Goal: Information Seeking & Learning: Check status

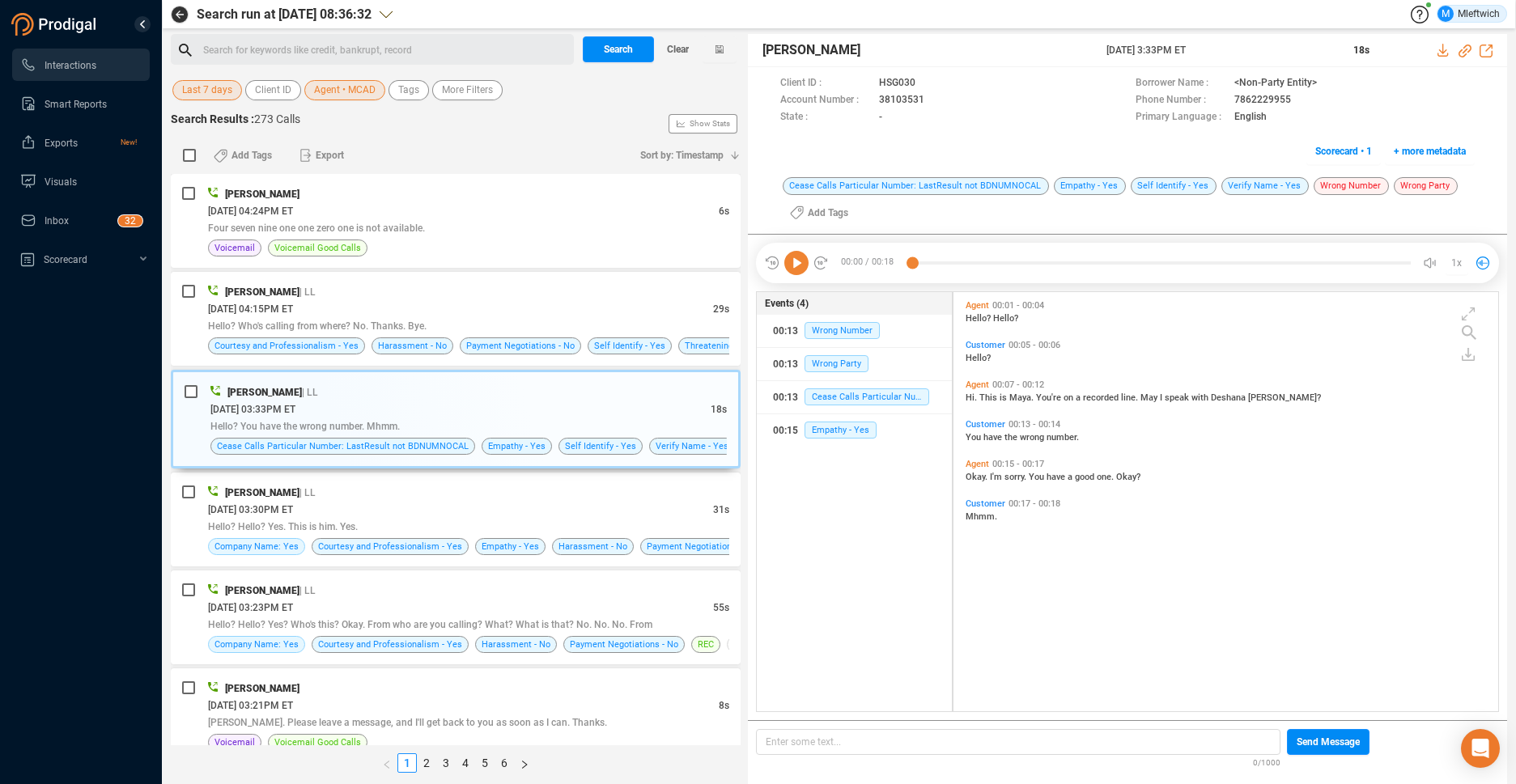
click at [368, 86] on span "Agent • MCAD" at bounding box center [345, 90] width 62 height 20
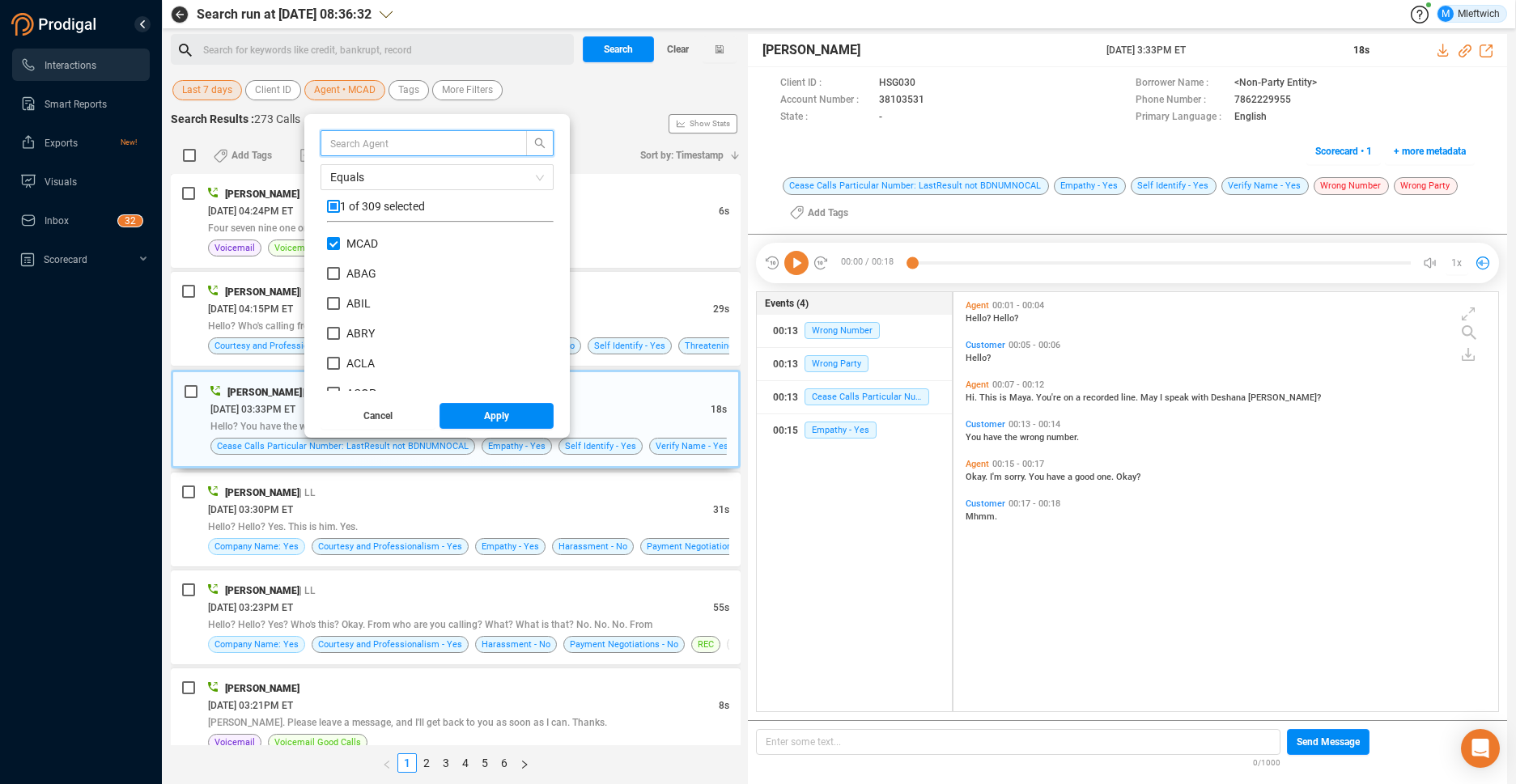
scroll to position [151, 219]
click at [330, 245] on input "MCAD" at bounding box center [333, 244] width 13 height 13
checkbox input "false"
click at [420, 142] on input "text" at bounding box center [416, 143] width 172 height 18
type input "bhum"
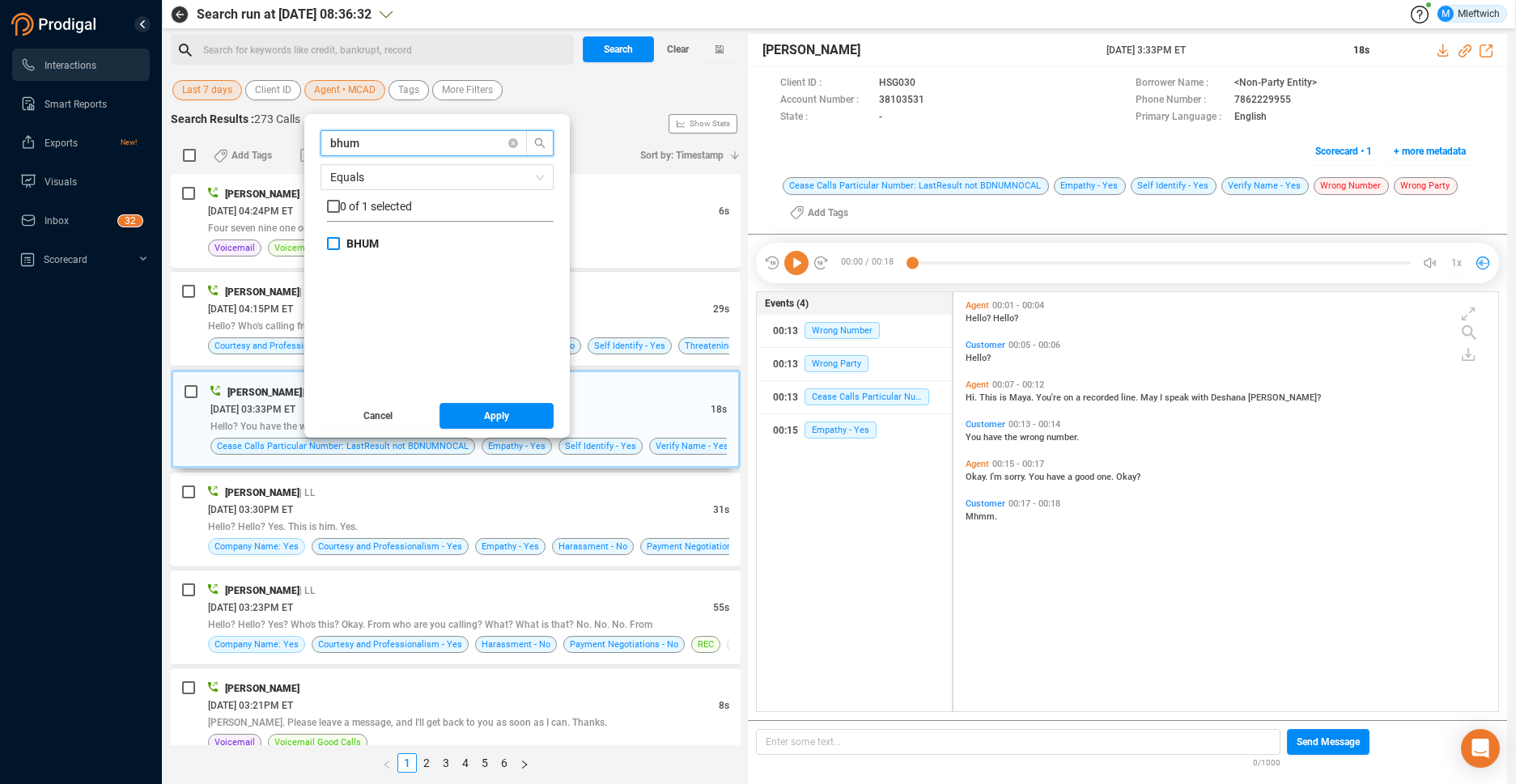
click at [329, 246] on input "BHUM" at bounding box center [333, 244] width 13 height 13
checkbox input "true"
click at [504, 416] on span "Apply" at bounding box center [496, 416] width 25 height 26
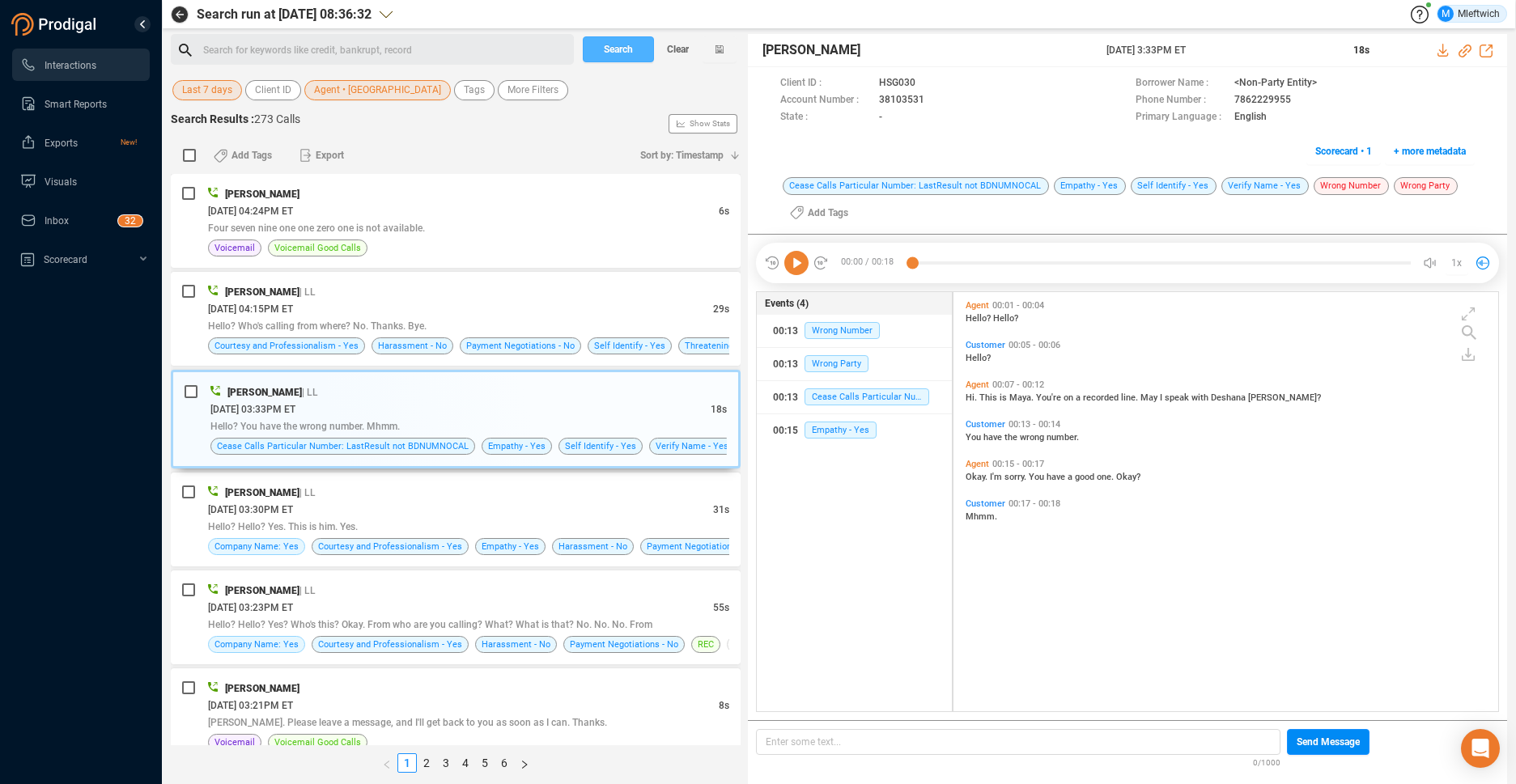
click at [617, 59] on span "Search" at bounding box center [618, 50] width 29 height 26
click at [617, 59] on div "Search Clear" at bounding box center [659, 50] width 162 height 31
click at [621, 53] on div "Search Clear" at bounding box center [659, 50] width 162 height 31
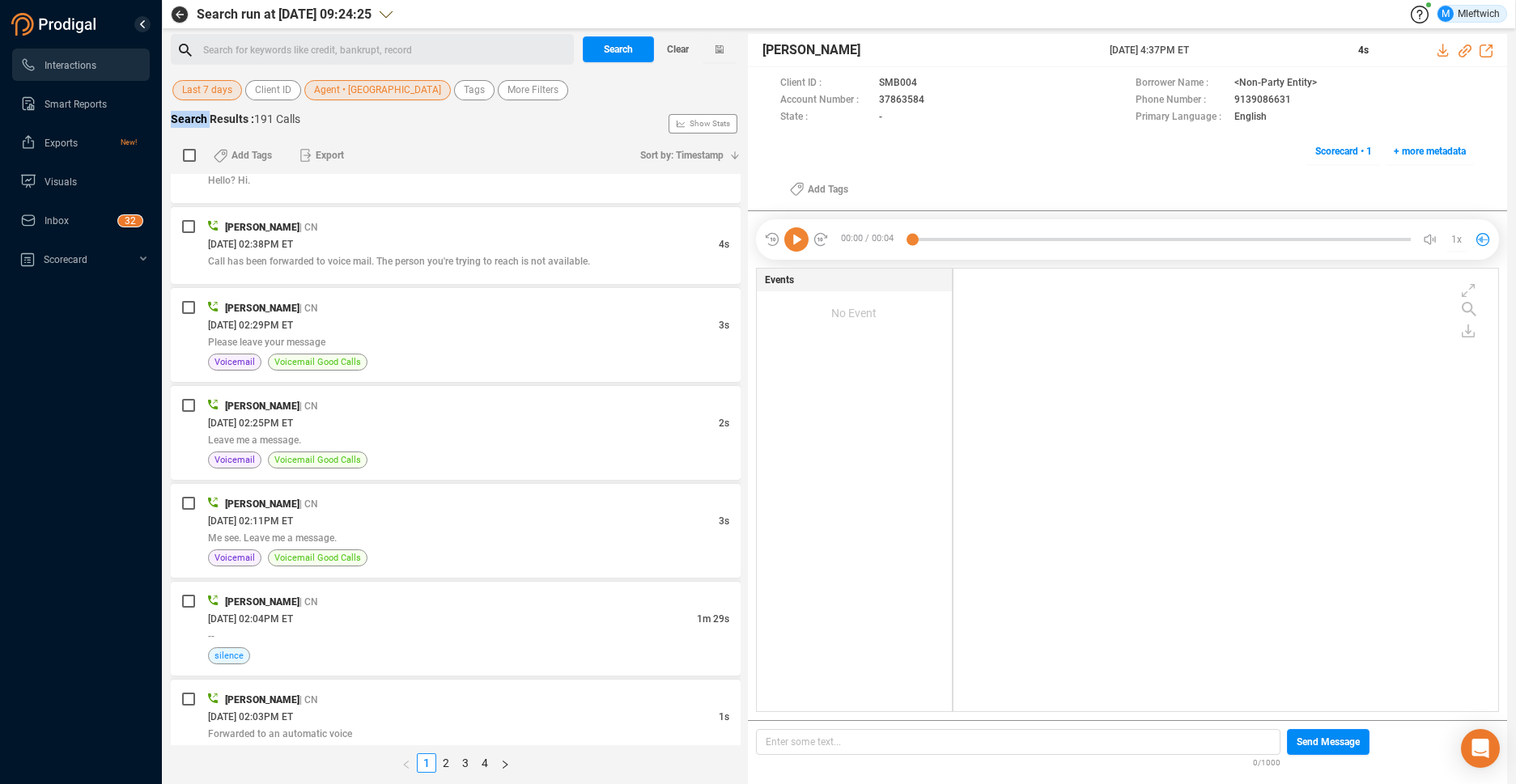
scroll to position [1885, 0]
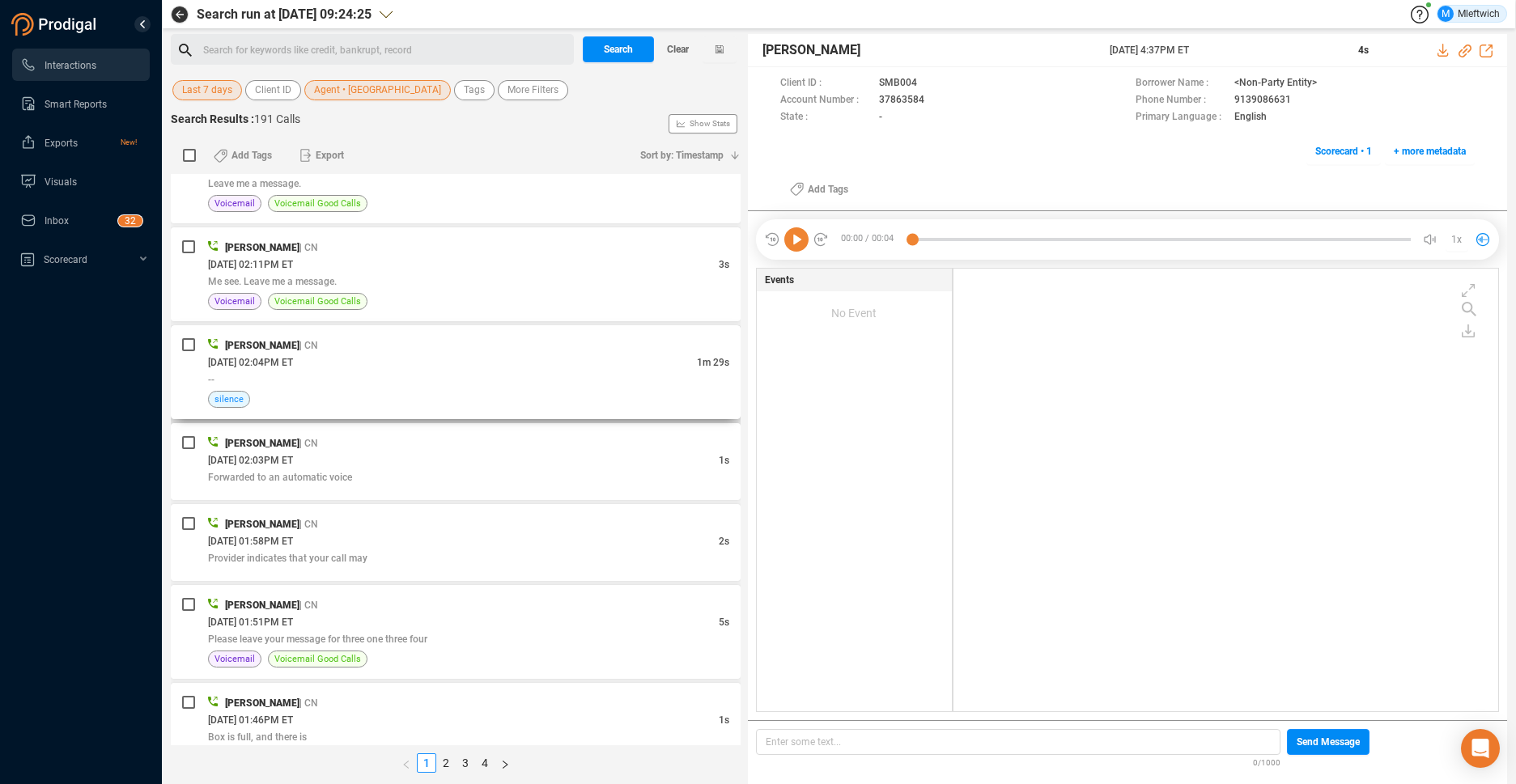
click at [633, 356] on div "[DATE] 02:04PM ET" at bounding box center [452, 362] width 489 height 17
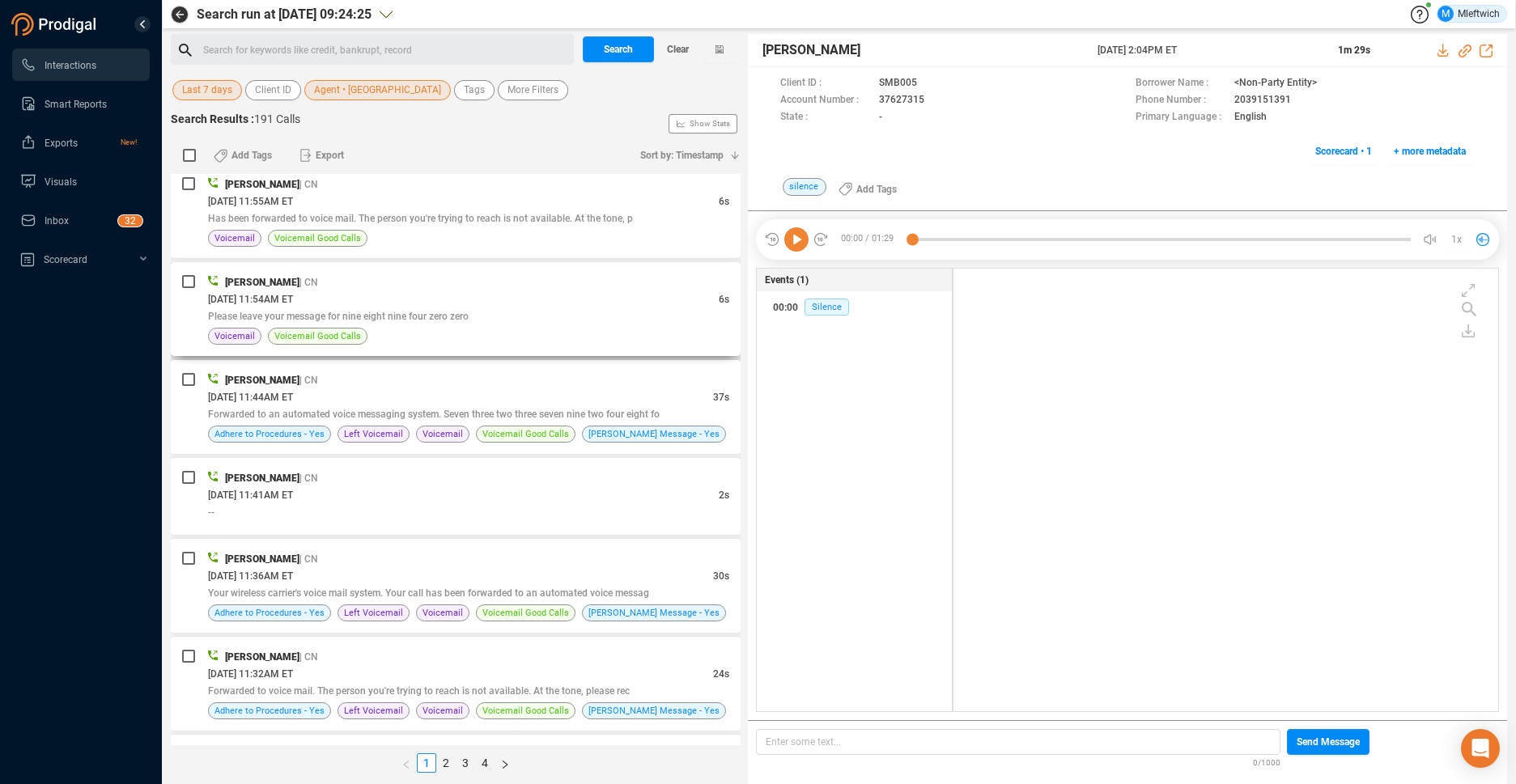
scroll to position [3939, 0]
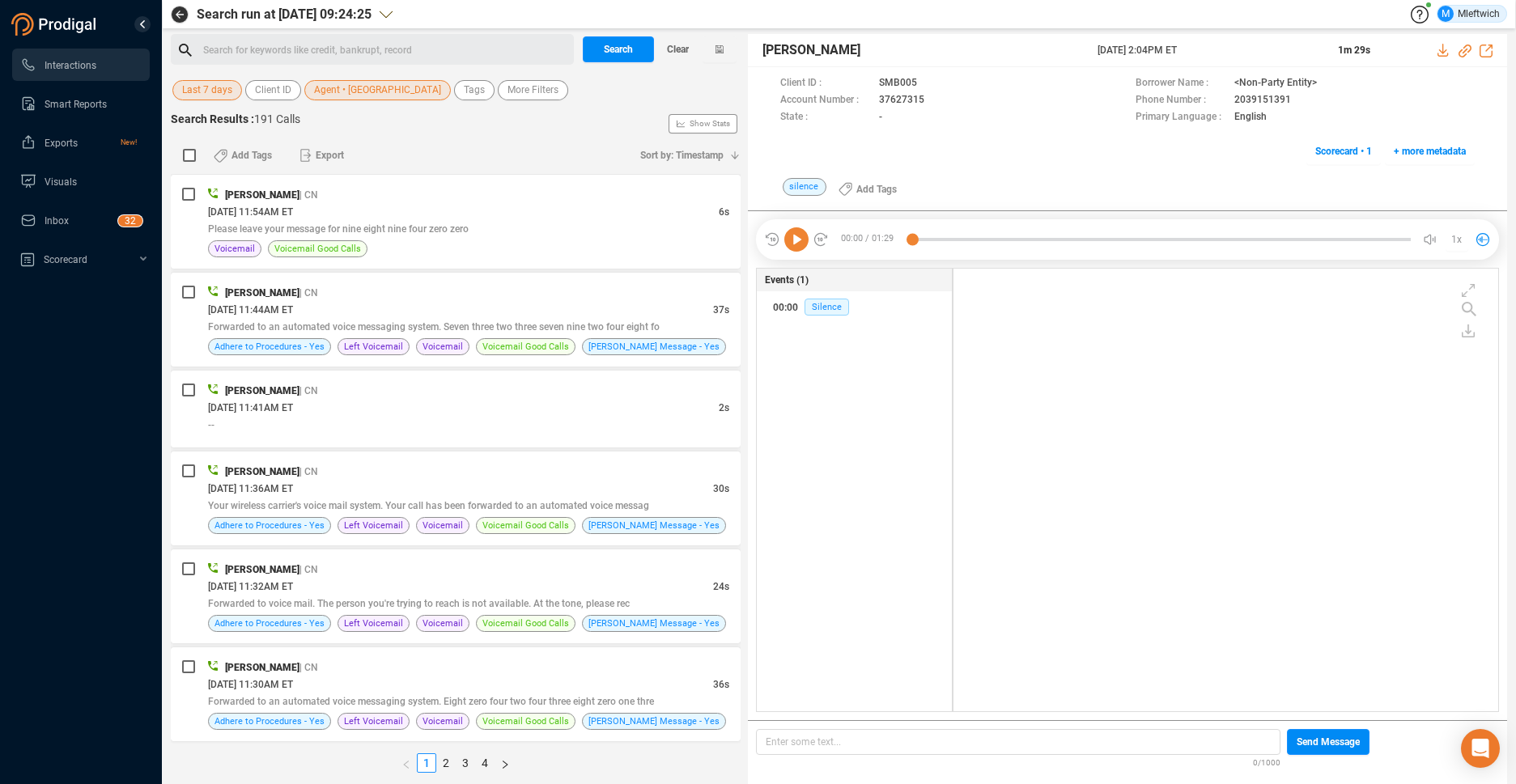
click at [207, 93] on span "Last 7 days" at bounding box center [207, 90] width 50 height 20
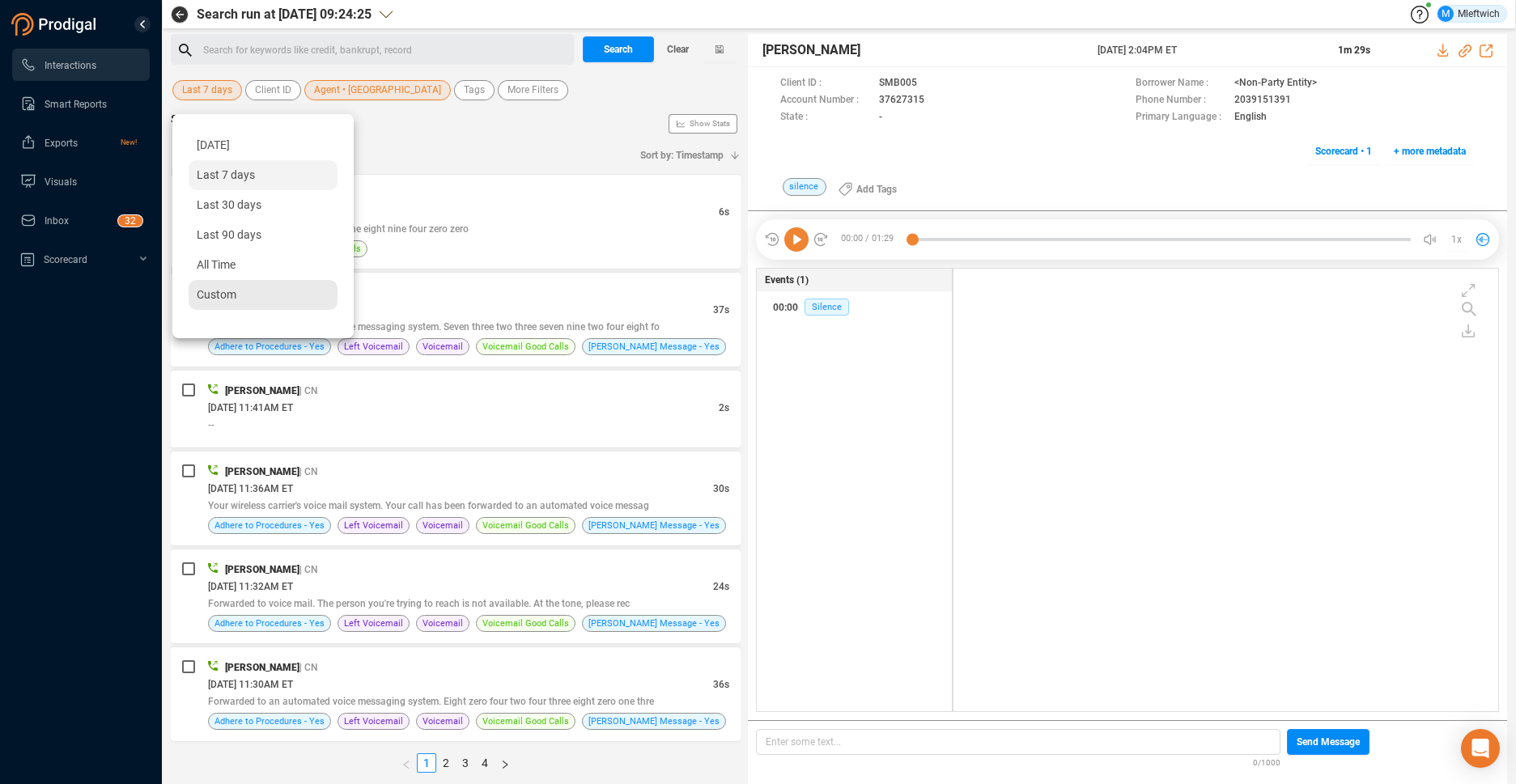
click at [197, 298] on span "Custom" at bounding box center [216, 294] width 40 height 13
click at [211, 299] on span "Custom" at bounding box center [216, 294] width 40 height 13
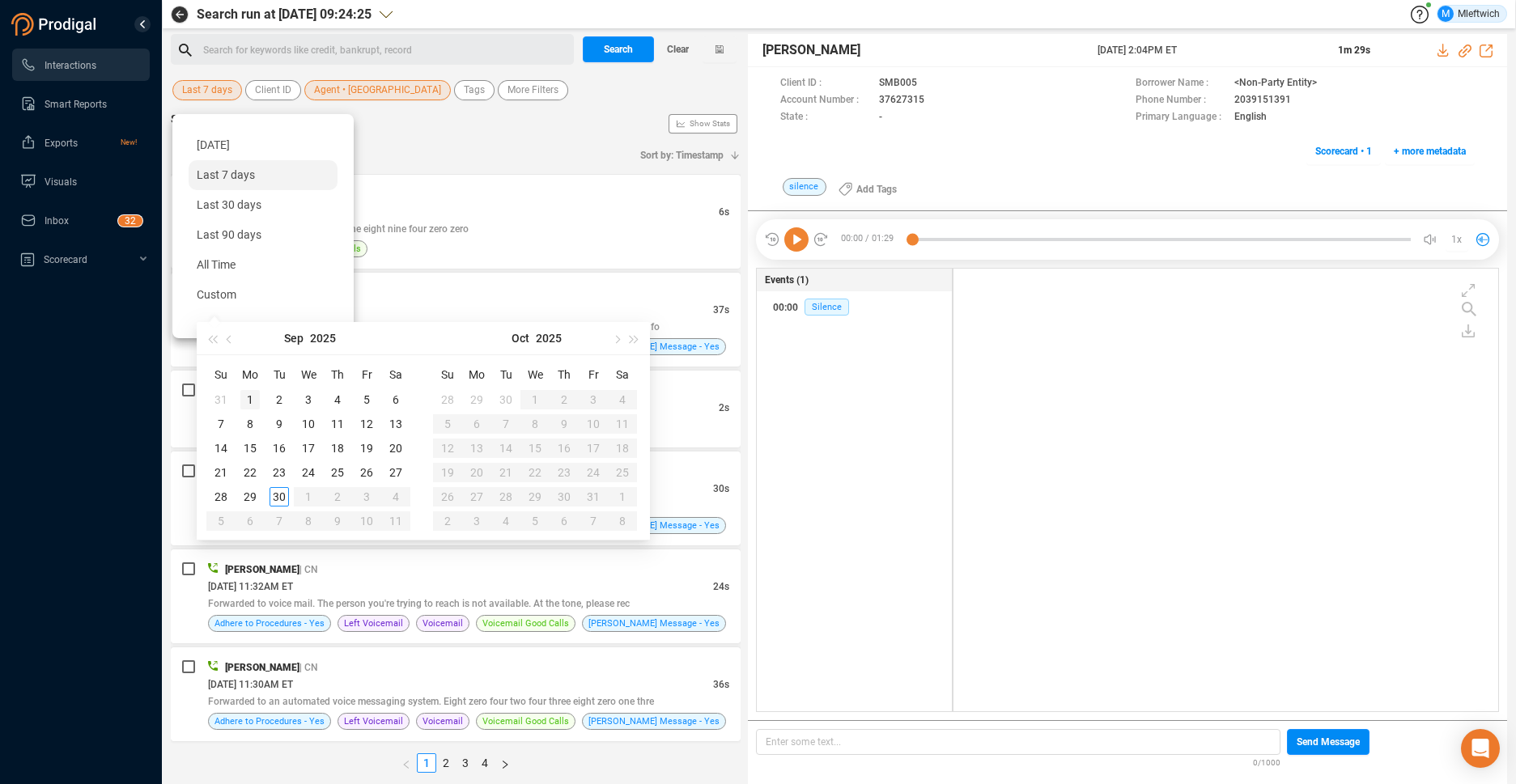
type input "[DATE]"
click at [250, 399] on div "1" at bounding box center [250, 400] width 20 height 20
type input "[DATE]"
click at [282, 498] on div "30" at bounding box center [279, 497] width 20 height 20
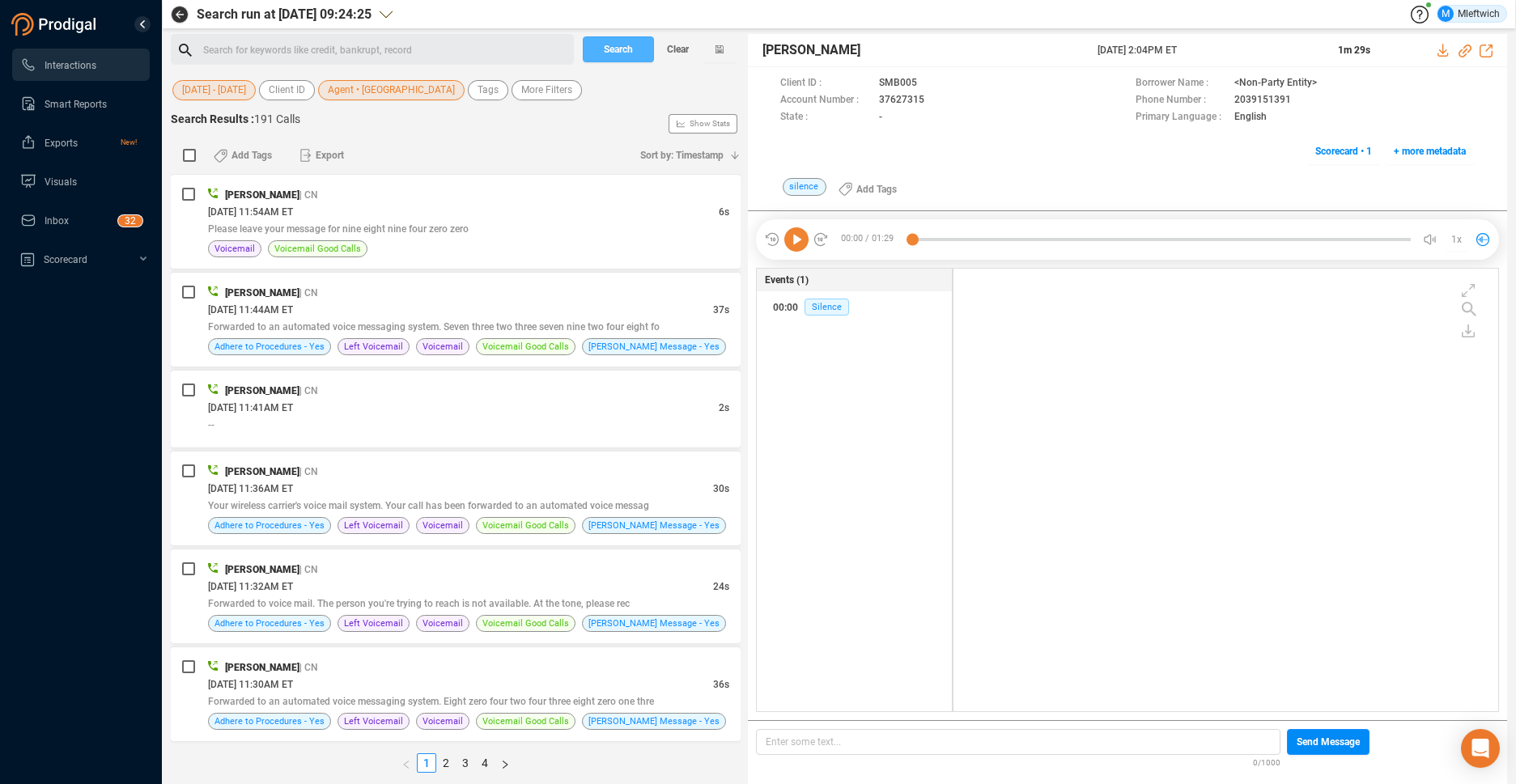
click at [629, 43] on span "Search" at bounding box center [618, 50] width 29 height 26
click at [629, 43] on div "Search Clear" at bounding box center [659, 50] width 162 height 31
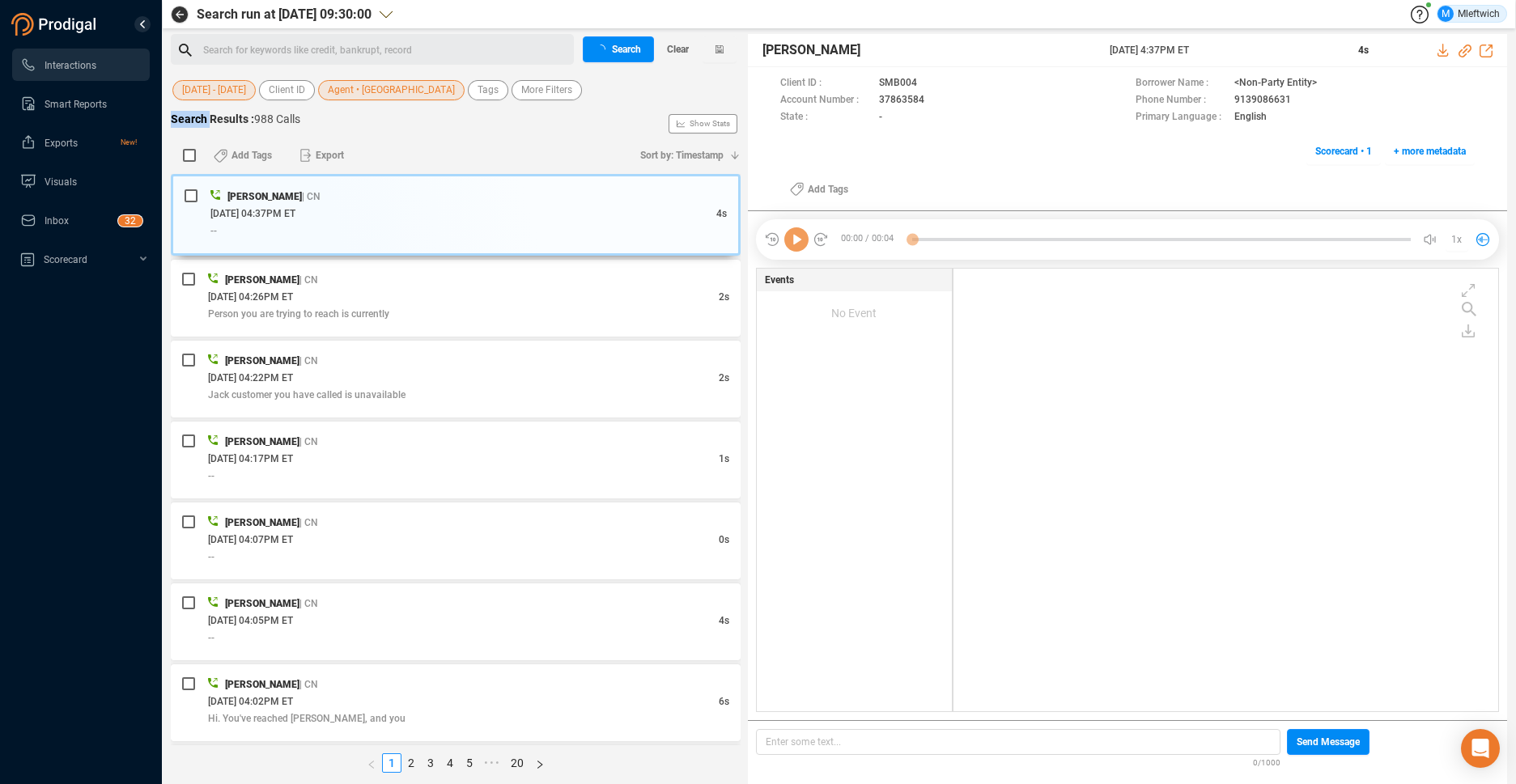
scroll to position [5, 9]
click at [517, 764] on link "20" at bounding box center [517, 763] width 23 height 18
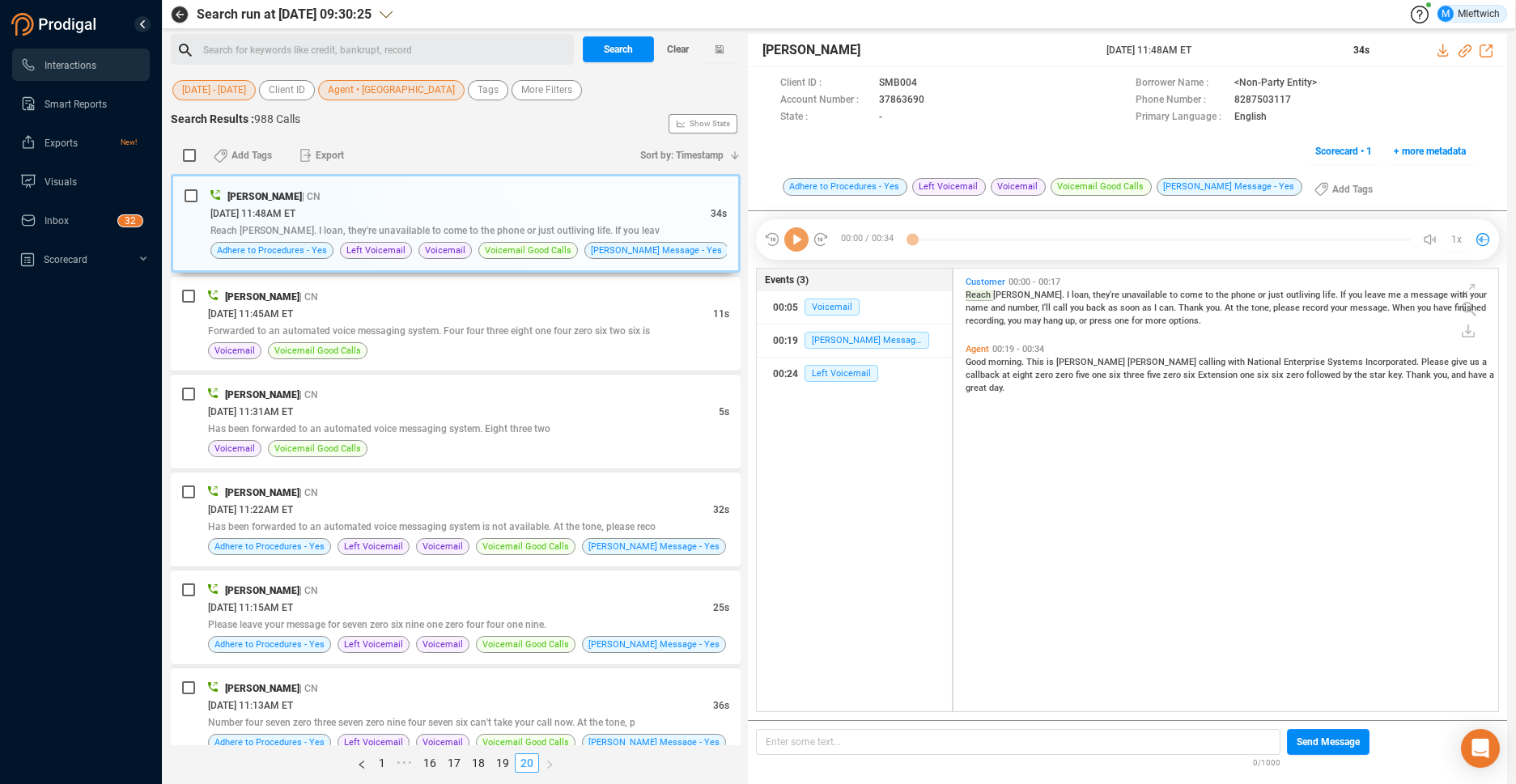
scroll to position [438, 536]
click at [523, 763] on link "20" at bounding box center [527, 763] width 23 height 18
click at [525, 762] on link "20" at bounding box center [527, 763] width 23 height 18
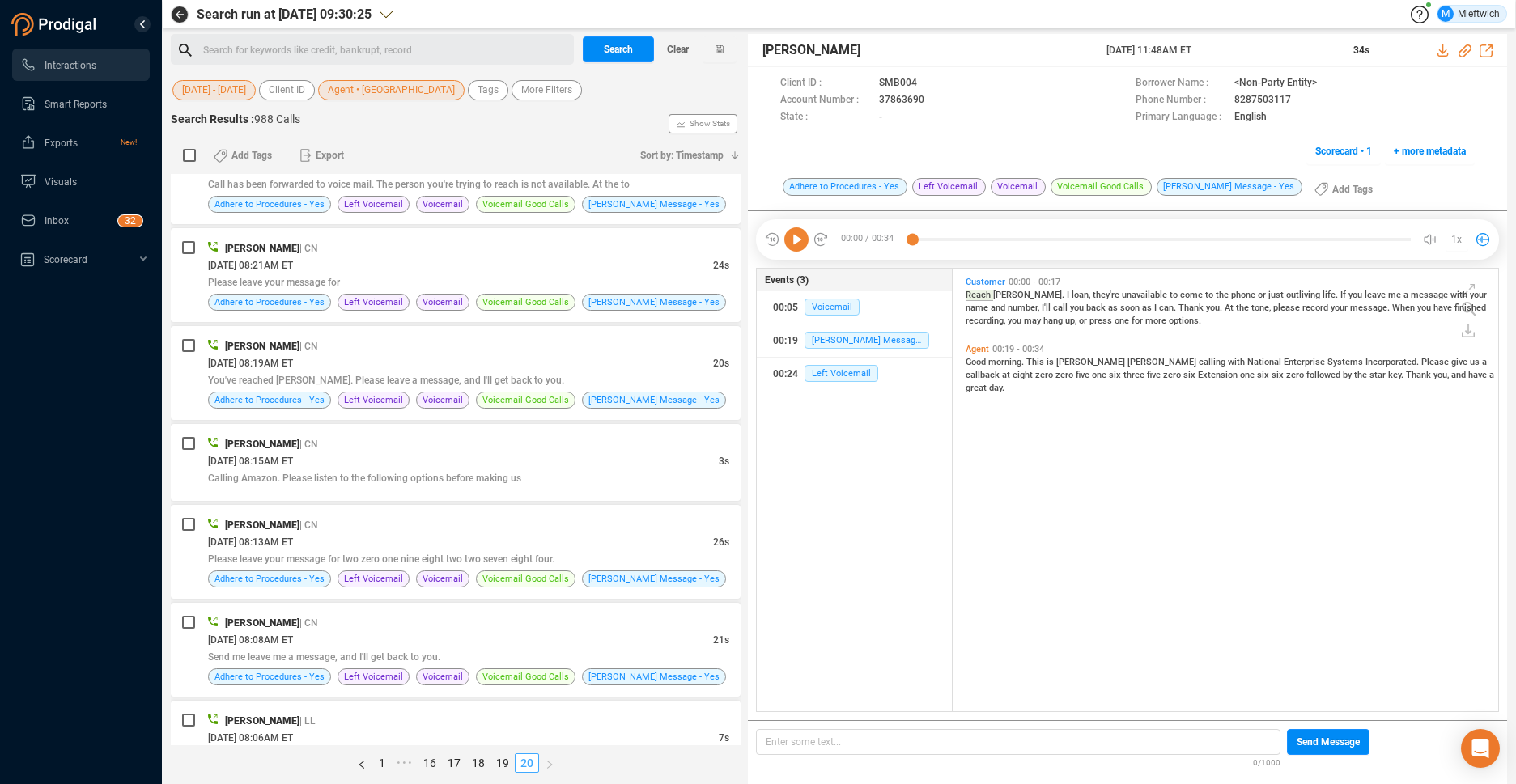
scroll to position [3052, 0]
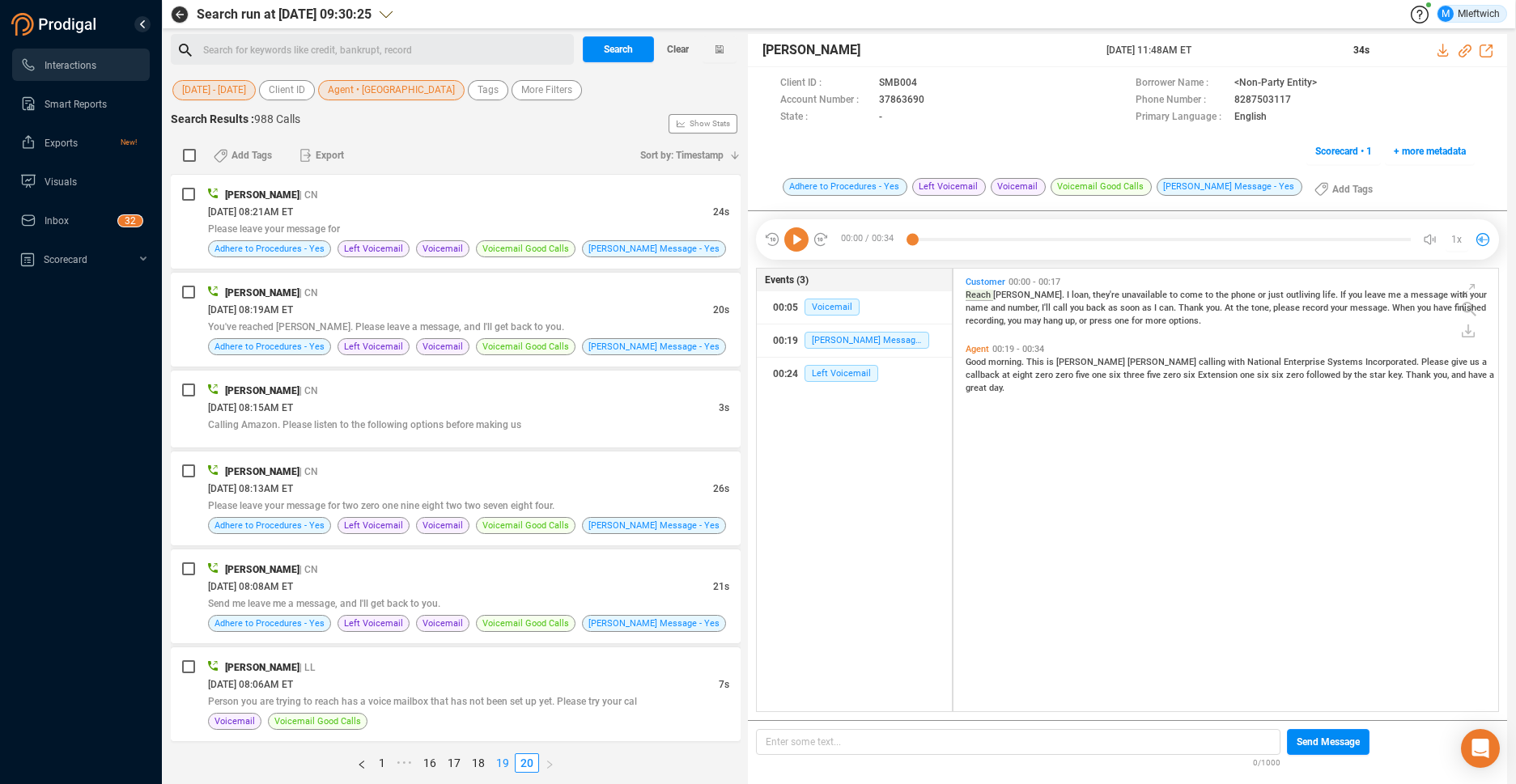
click at [501, 760] on link "19" at bounding box center [503, 763] width 23 height 18
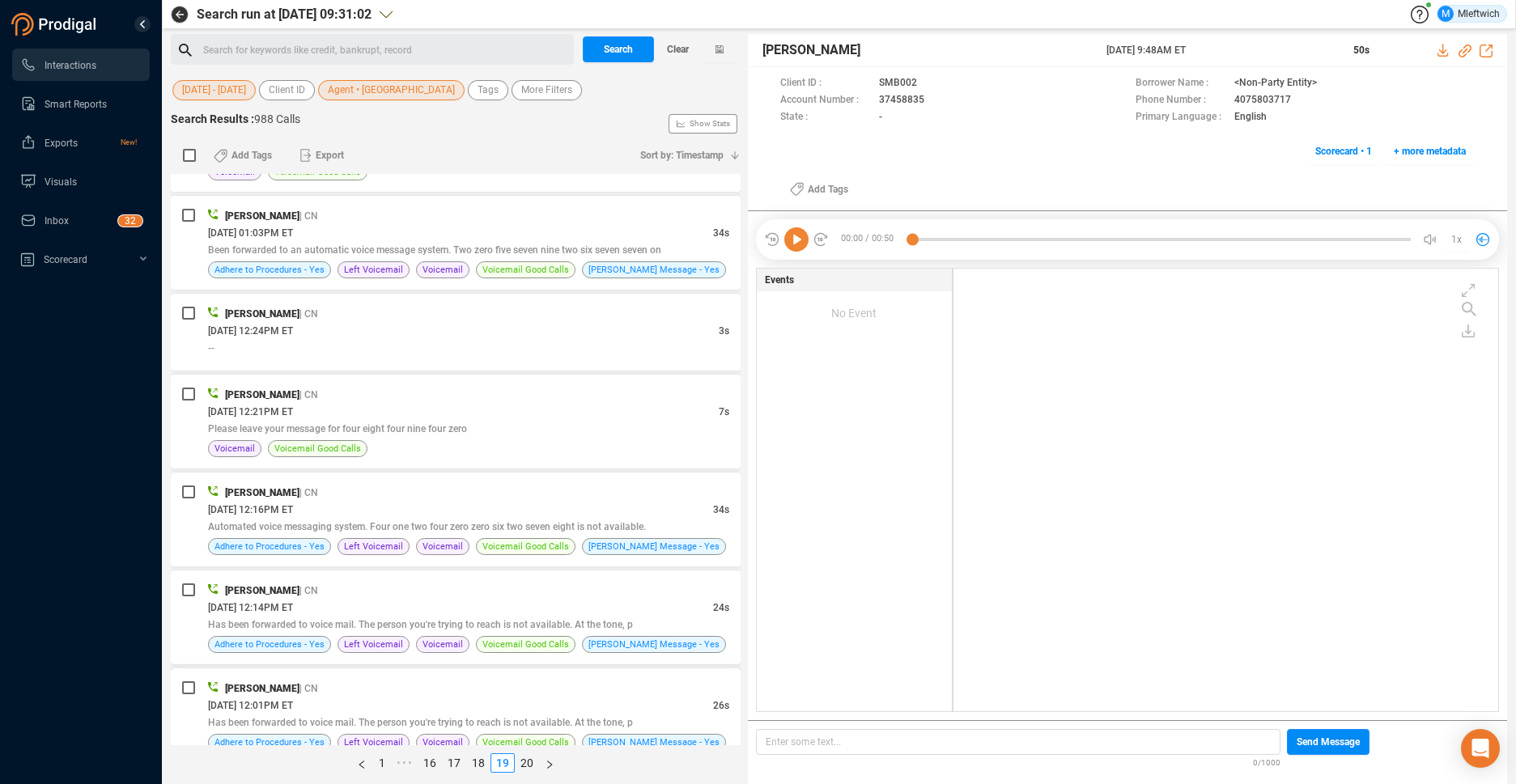
scroll to position [4024, 0]
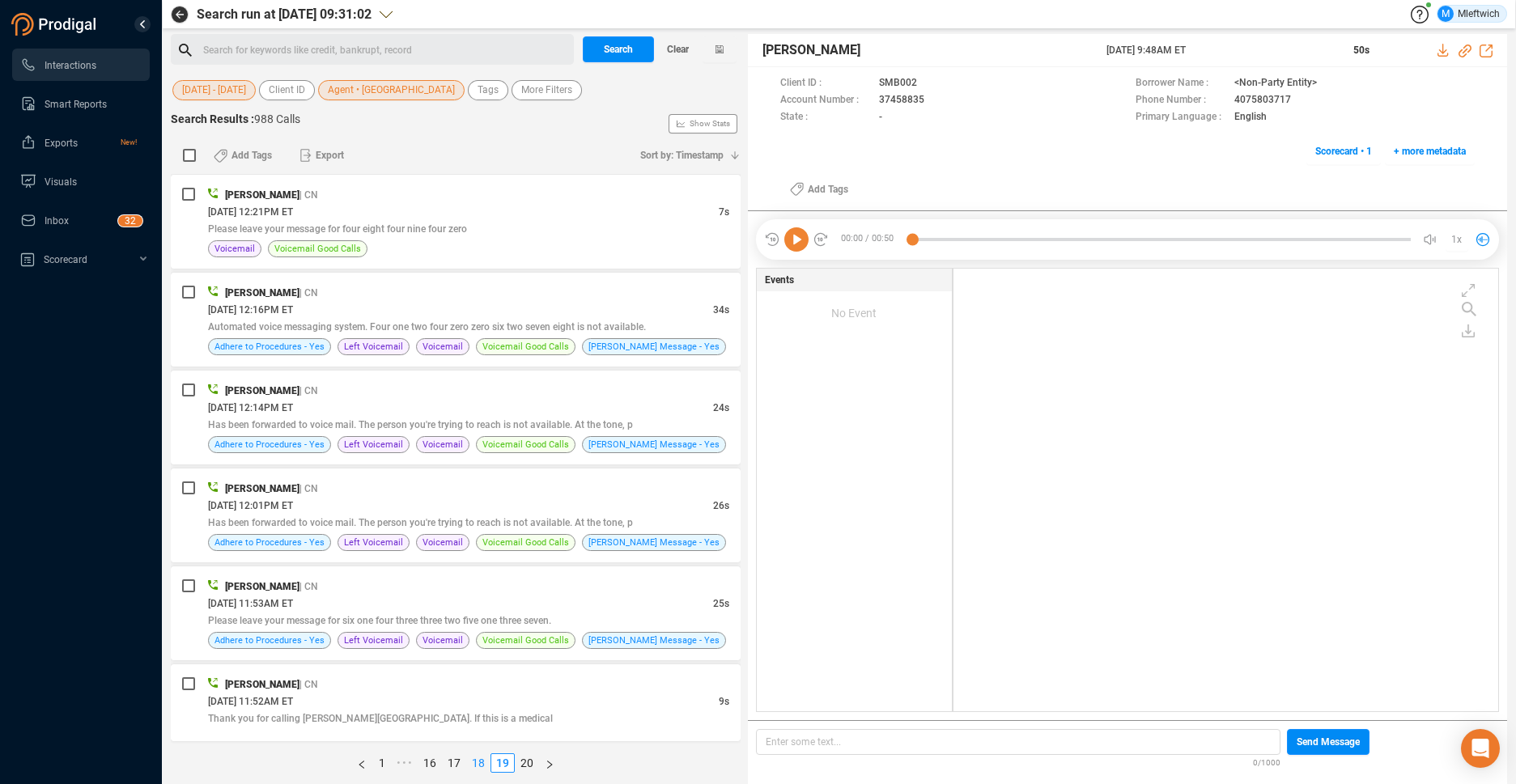
click at [475, 762] on link "18" at bounding box center [478, 763] width 23 height 18
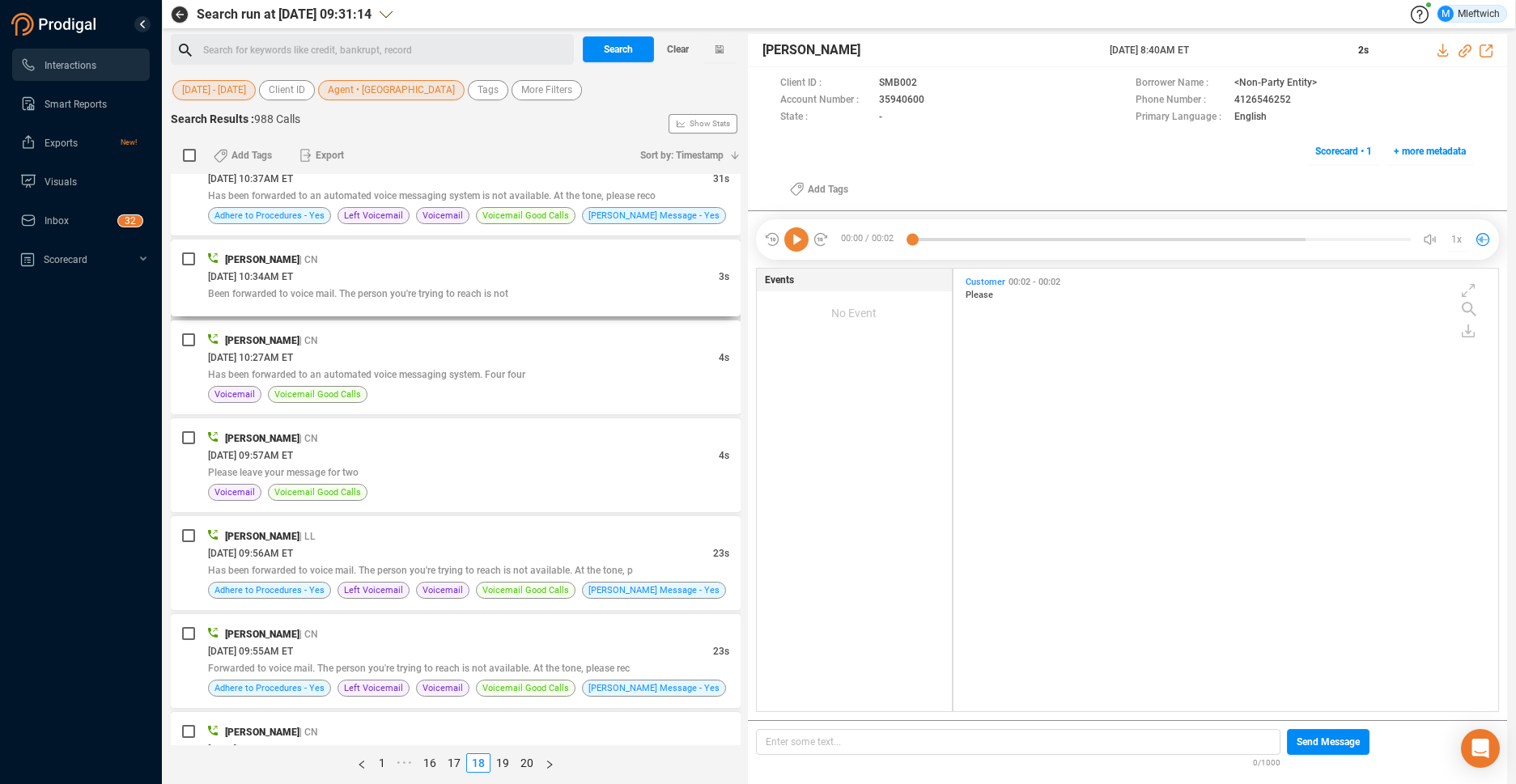
scroll to position [4007, 0]
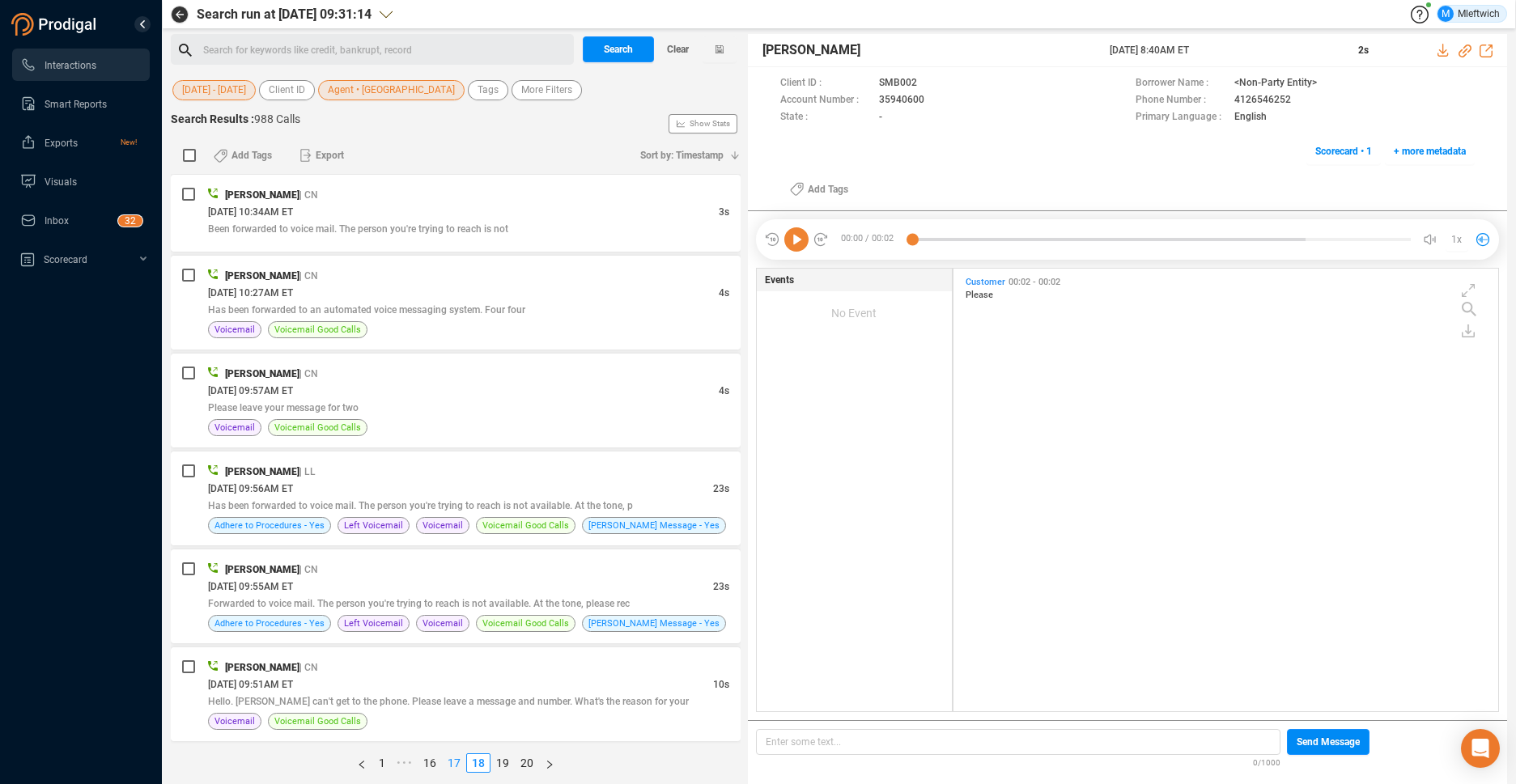
click at [451, 757] on link "17" at bounding box center [454, 763] width 23 height 18
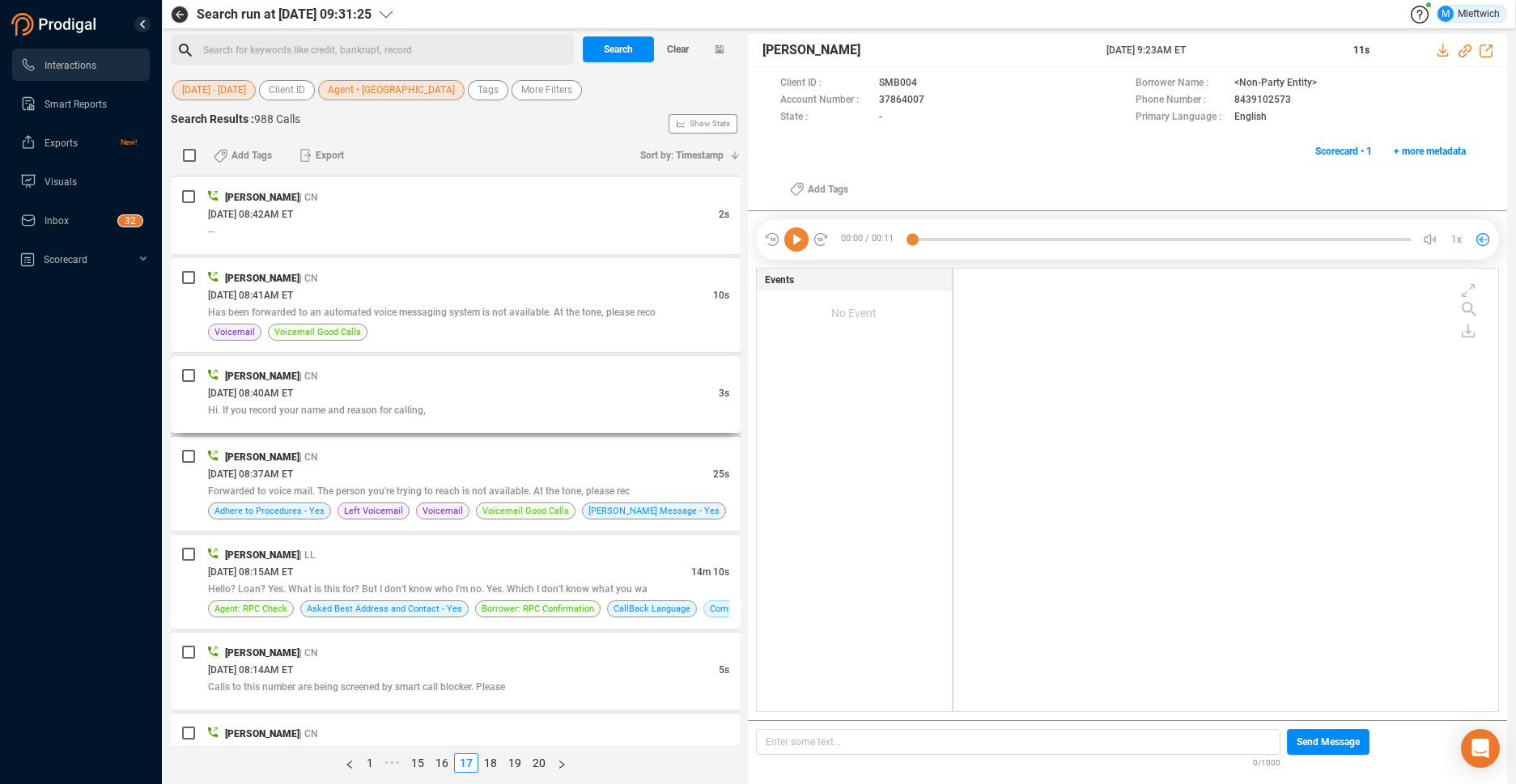
scroll to position [514, 0]
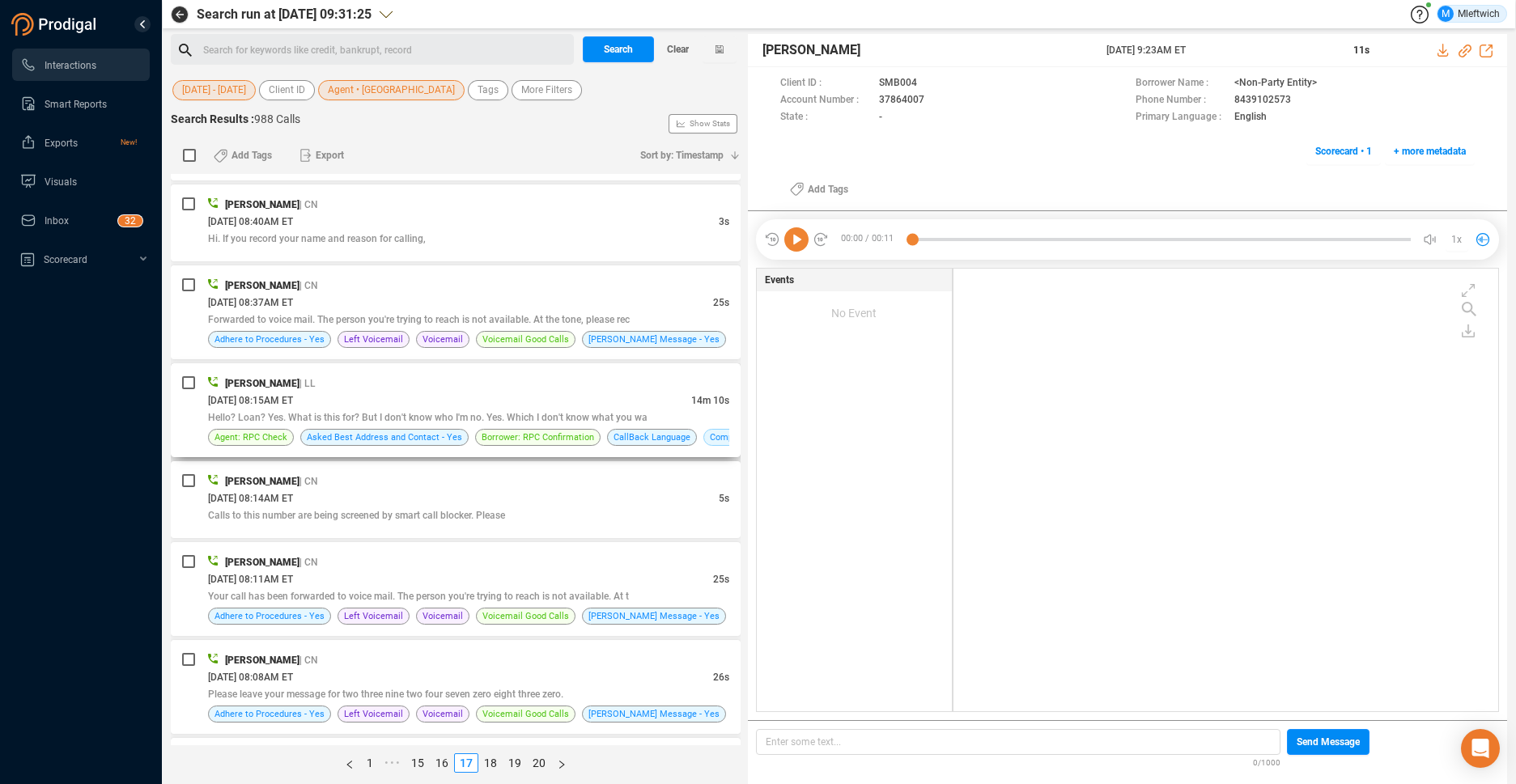
click at [456, 399] on div "[DATE] 08:15AM ET" at bounding box center [450, 400] width 483 height 17
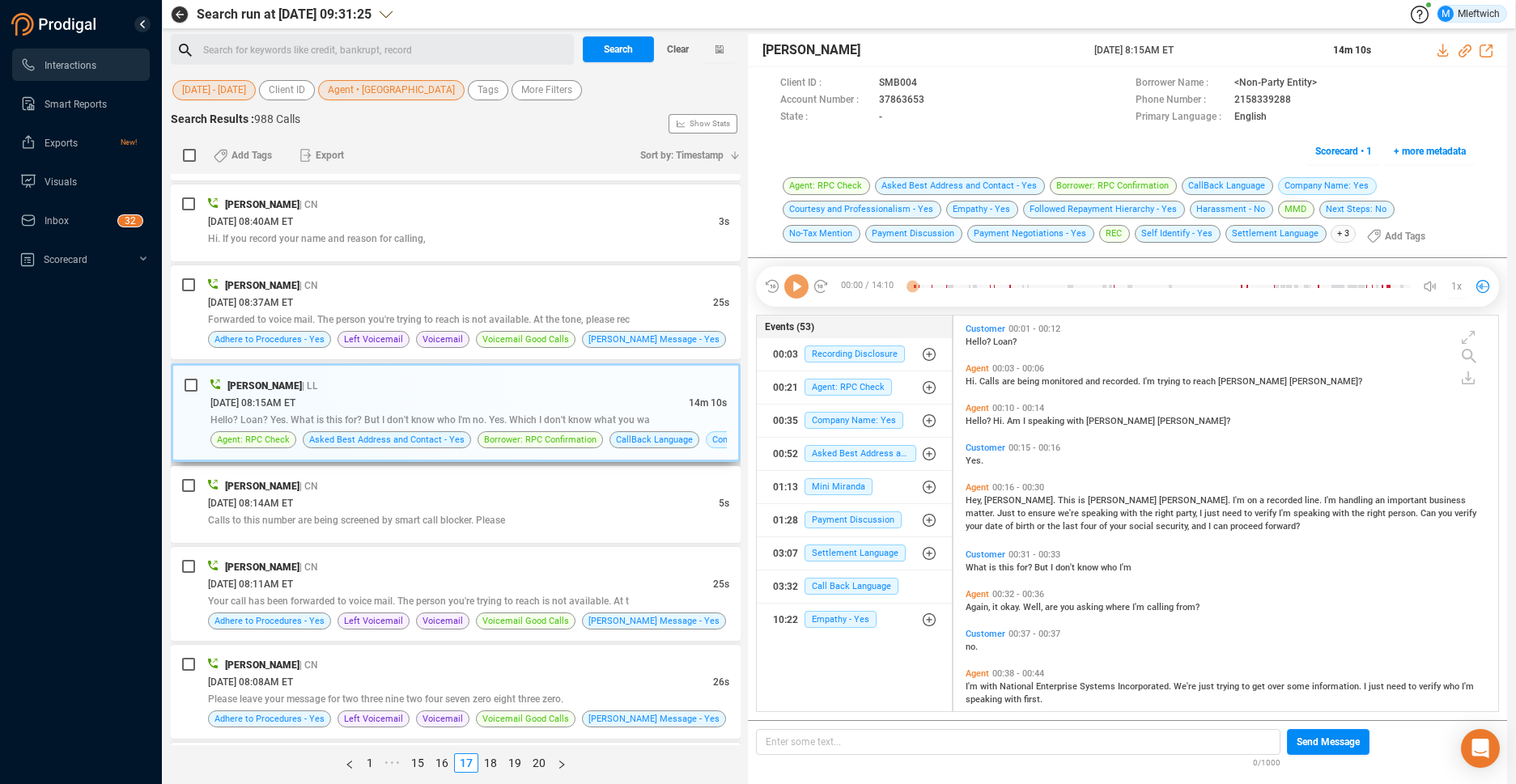
scroll to position [392, 536]
click at [933, 102] on icon at bounding box center [938, 101] width 13 height 13
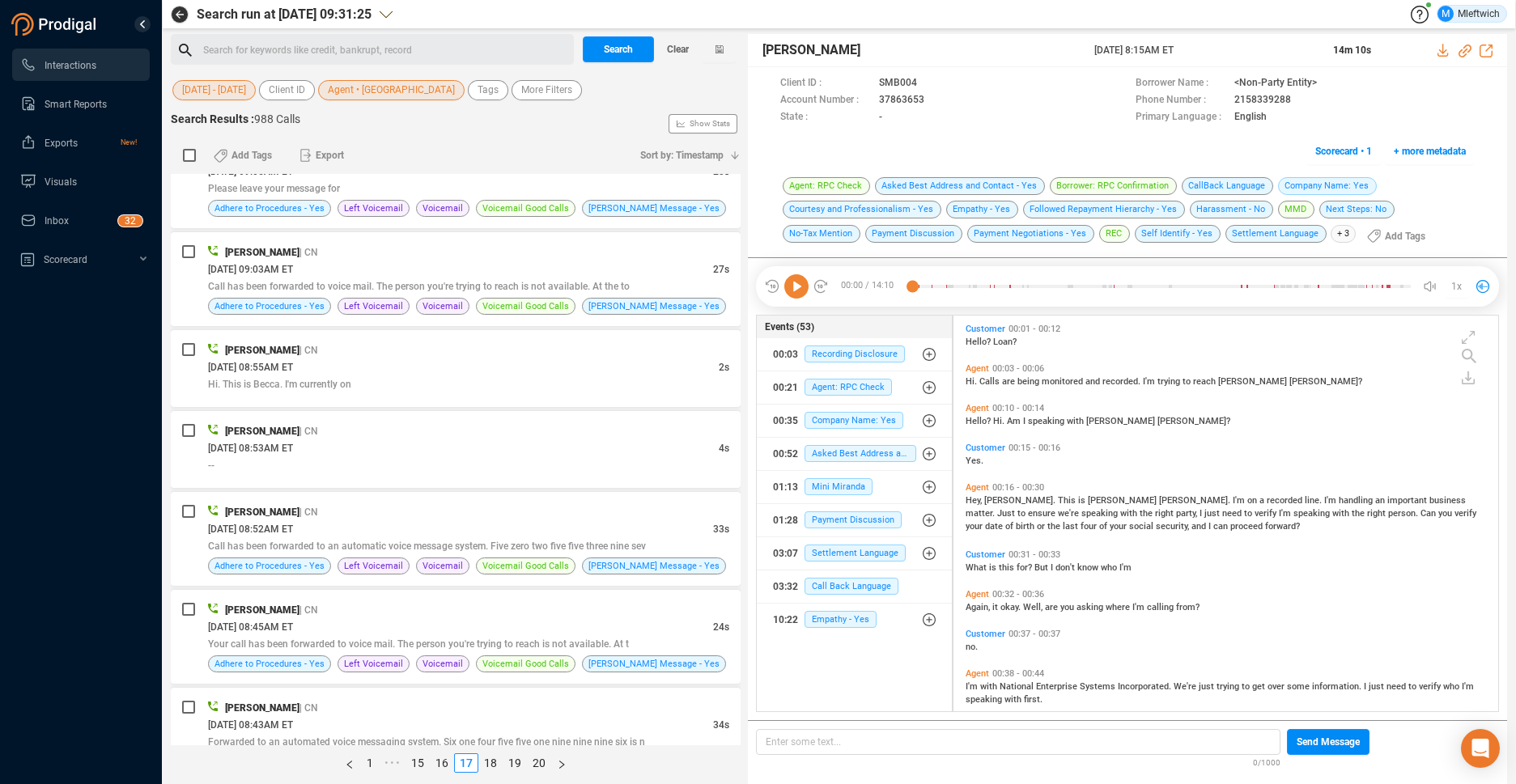
scroll to position [3990, 0]
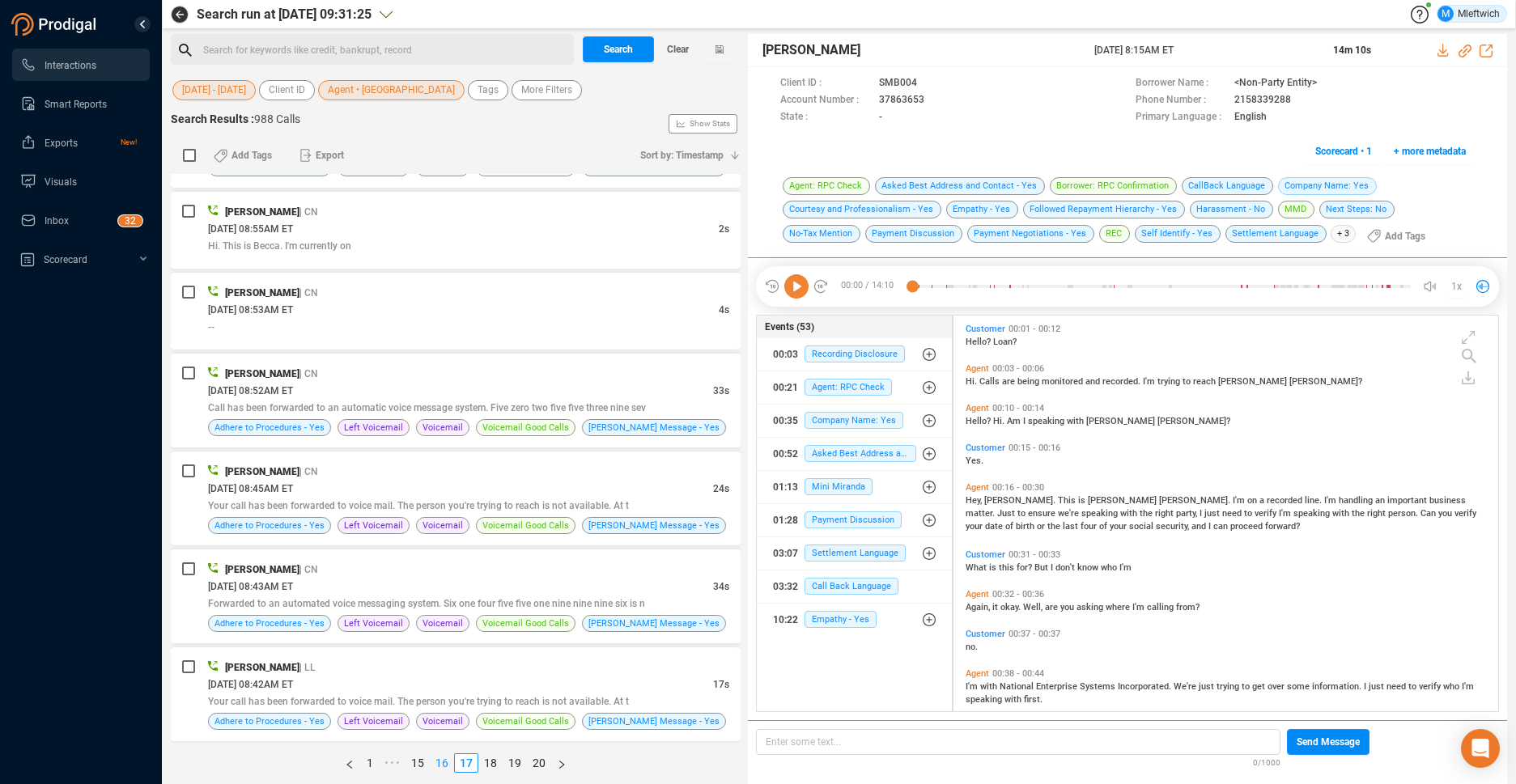
click at [442, 761] on link "16" at bounding box center [442, 763] width 23 height 18
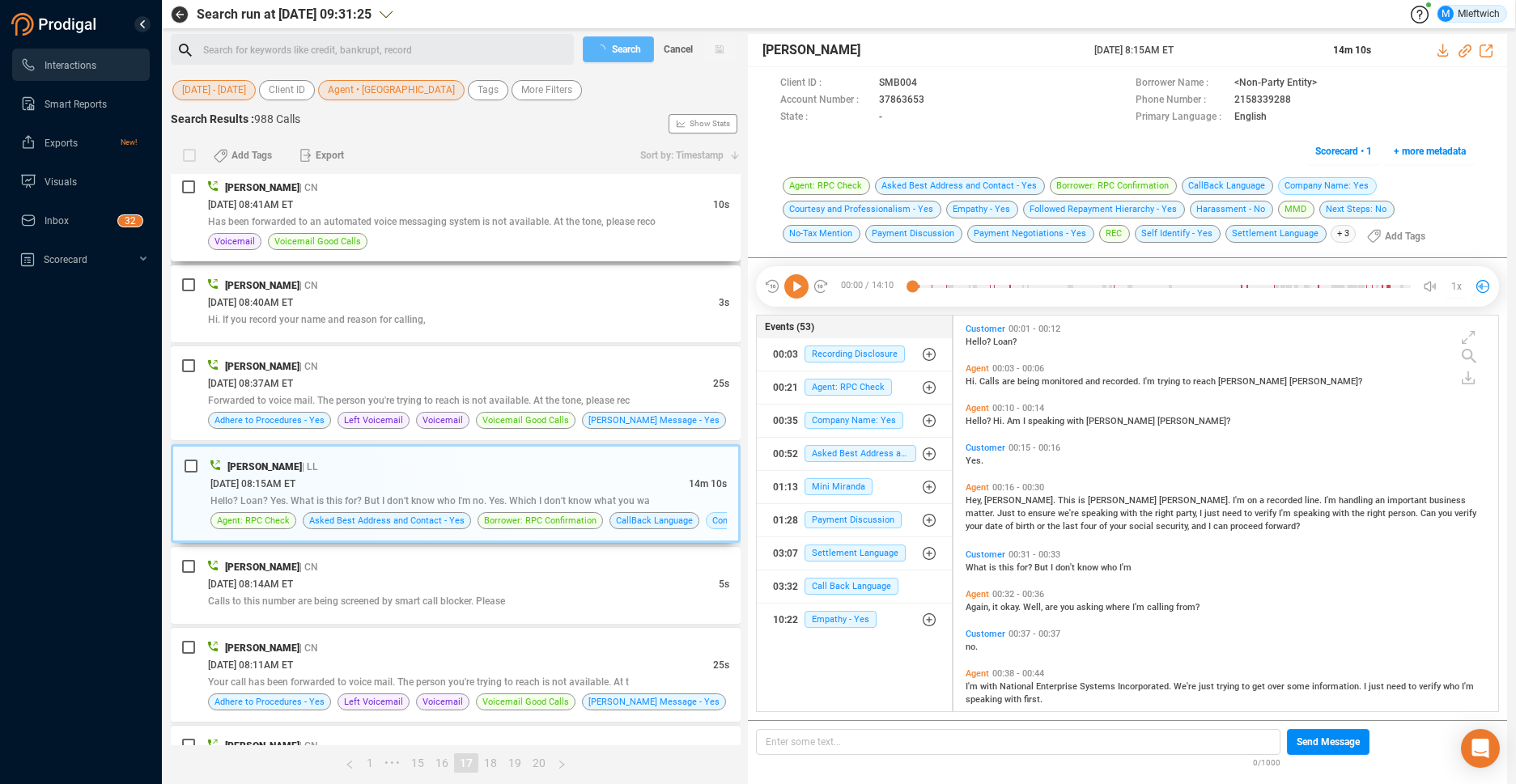
scroll to position [514, 0]
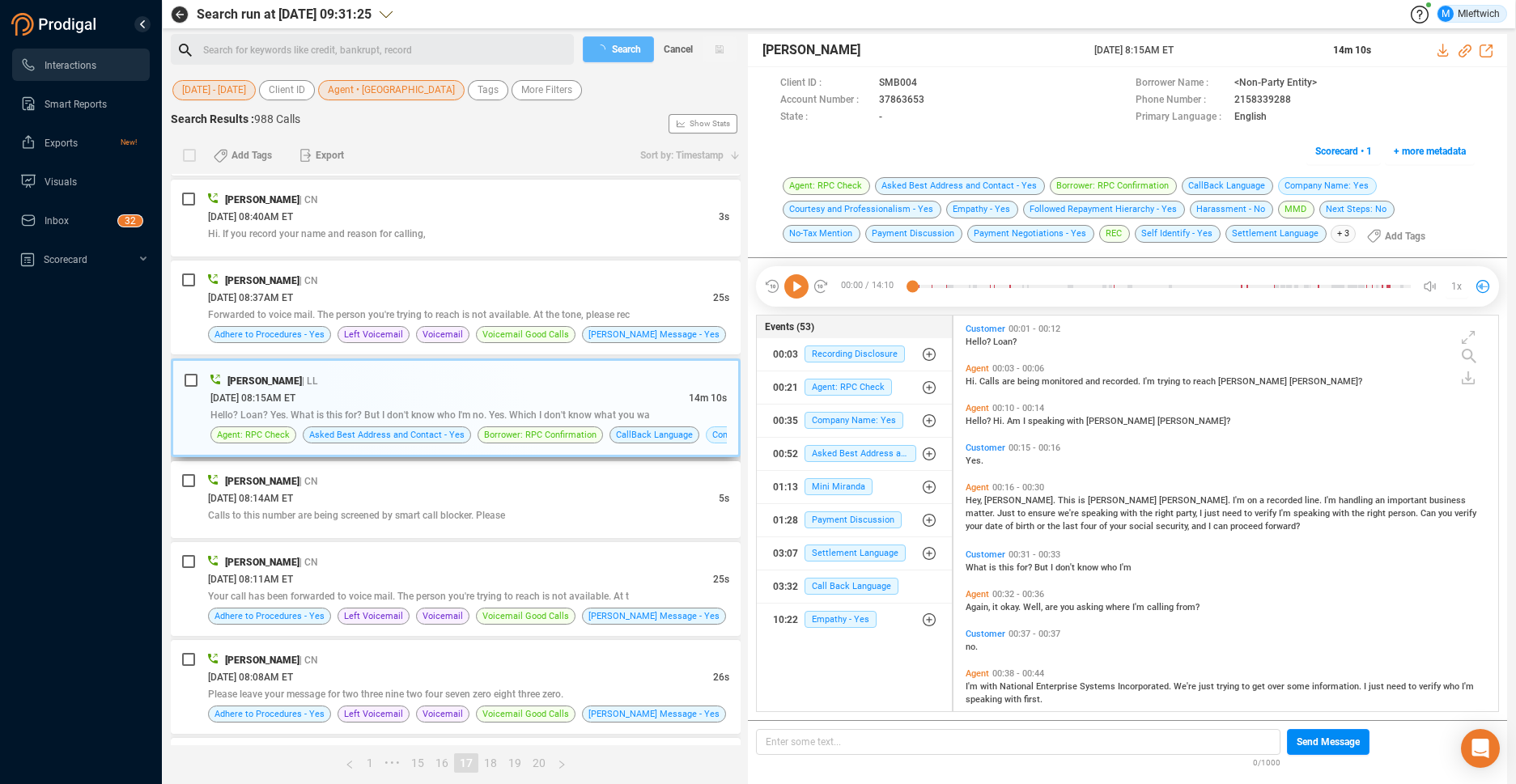
click at [463, 403] on div "[DATE] 08:15AM ET" at bounding box center [450, 398] width 478 height 17
click at [933, 98] on icon at bounding box center [938, 101] width 13 height 13
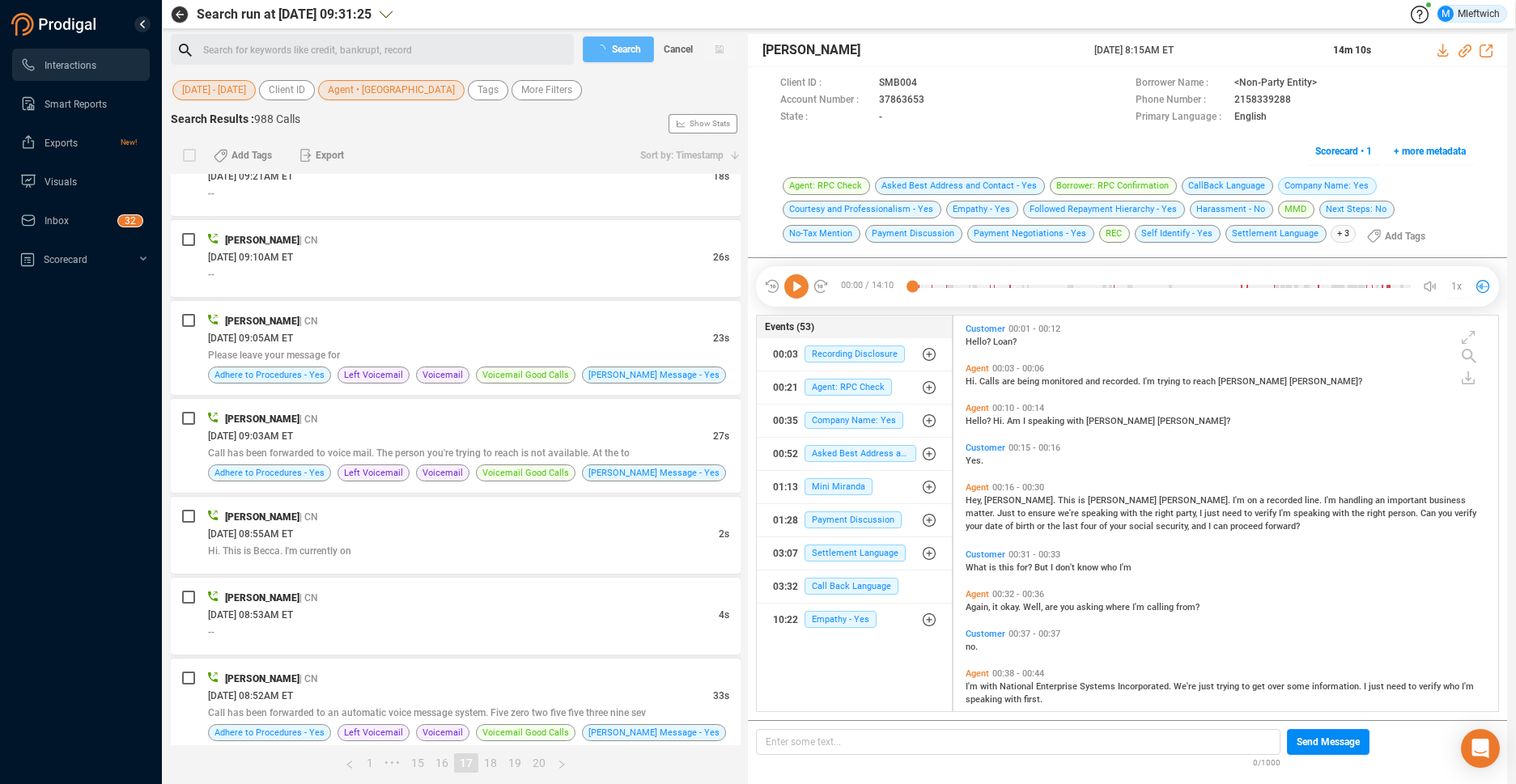
scroll to position [3990, 0]
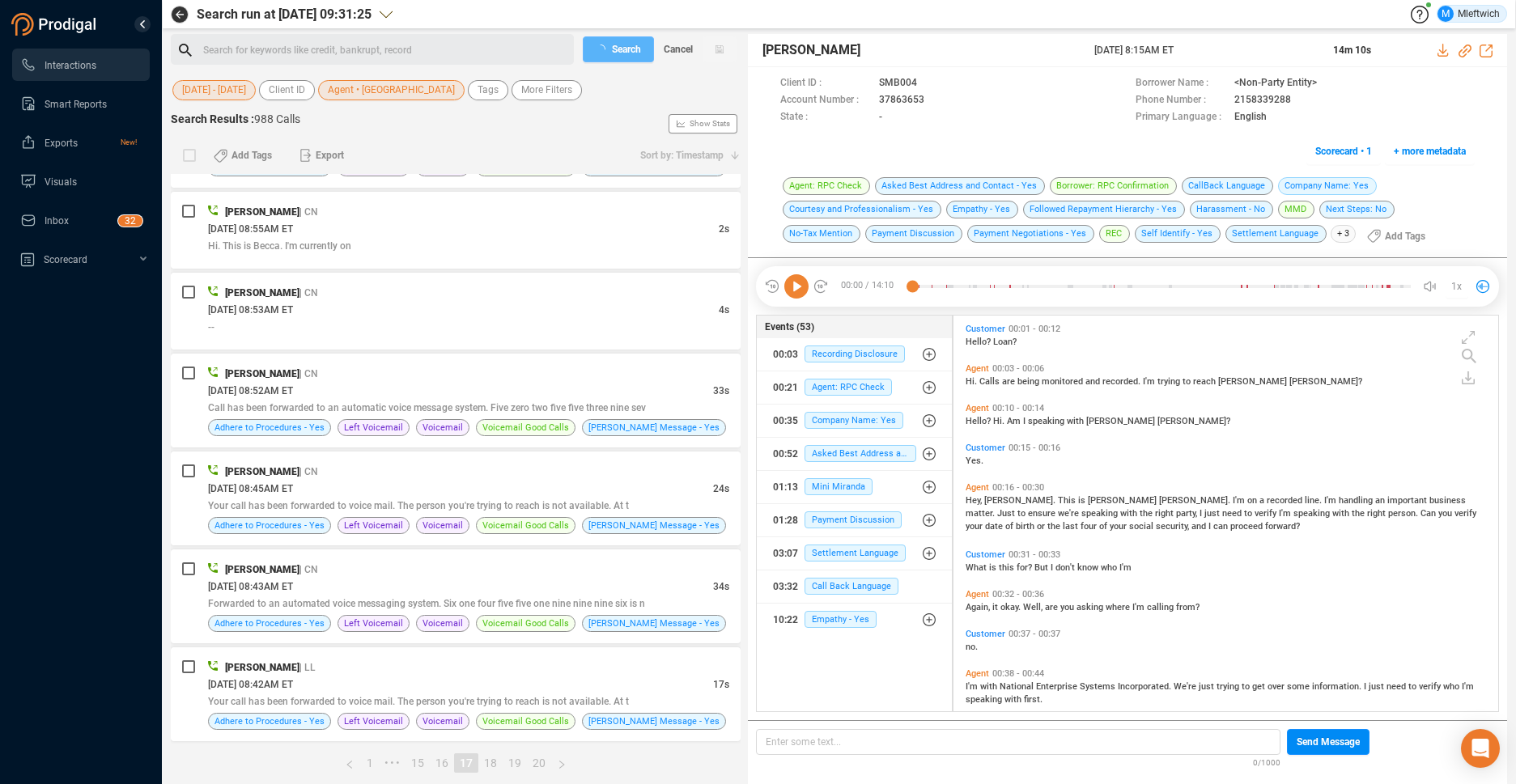
click at [464, 764] on link "17" at bounding box center [466, 763] width 23 height 18
click at [464, 764] on link "17" at bounding box center [466, 763] width 23 height 18
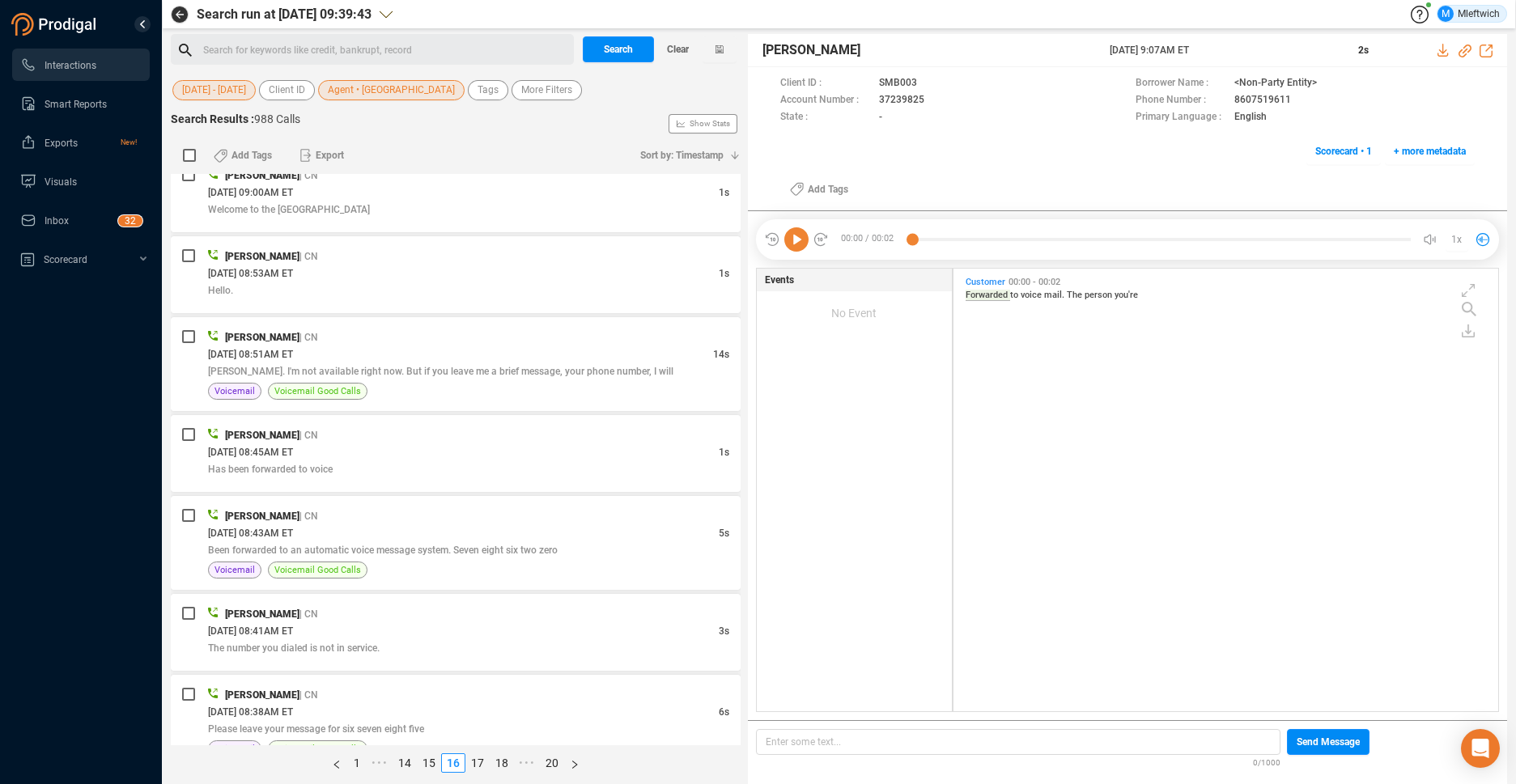
scroll to position [0, 0]
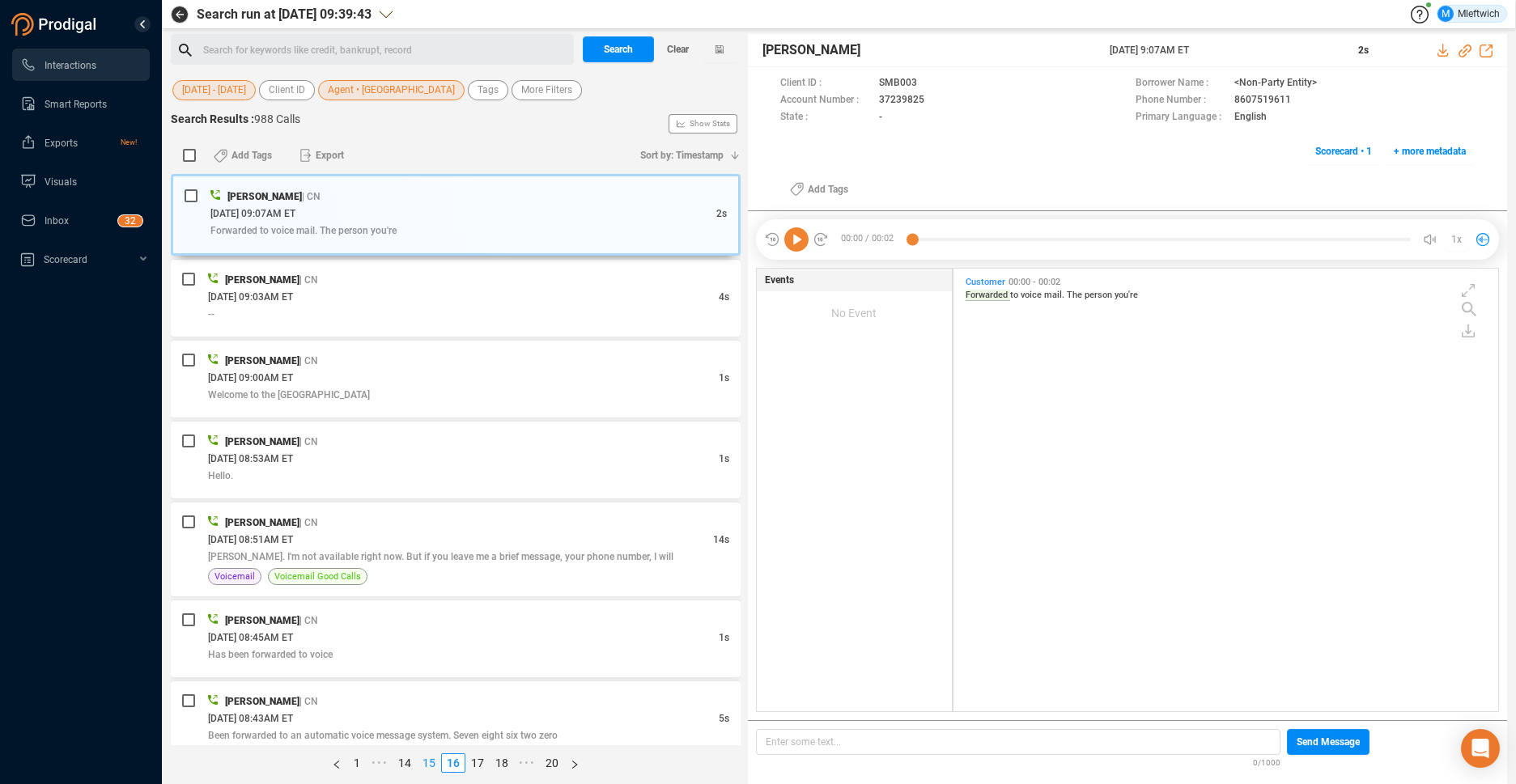
click at [429, 760] on link "15" at bounding box center [429, 763] width 23 height 18
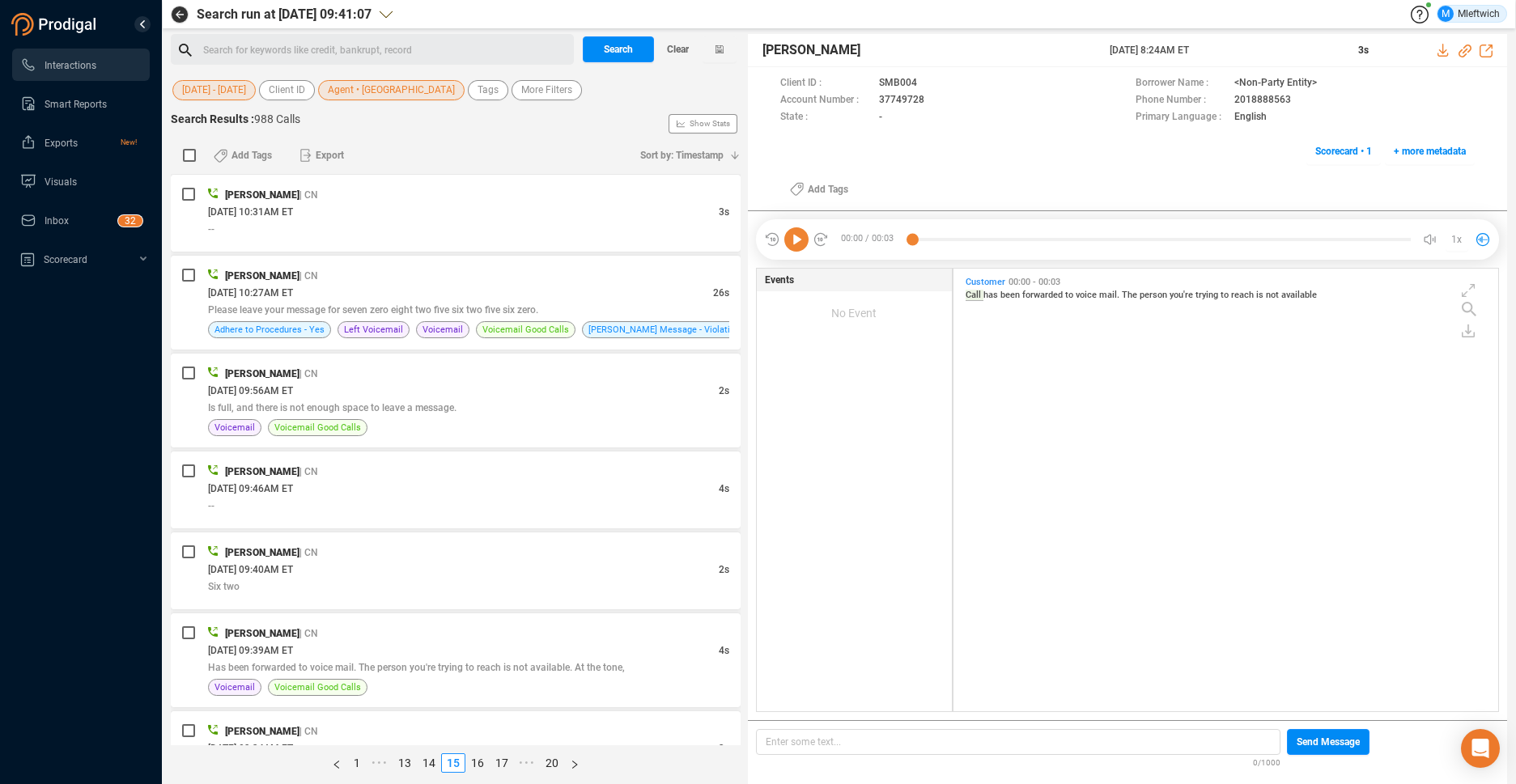
scroll to position [3854, 0]
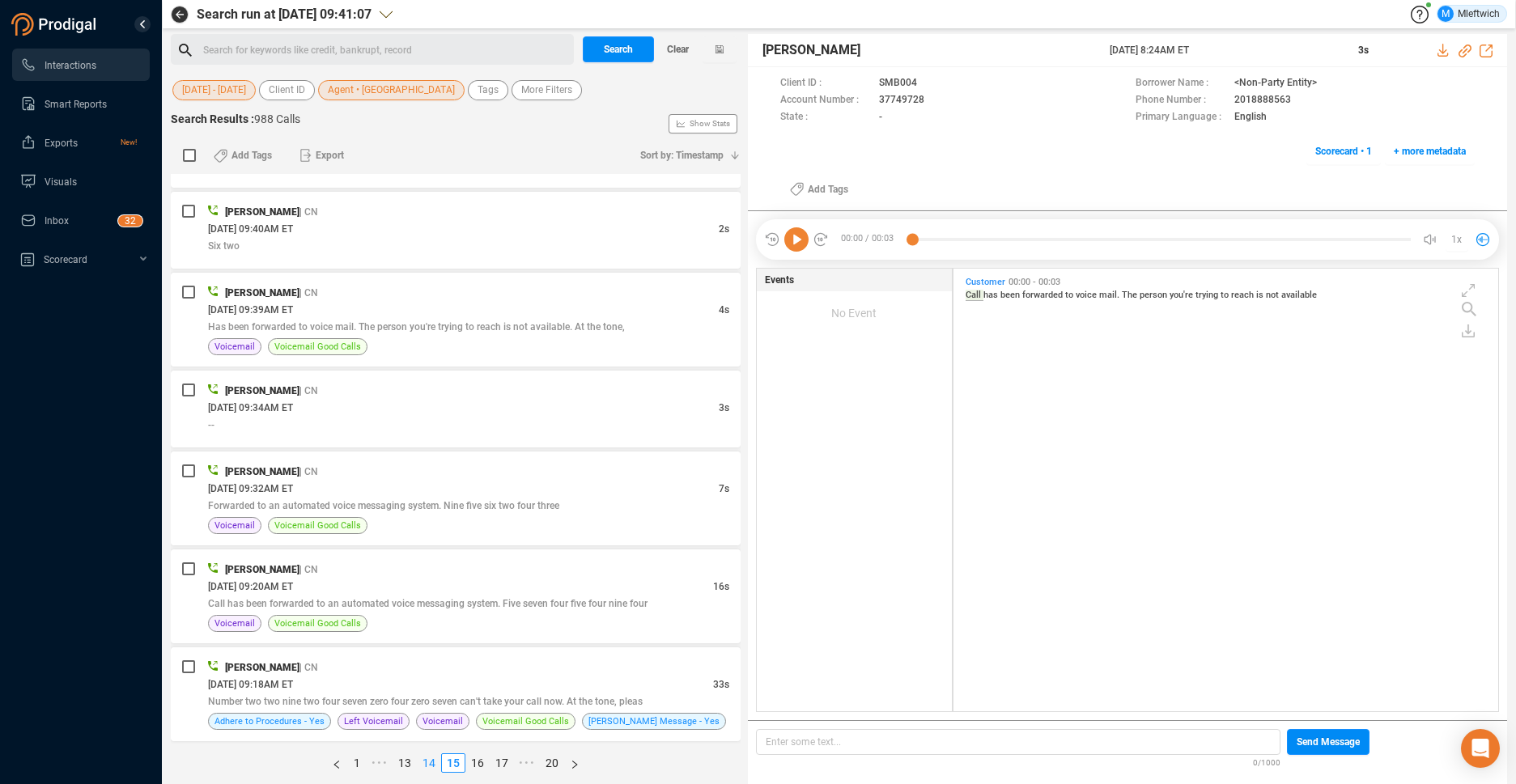
click at [427, 762] on link "14" at bounding box center [429, 763] width 23 height 18
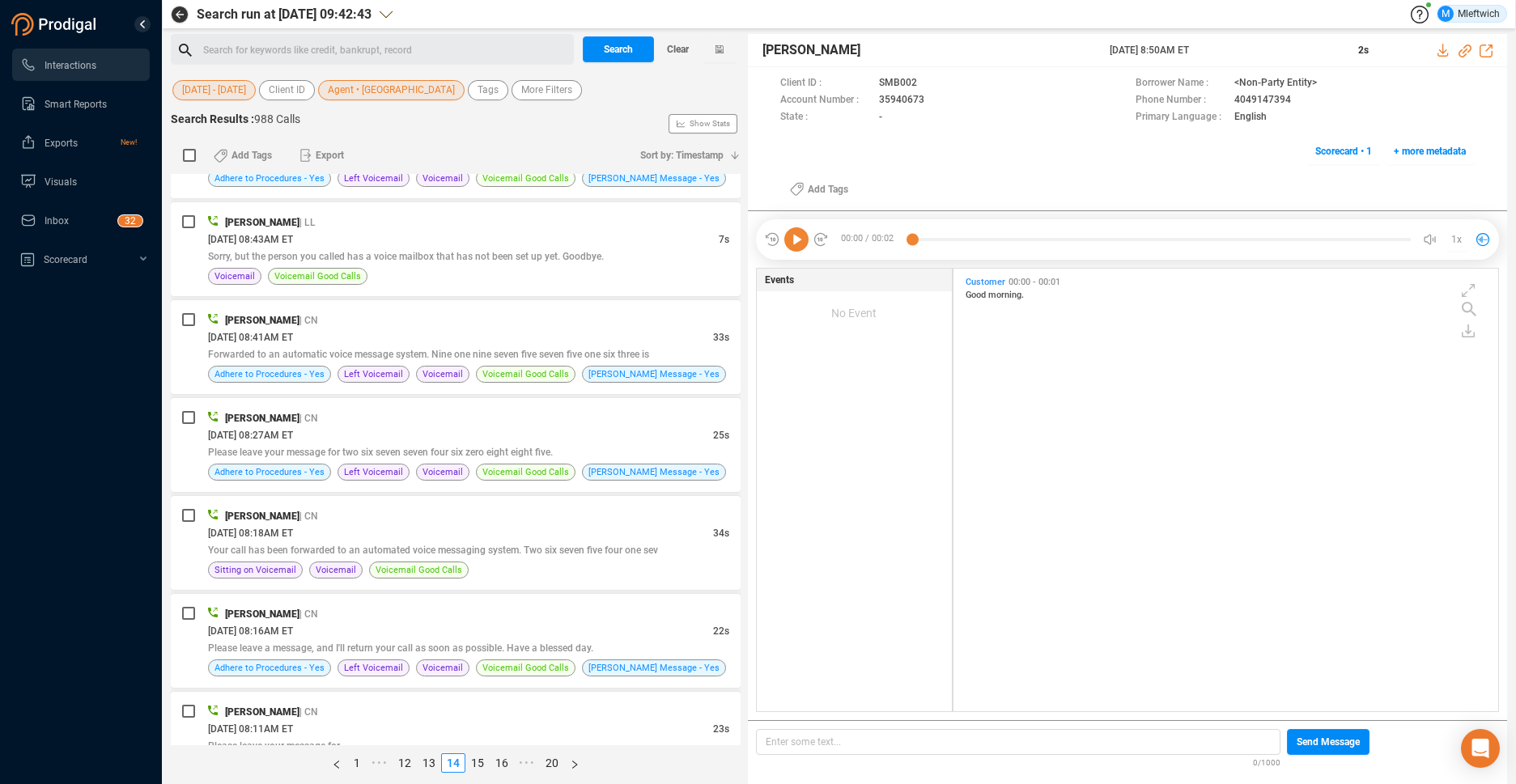
scroll to position [0, 0]
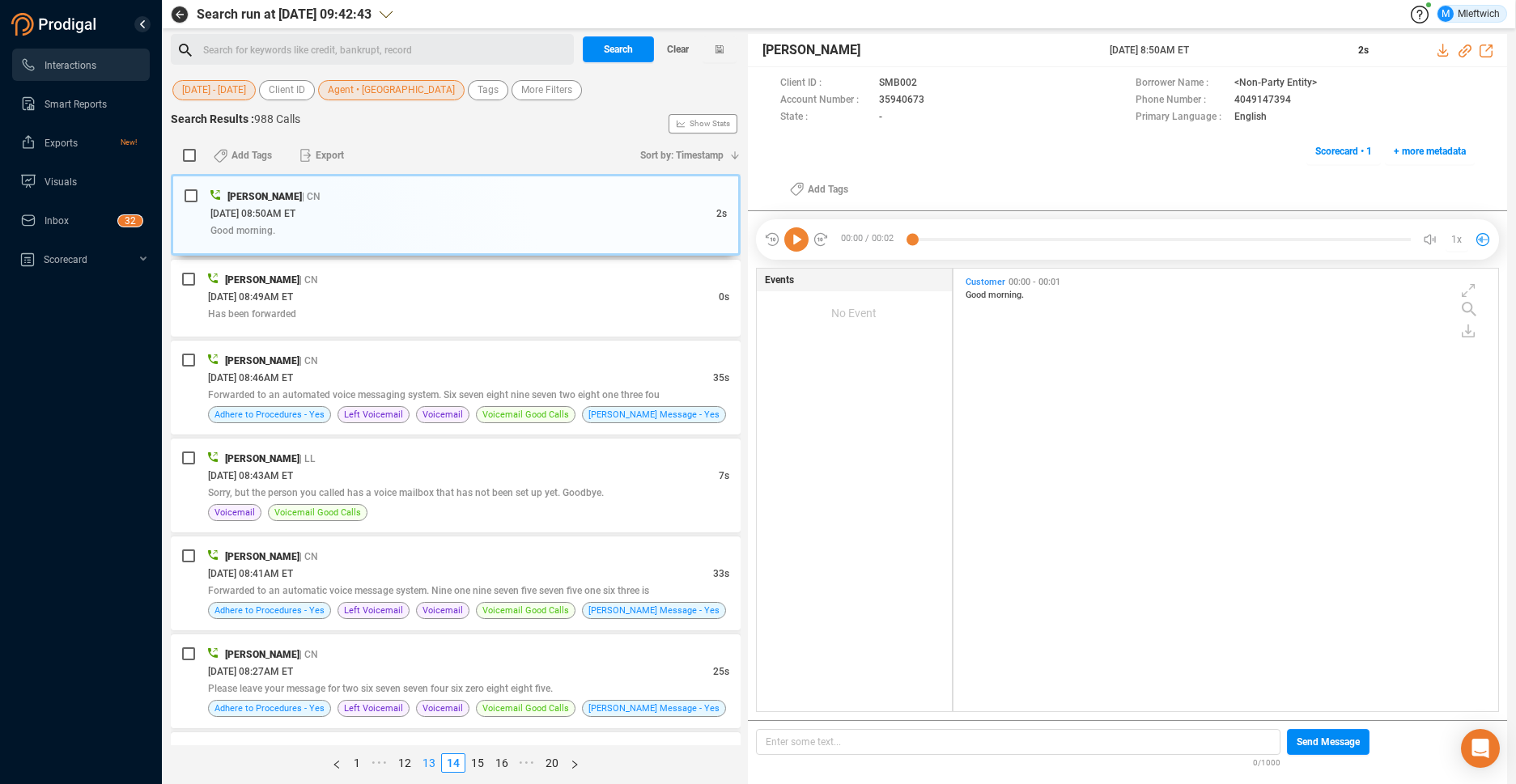
click at [427, 760] on link "13" at bounding box center [429, 763] width 23 height 18
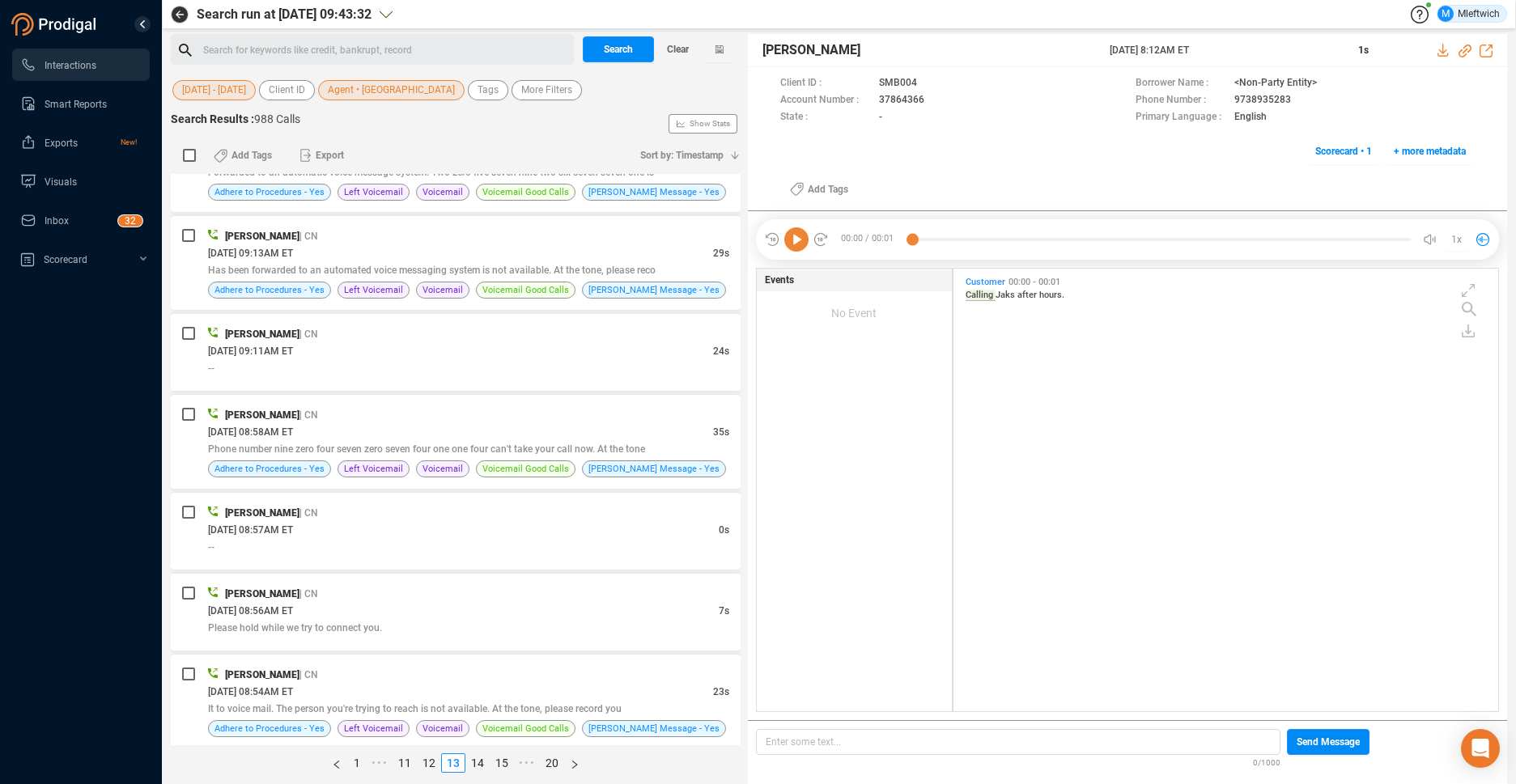
scroll to position [3887, 0]
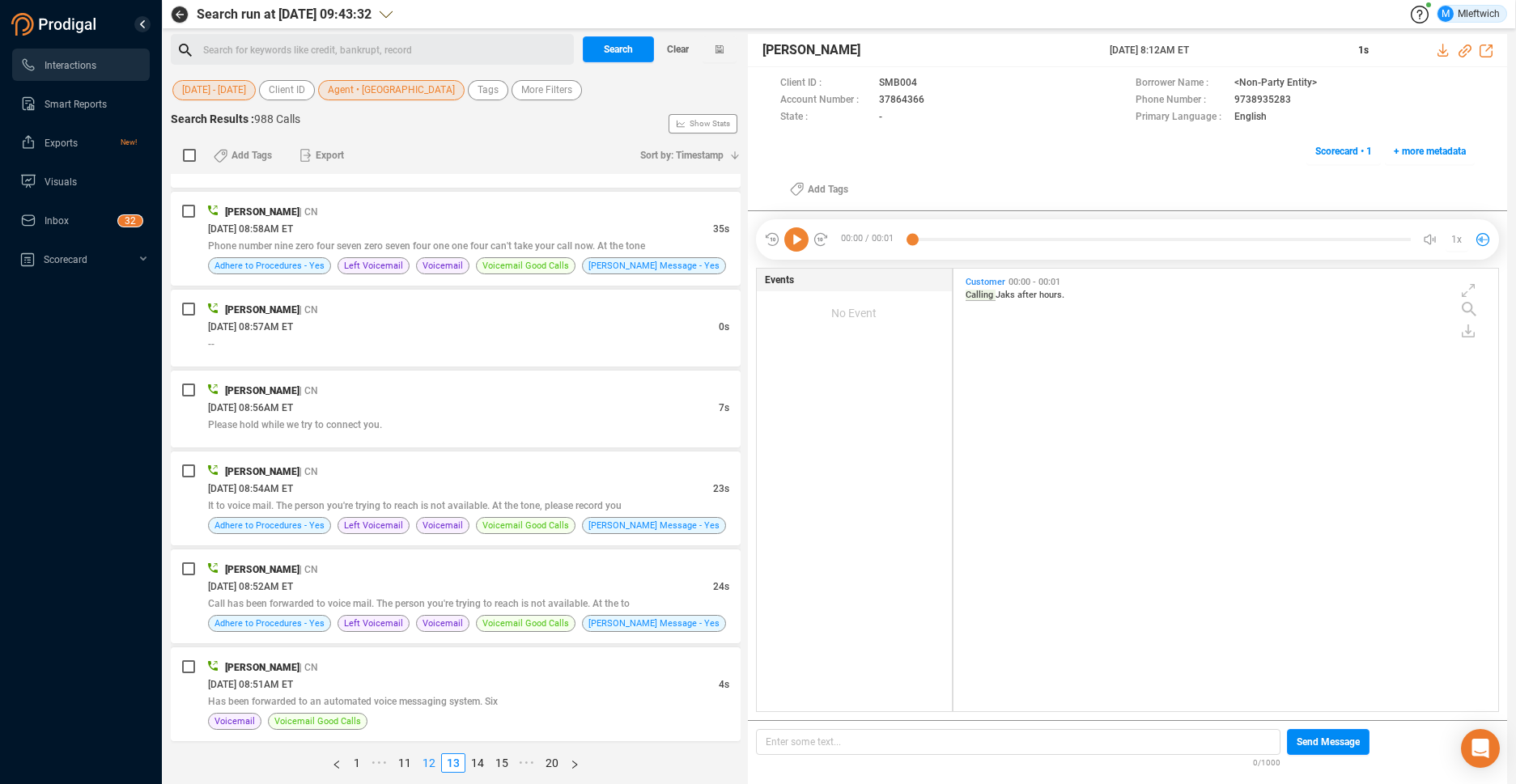
click at [428, 763] on link "12" at bounding box center [429, 763] width 23 height 18
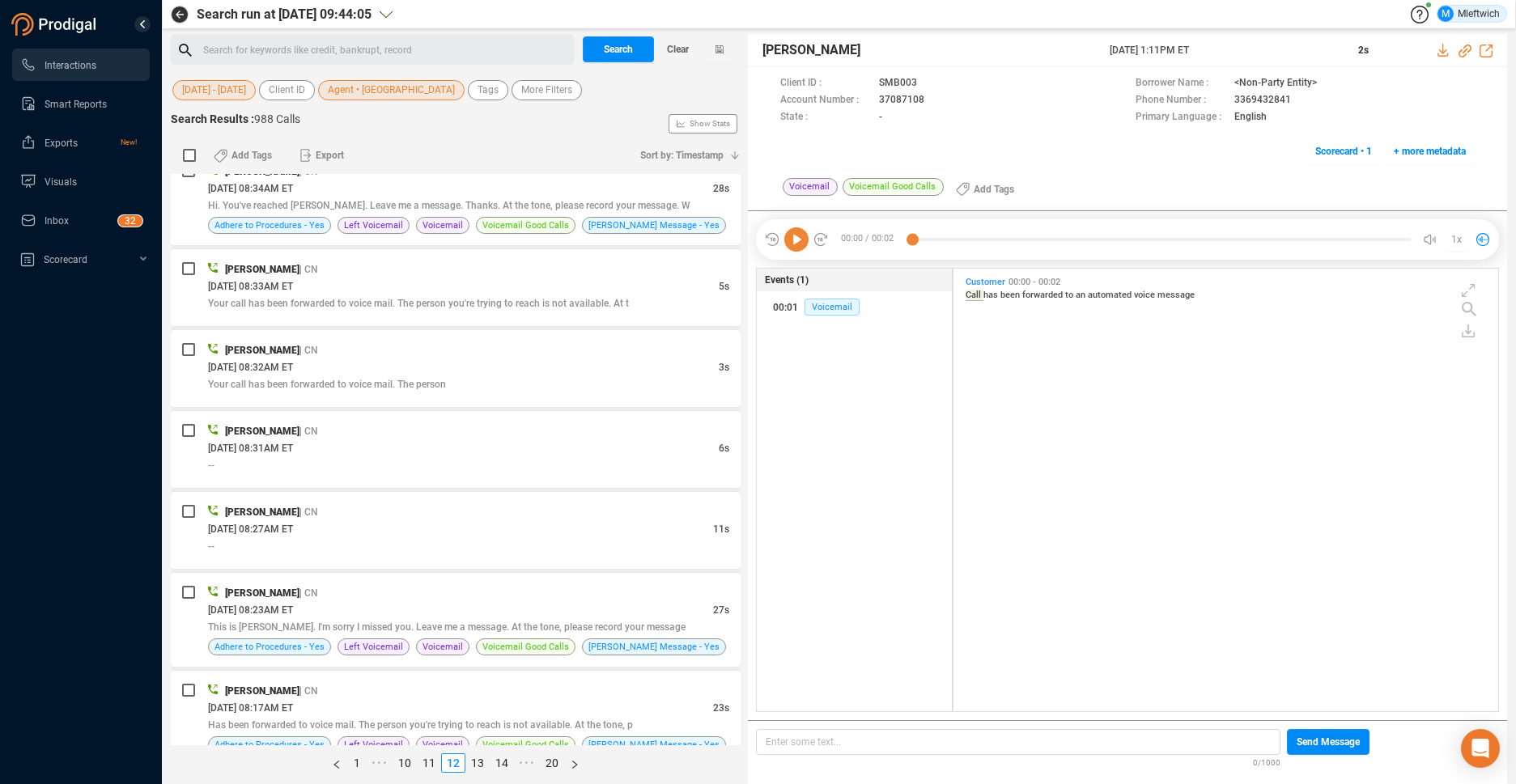
scroll to position [3956, 0]
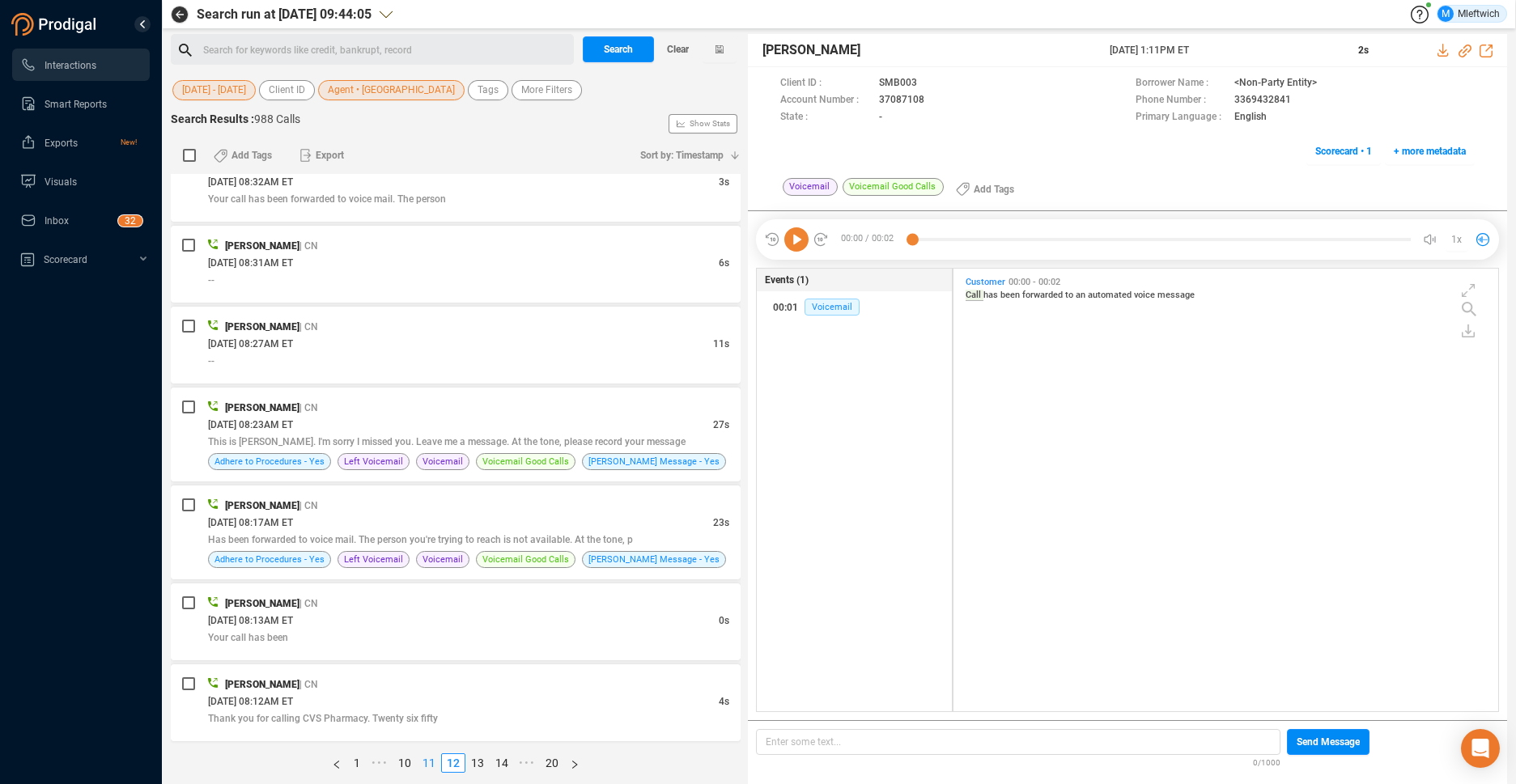
click at [425, 764] on link "11" at bounding box center [429, 763] width 23 height 18
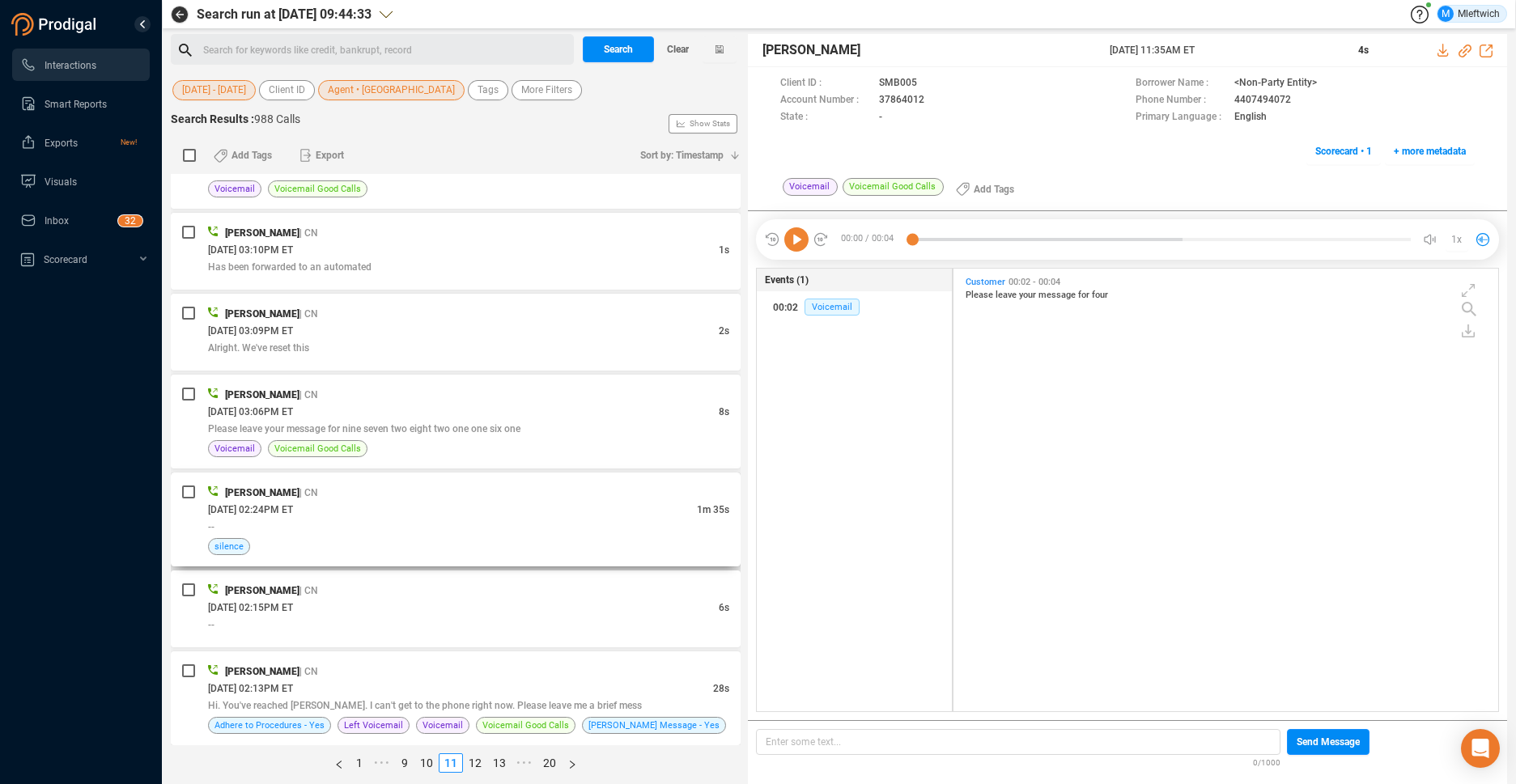
scroll to position [3922, 0]
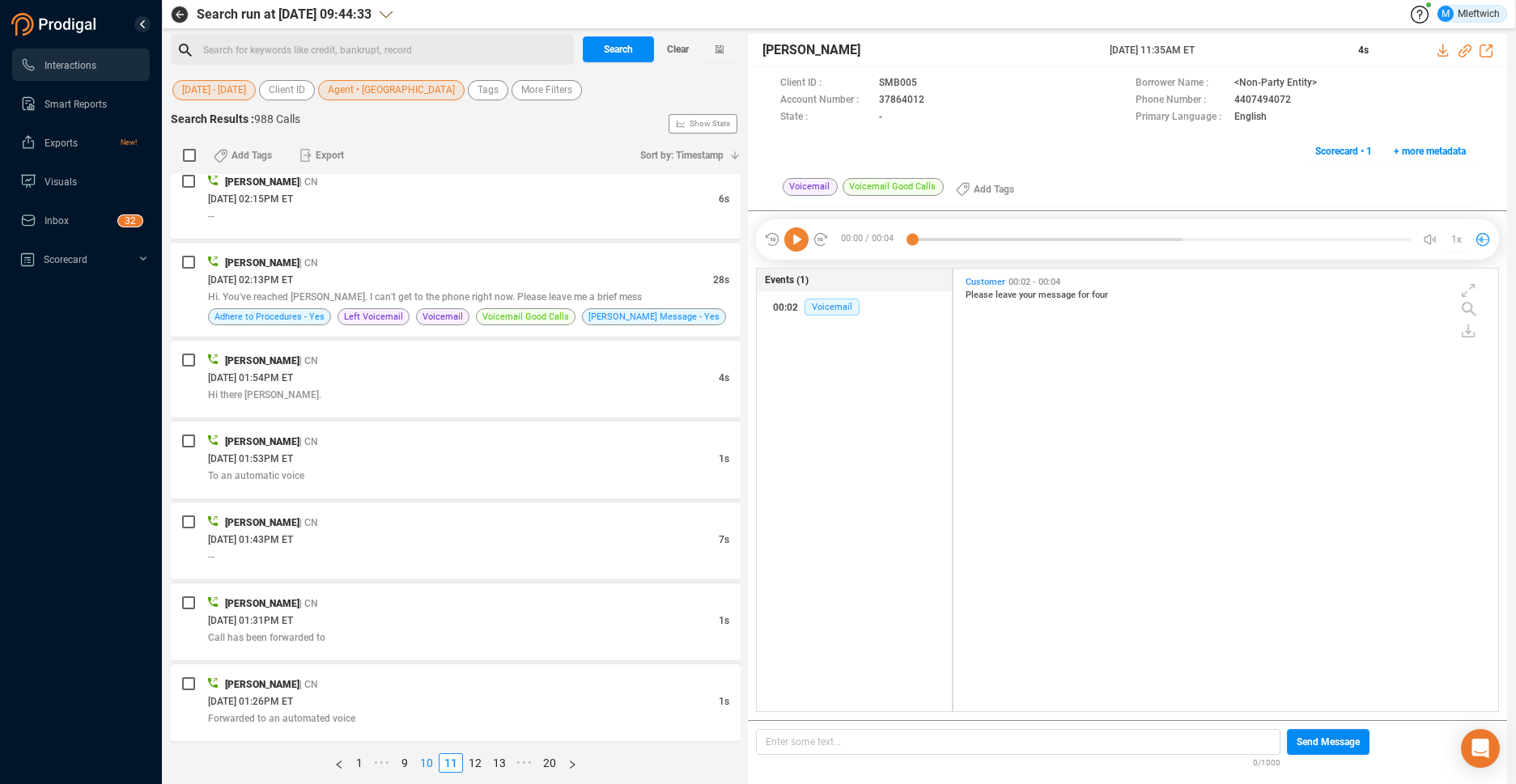
click at [423, 761] on link "10" at bounding box center [426, 763] width 23 height 18
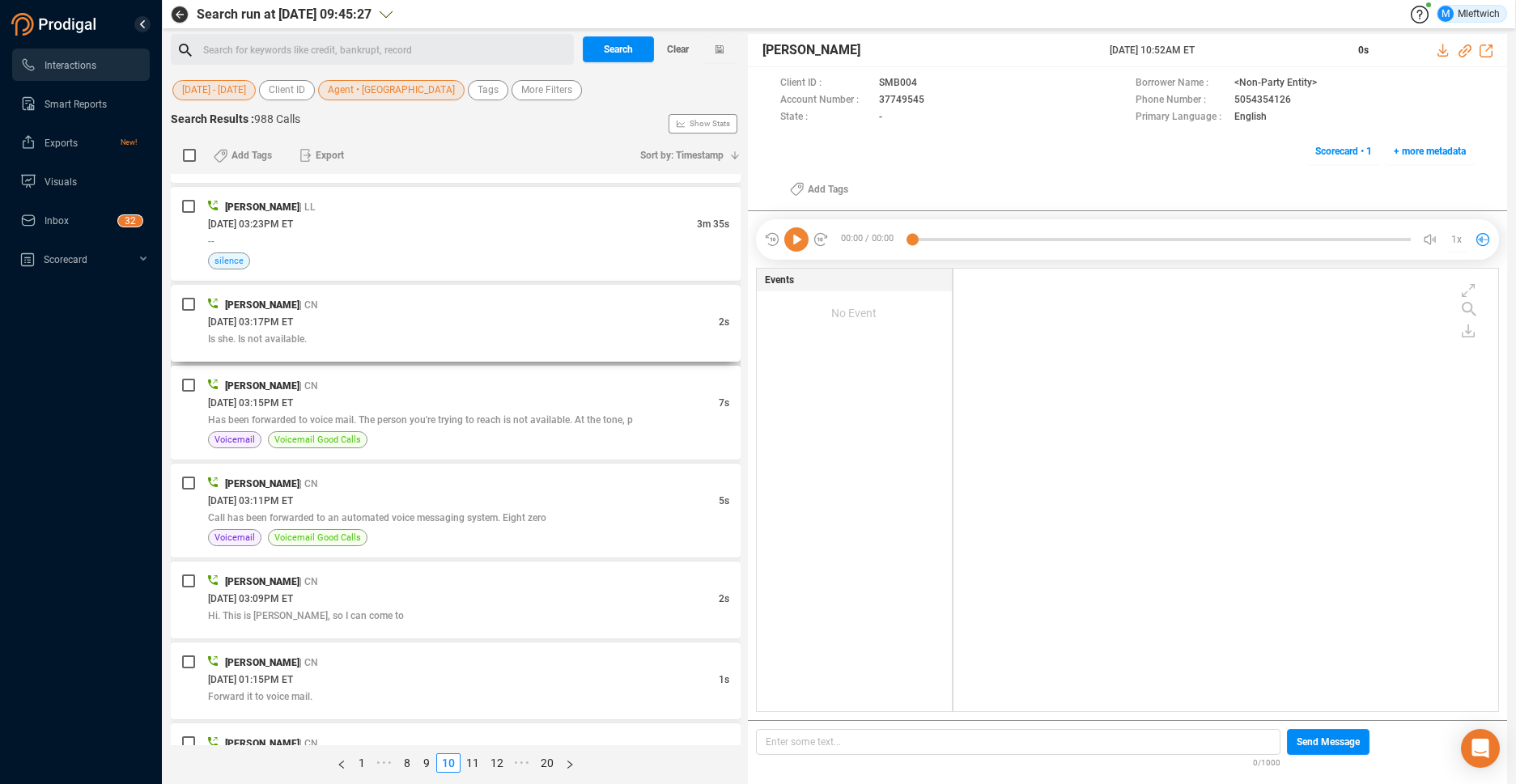
scroll to position [3184, 0]
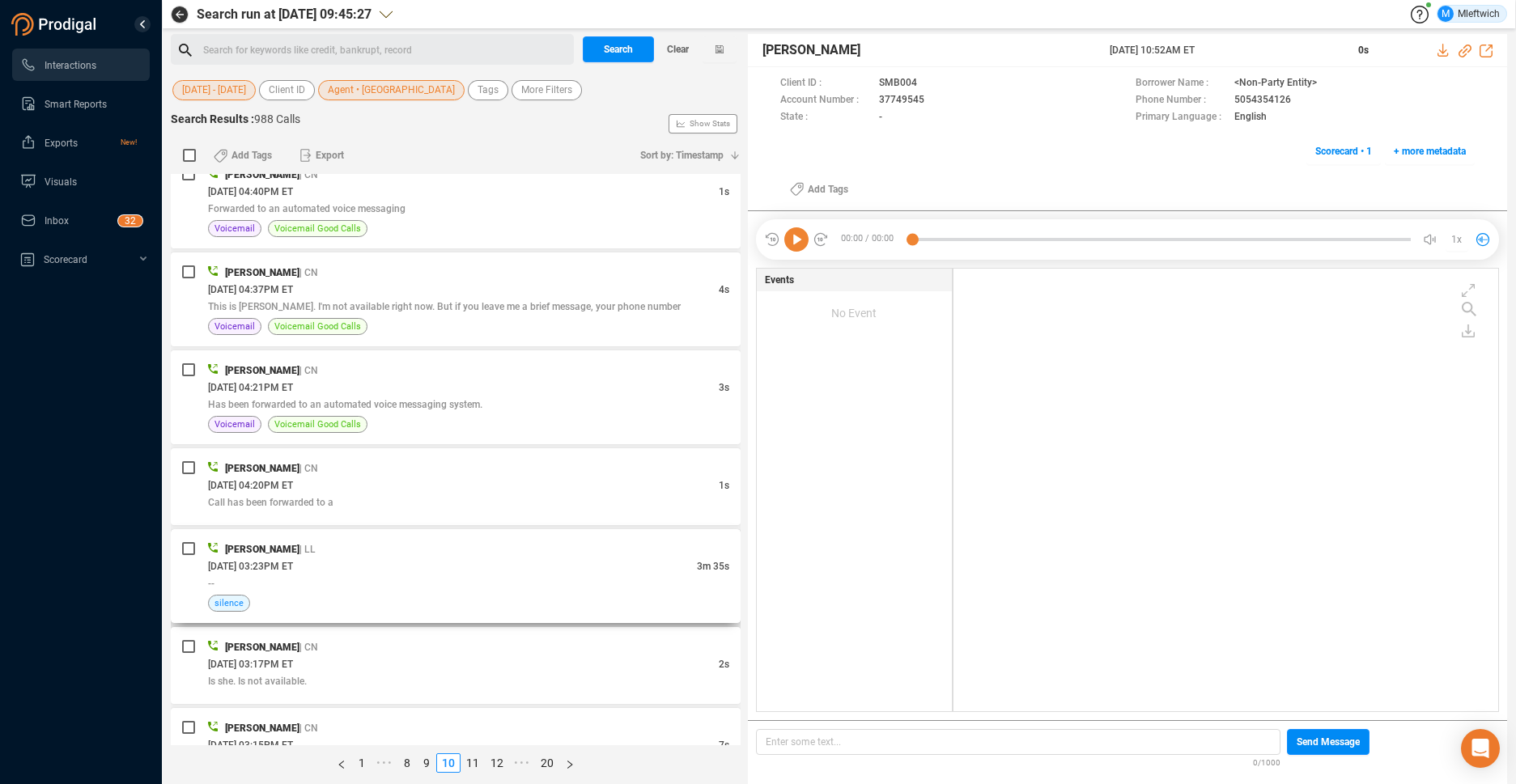
click at [259, 556] on div "[PERSON_NAME] | LL" at bounding box center [468, 549] width 521 height 17
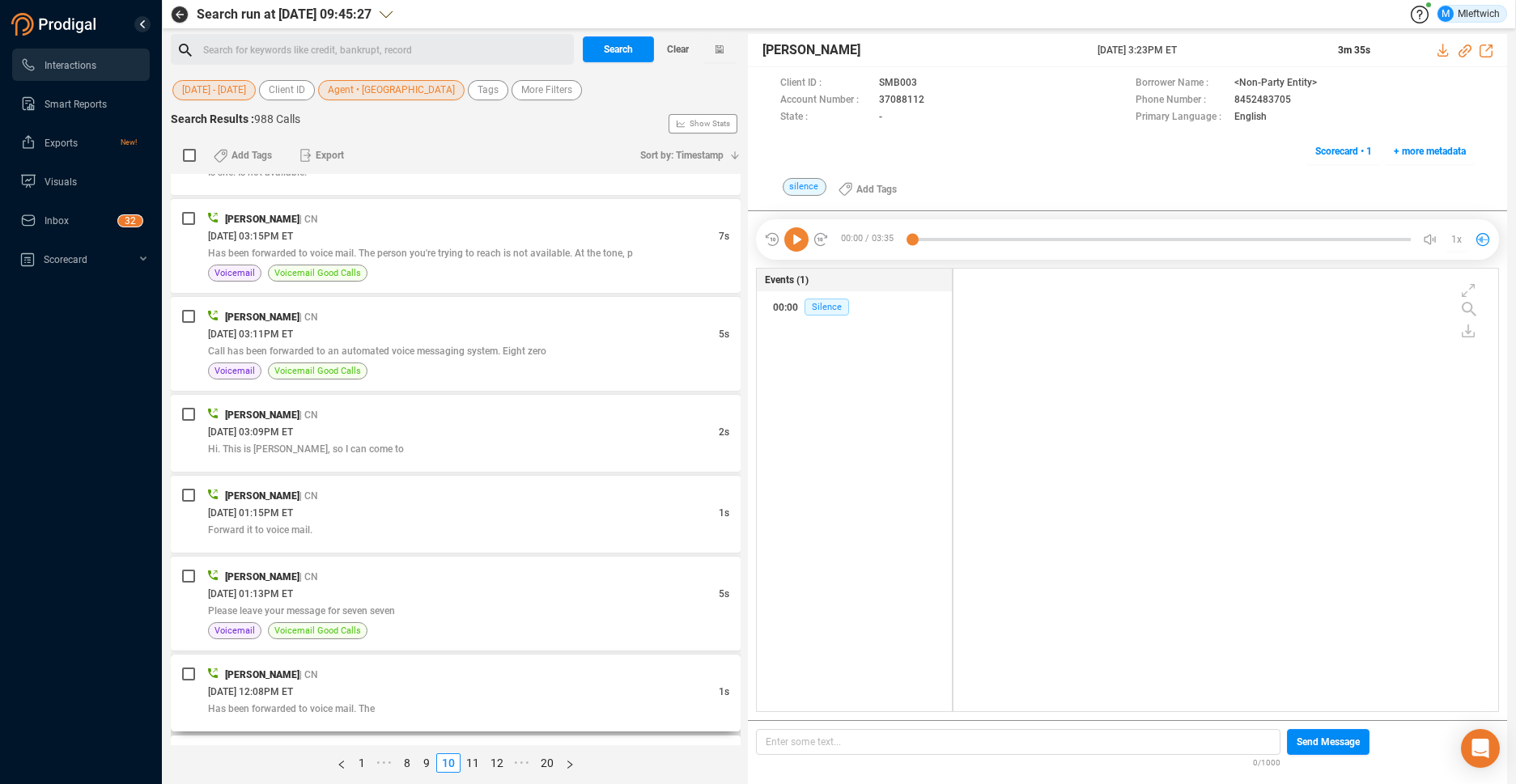
scroll to position [4040, 0]
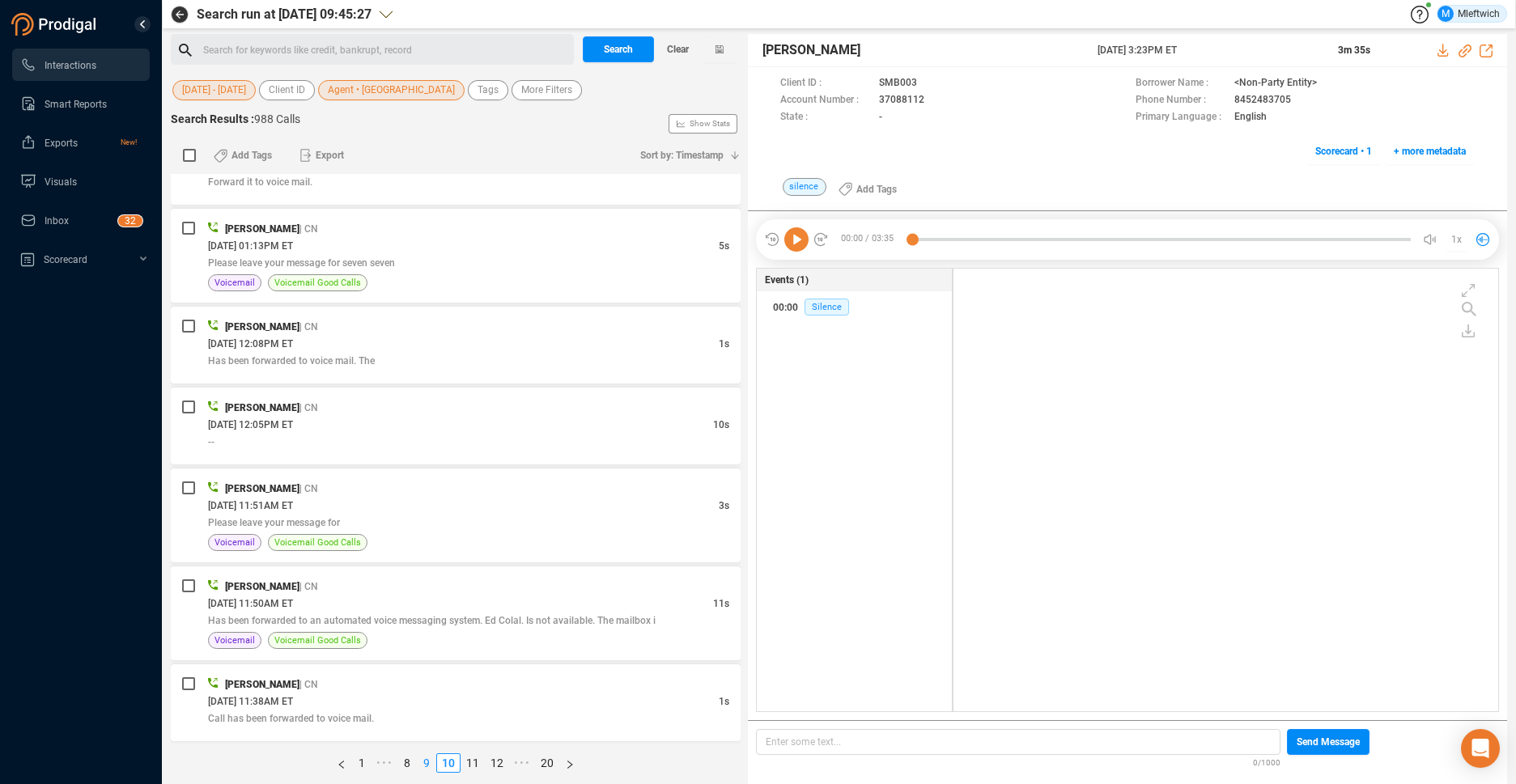
click at [421, 762] on link "9" at bounding box center [426, 763] width 18 height 18
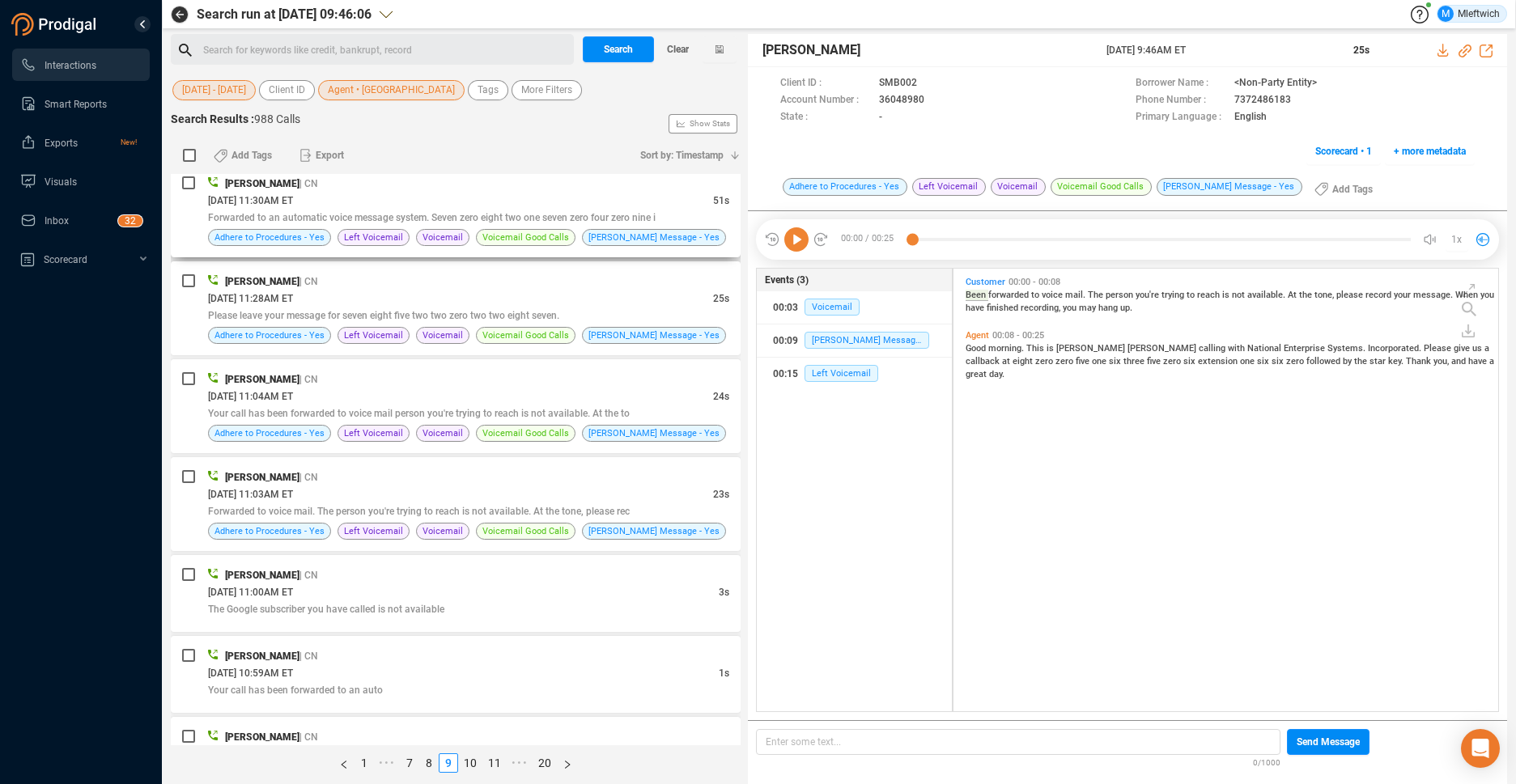
scroll to position [4007, 0]
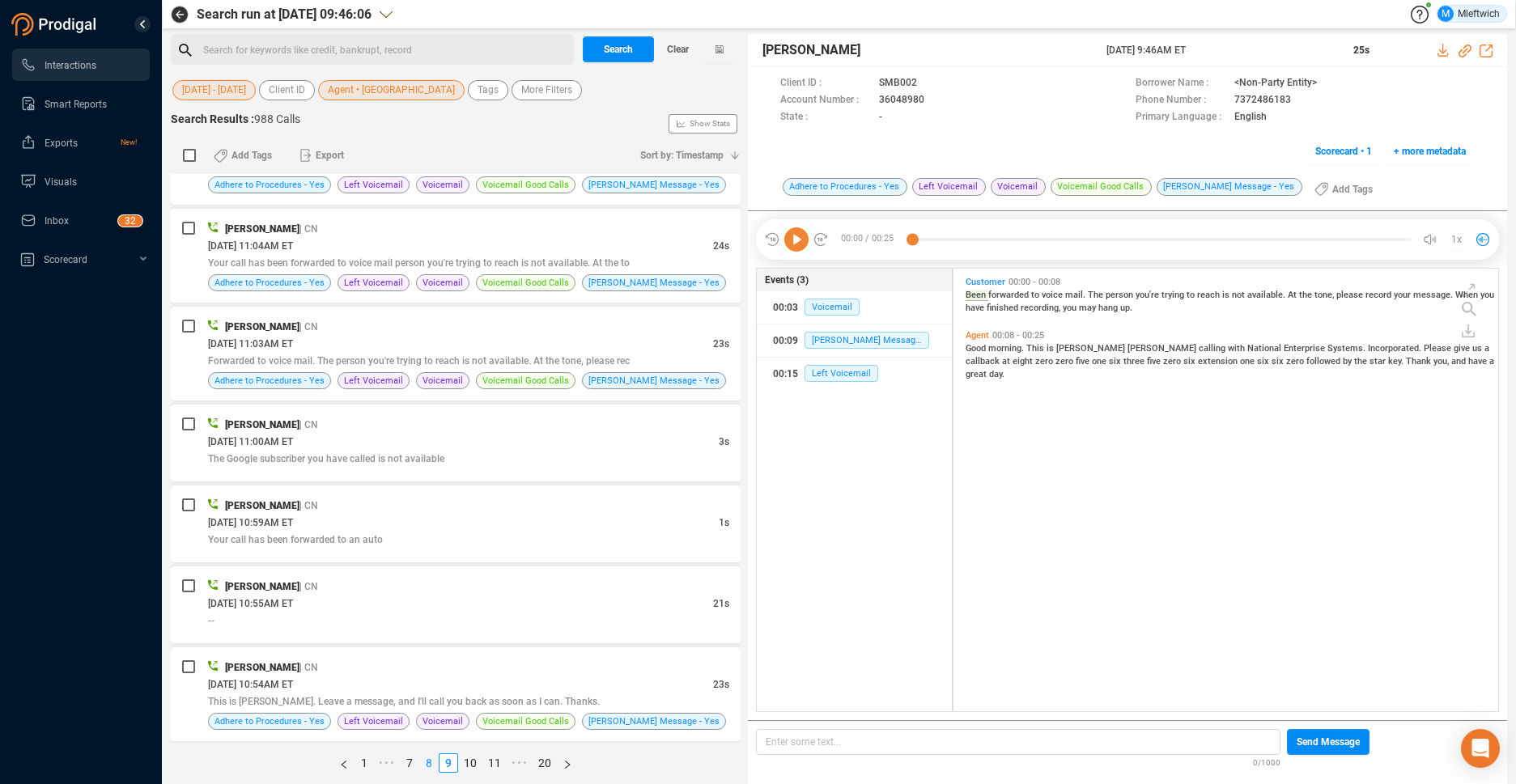
click at [426, 763] on link "8" at bounding box center [429, 763] width 18 height 18
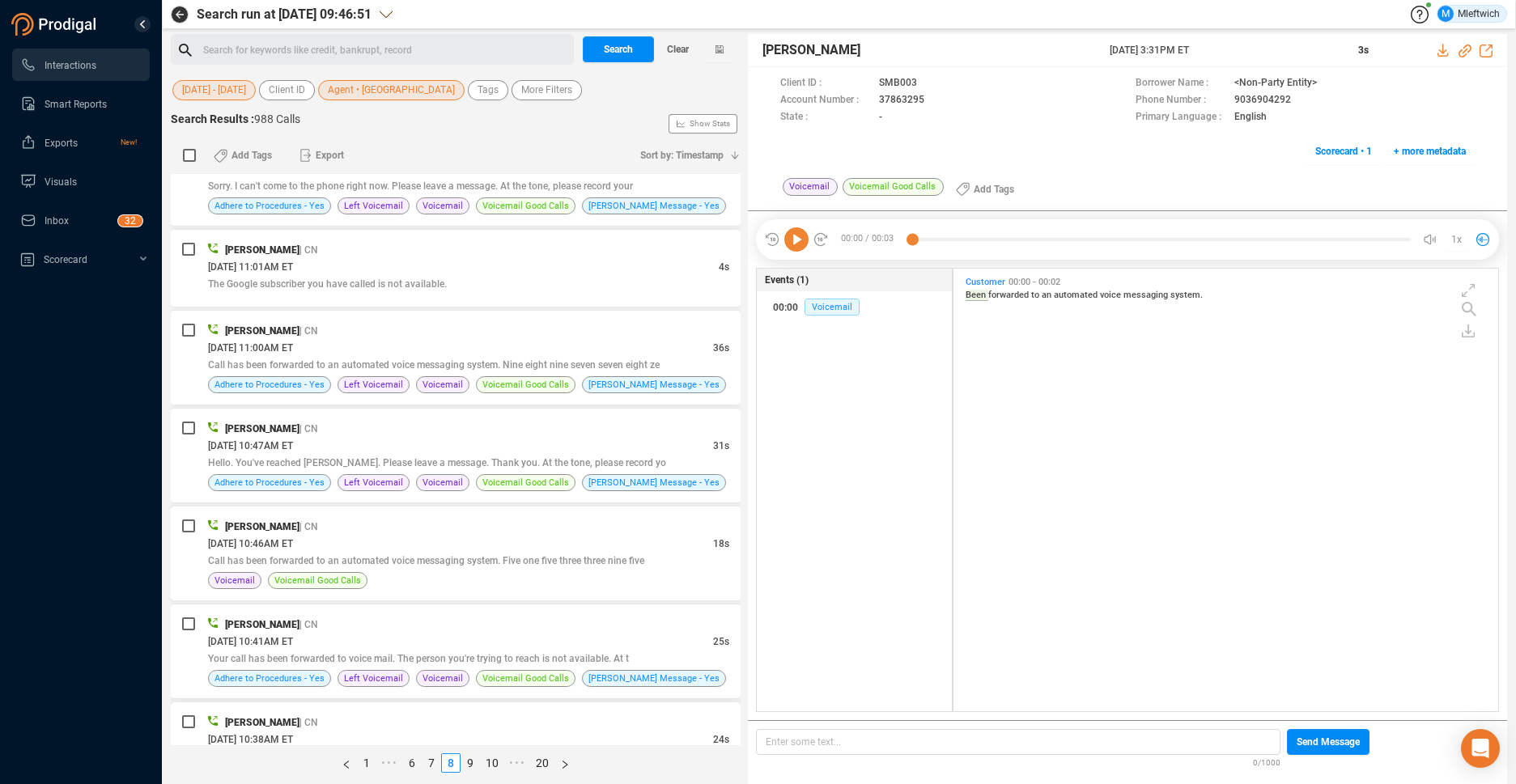
scroll to position [3990, 0]
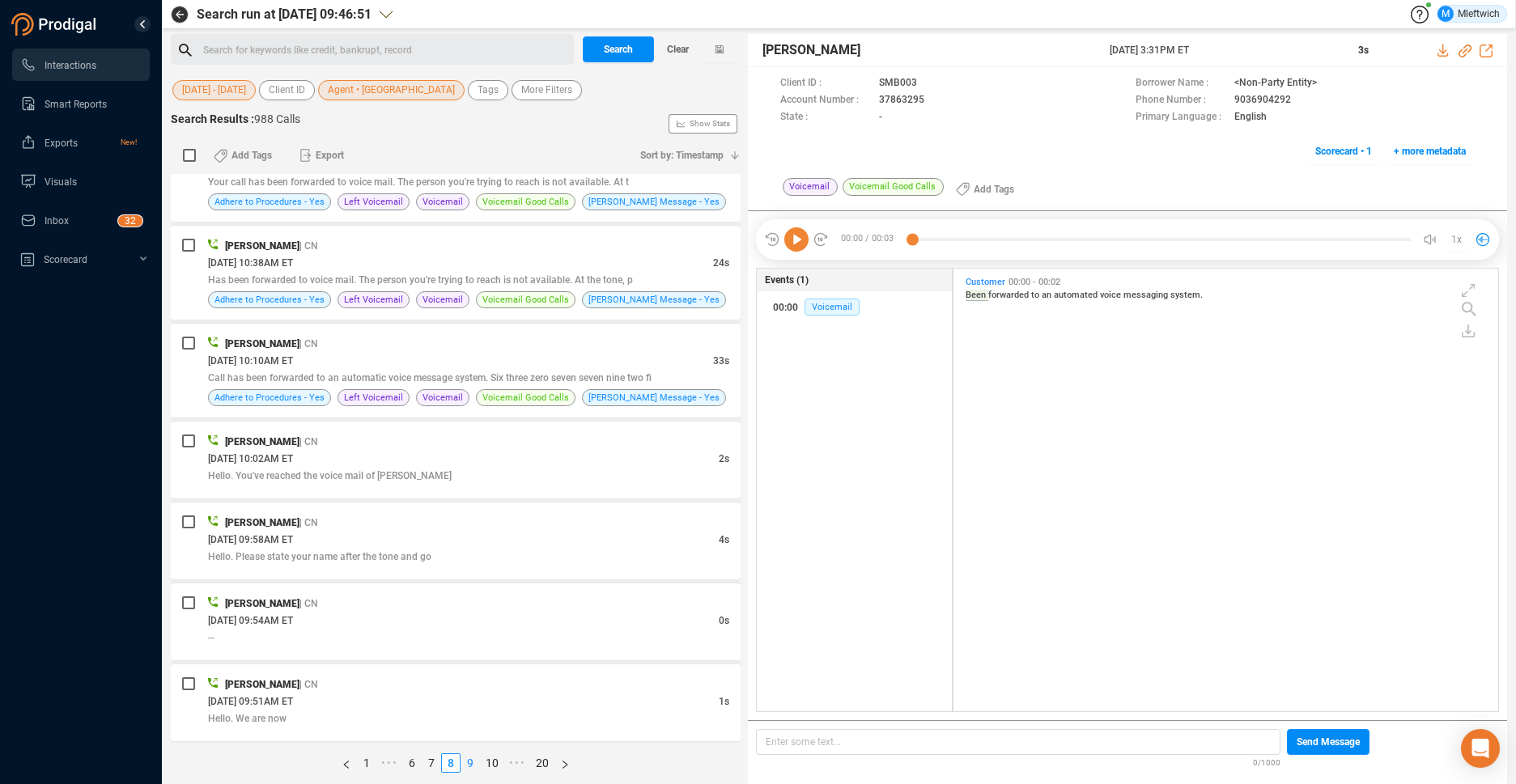
click at [468, 760] on link "9" at bounding box center [470, 763] width 18 height 18
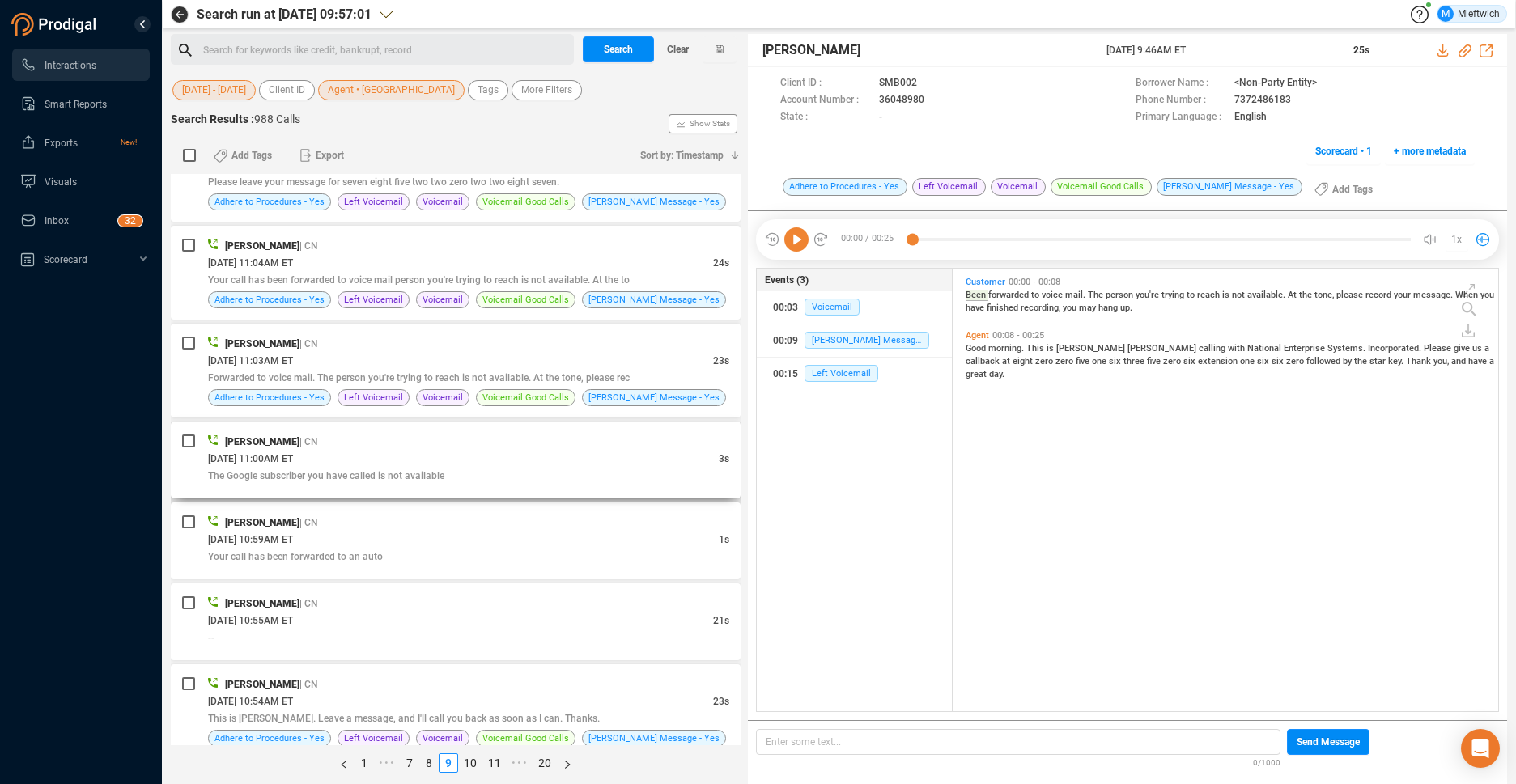
scroll to position [4007, 0]
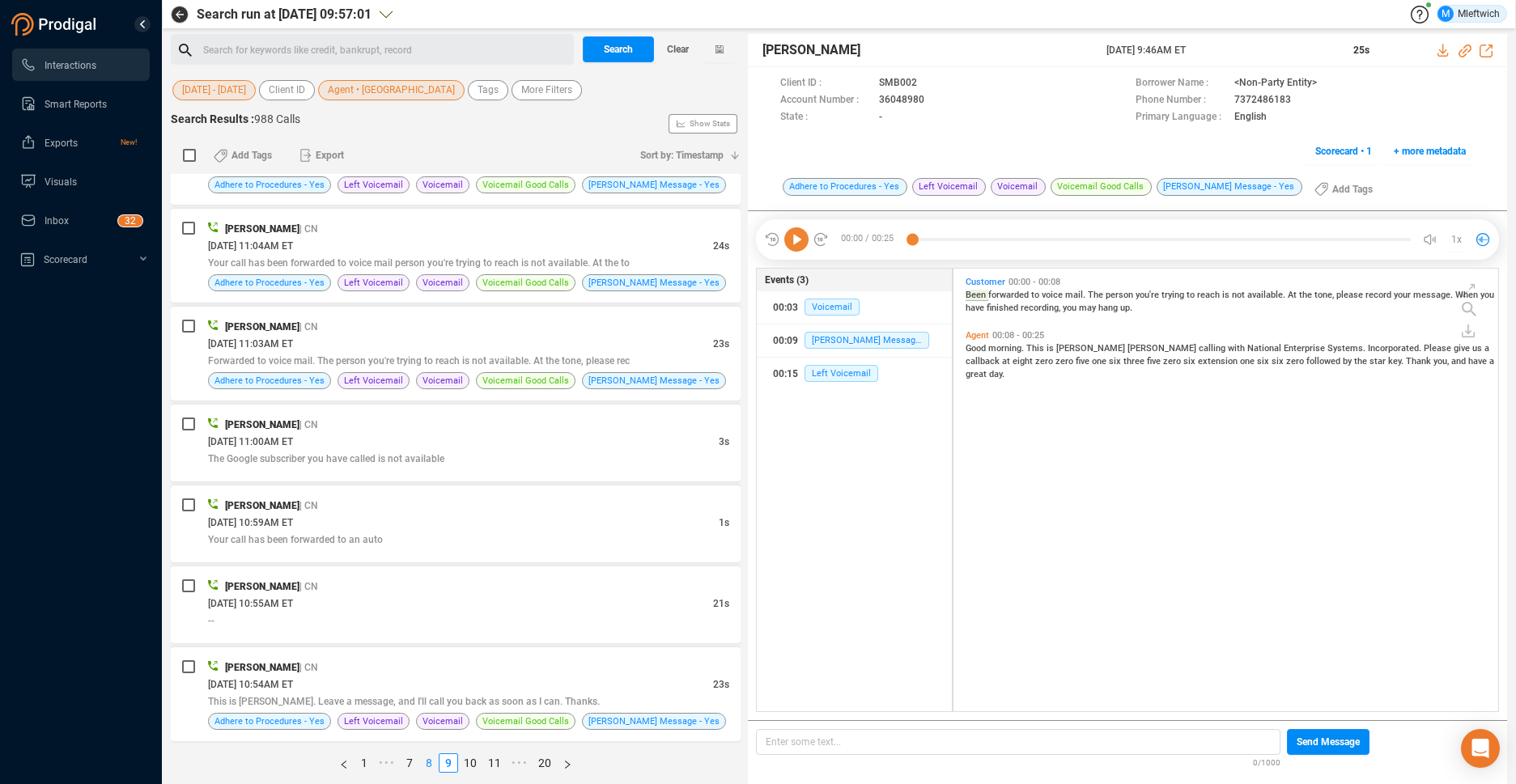
click at [428, 764] on link "8" at bounding box center [429, 763] width 18 height 18
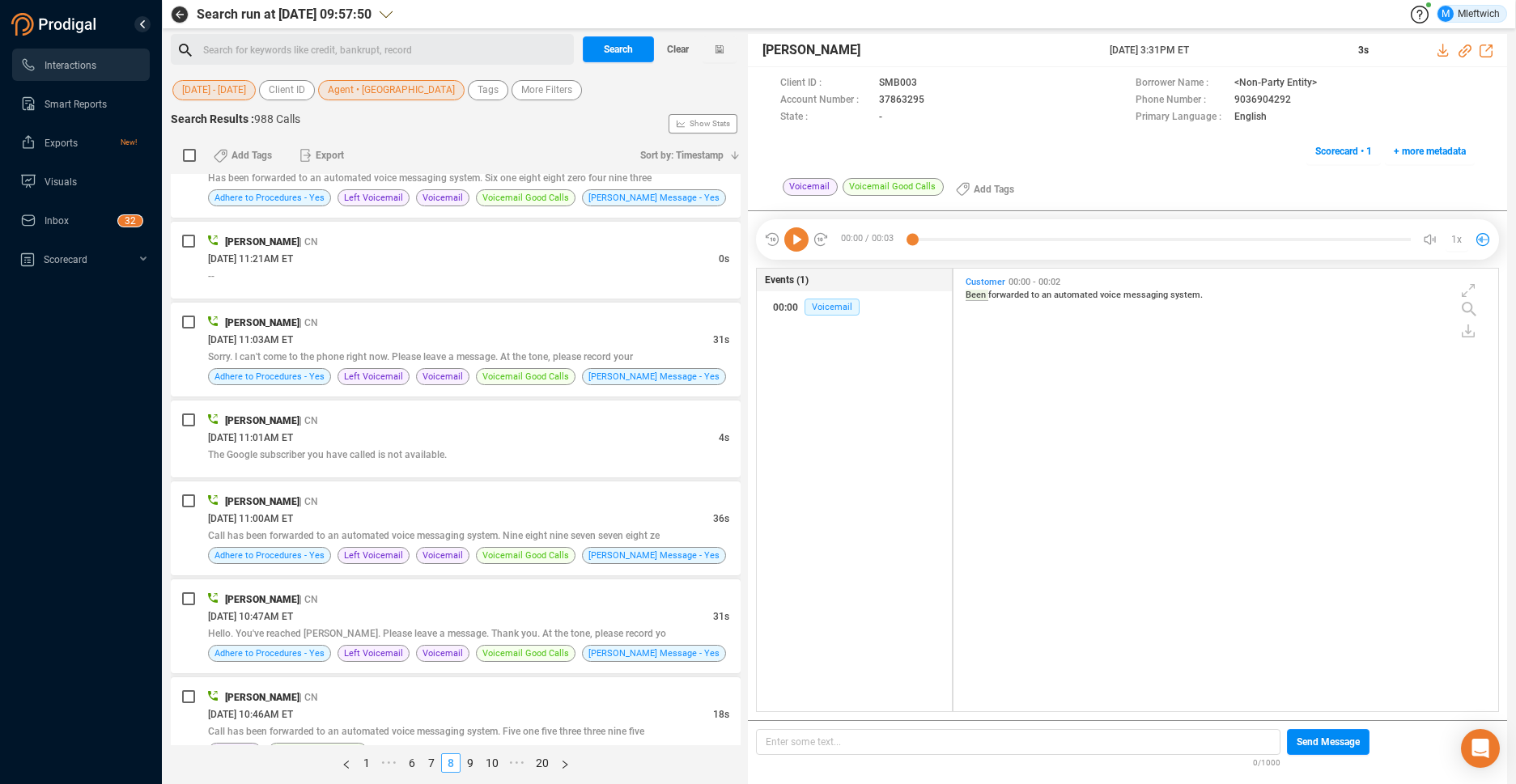
scroll to position [3990, 0]
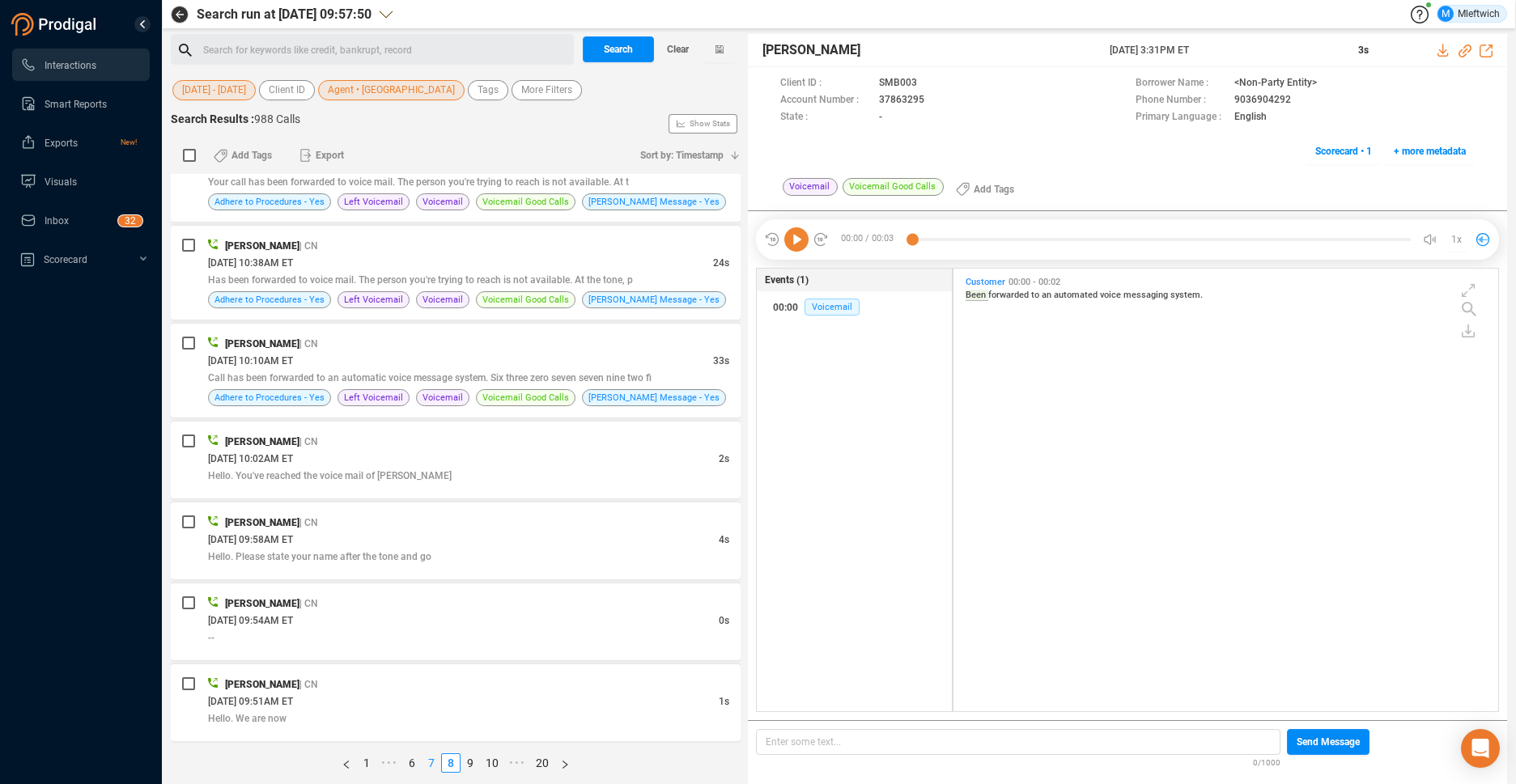
click at [431, 754] on link "7" at bounding box center [431, 763] width 18 height 18
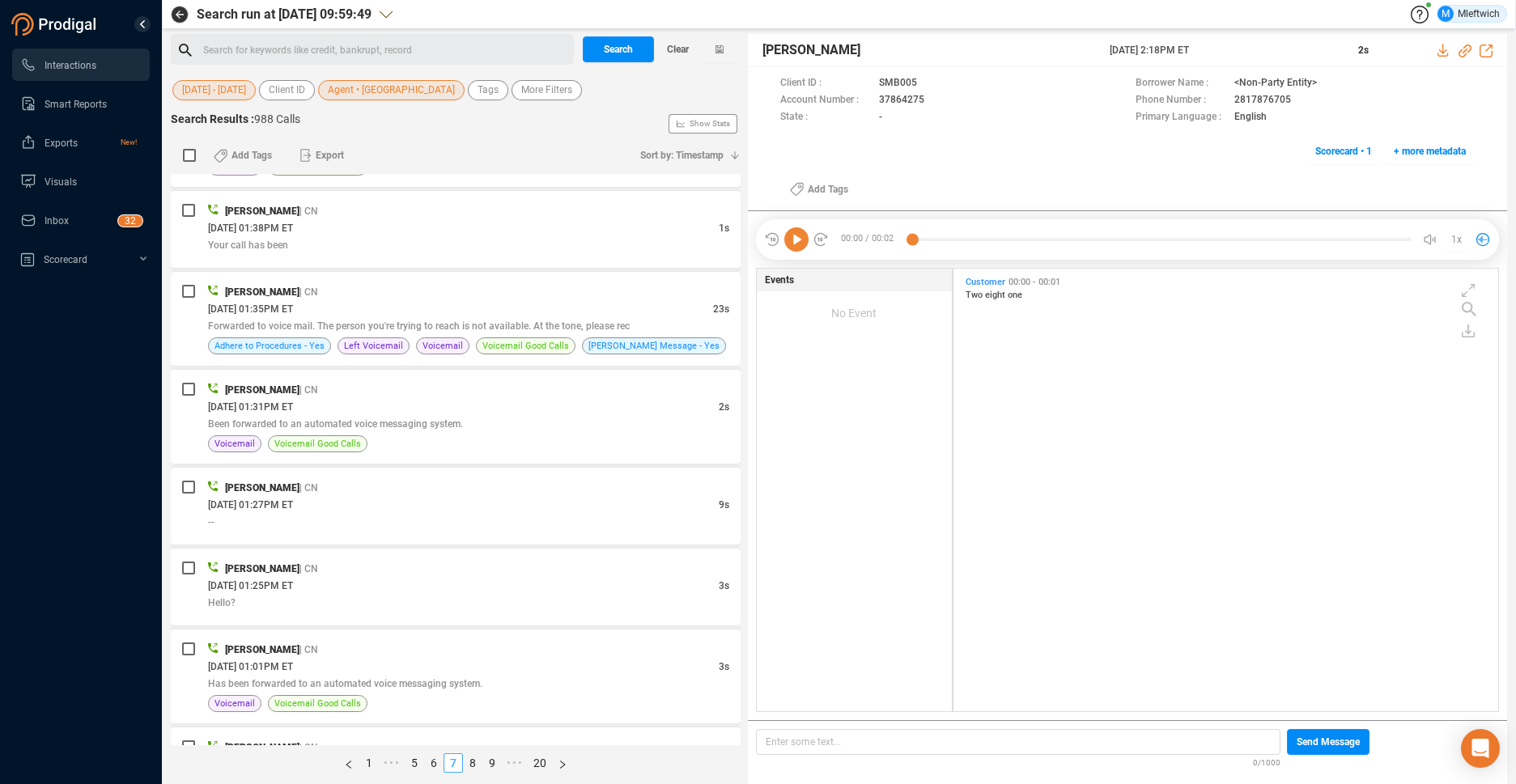
scroll to position [0, 0]
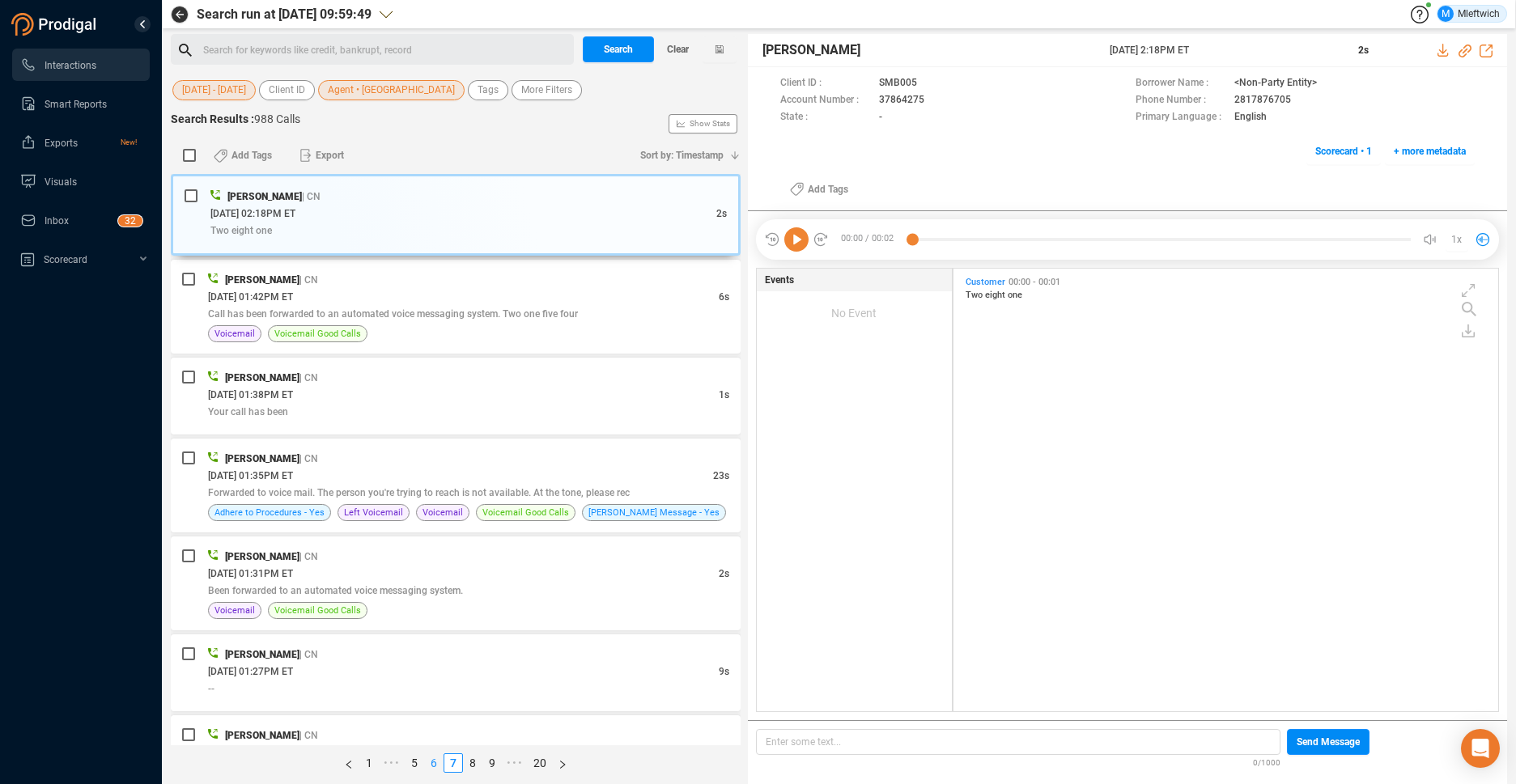
click at [431, 764] on link "6" at bounding box center [433, 763] width 18 height 18
click at [433, 762] on link "6" at bounding box center [433, 763] width 18 height 18
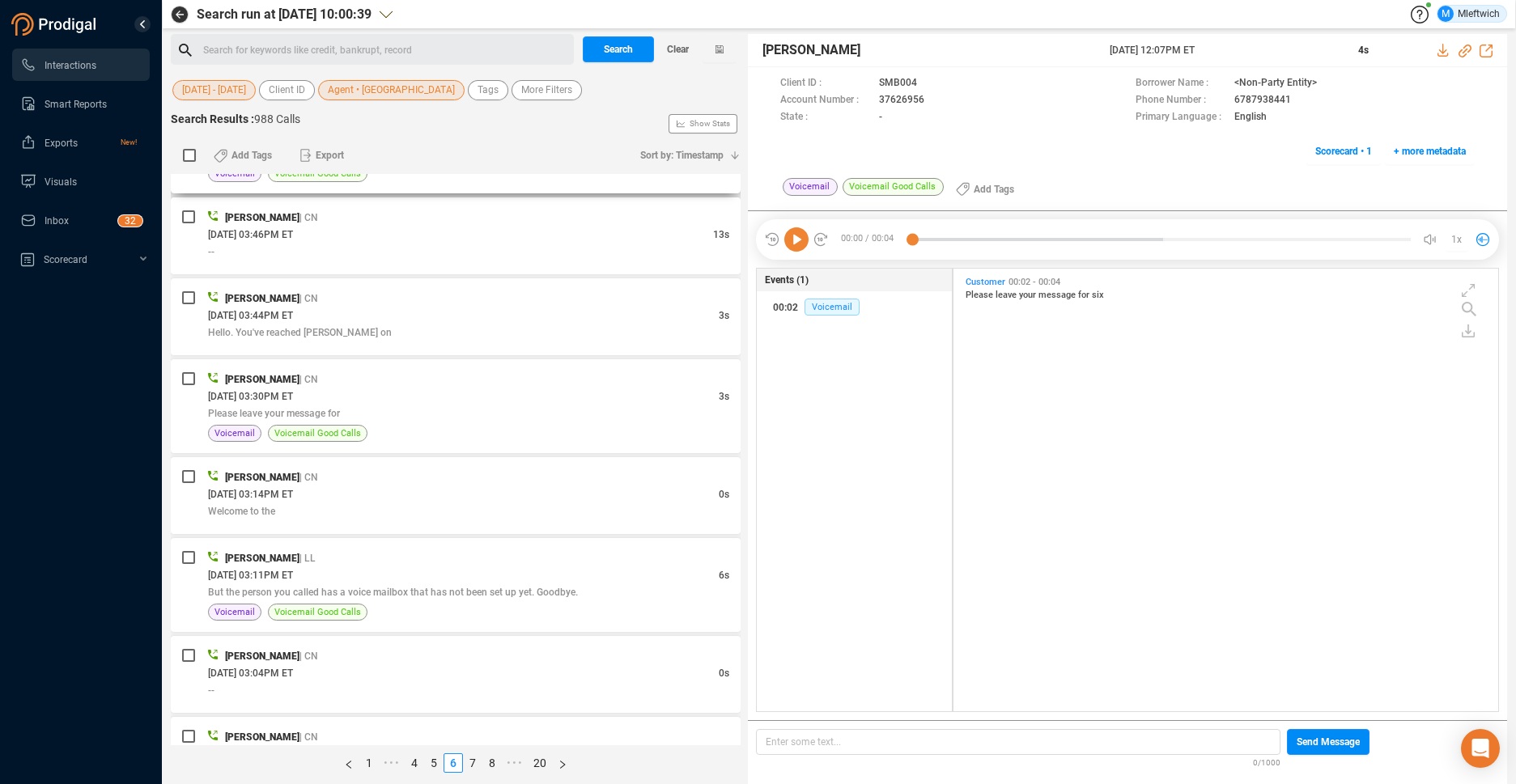
scroll to position [4007, 0]
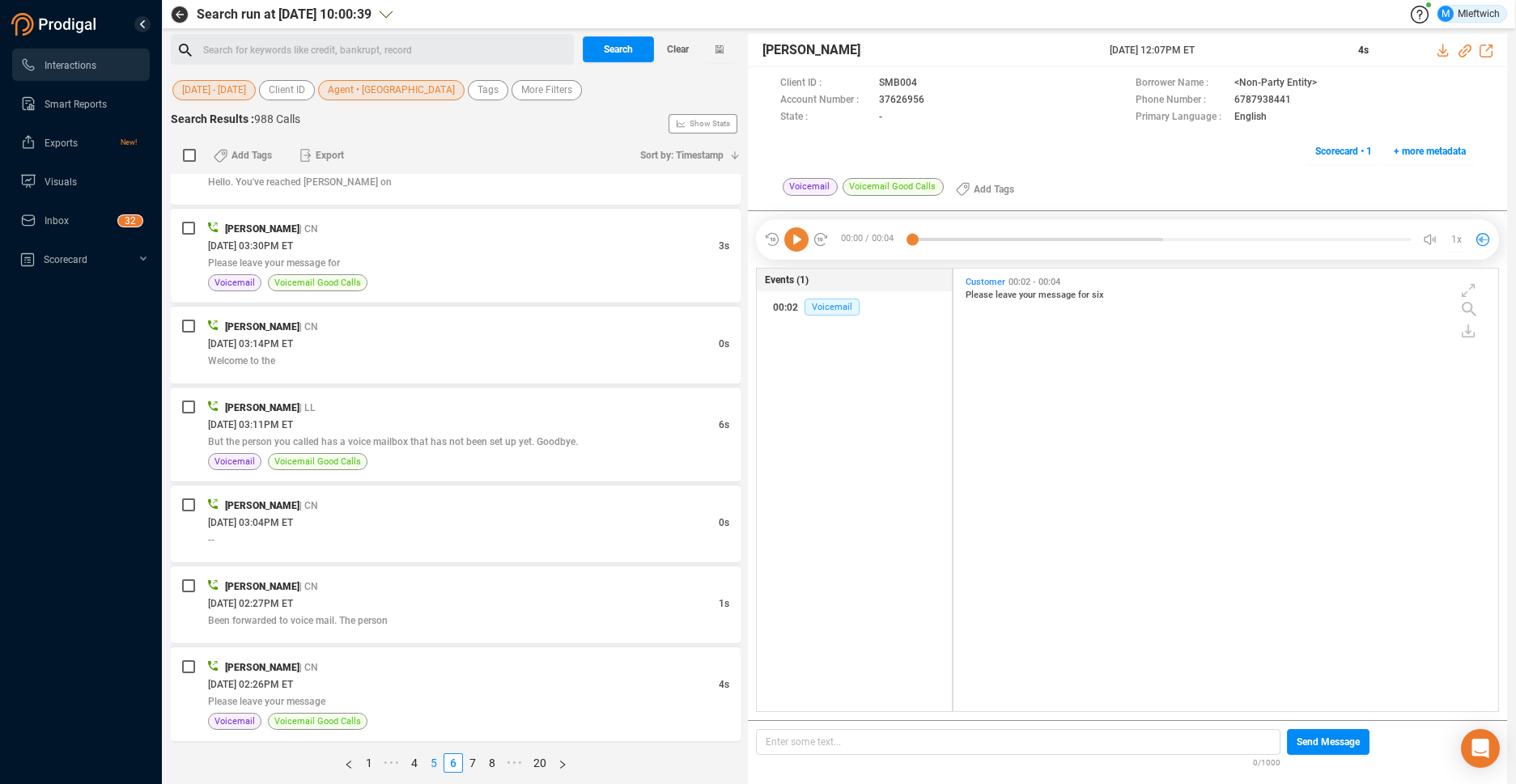
click at [433, 762] on link "5" at bounding box center [433, 763] width 18 height 18
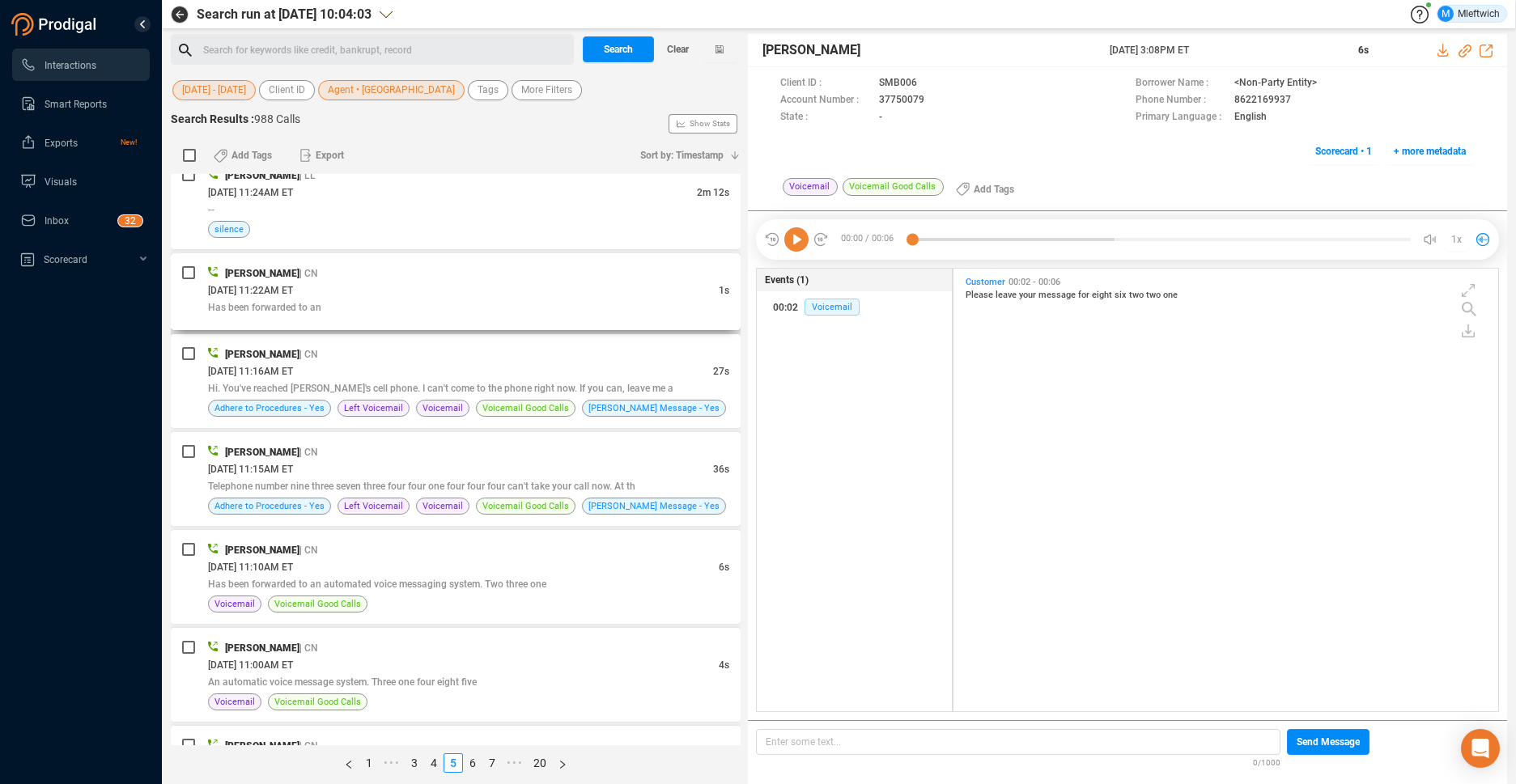
scroll to position [1714, 0]
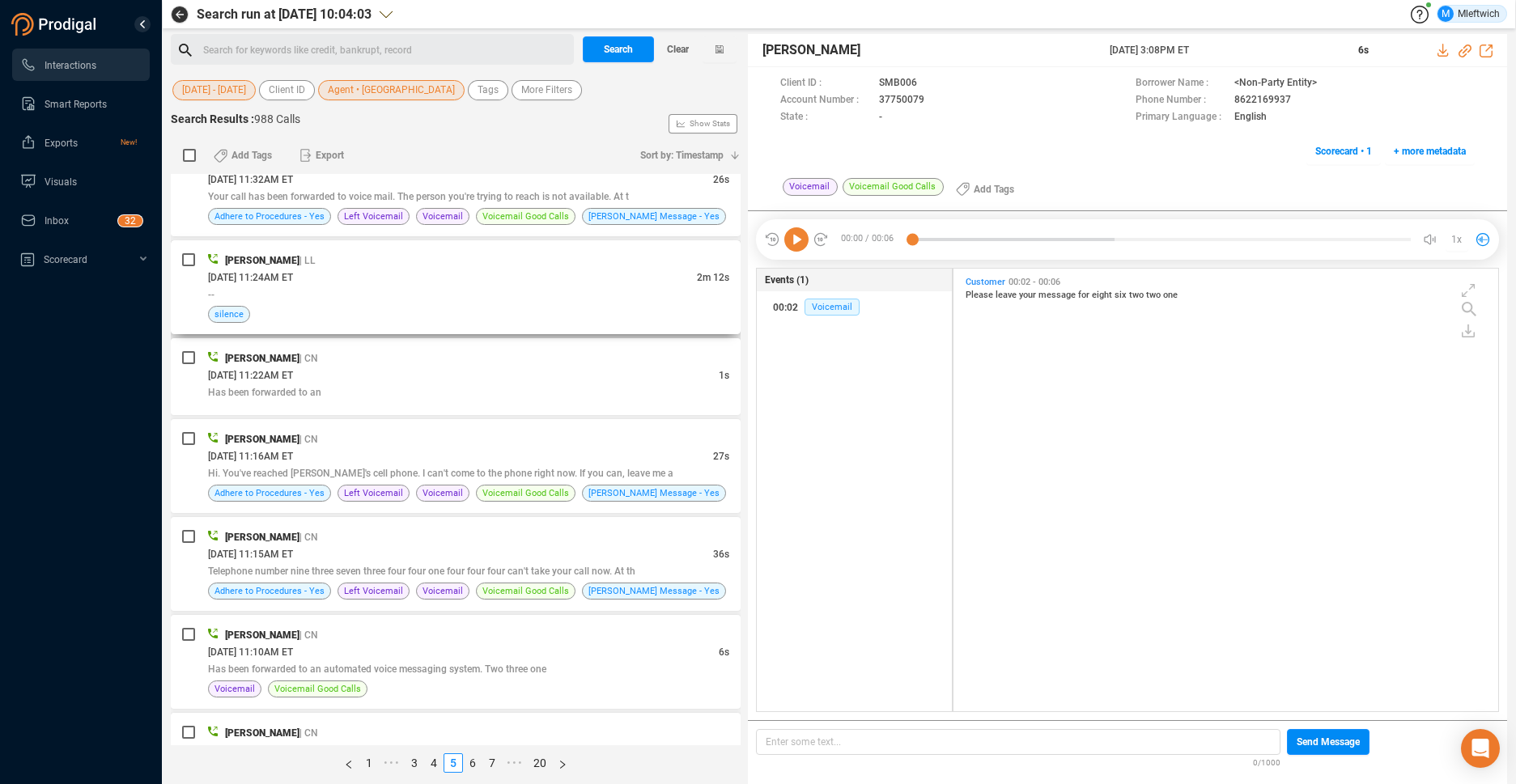
click at [561, 267] on div "[PERSON_NAME] | LL" at bounding box center [468, 259] width 521 height 17
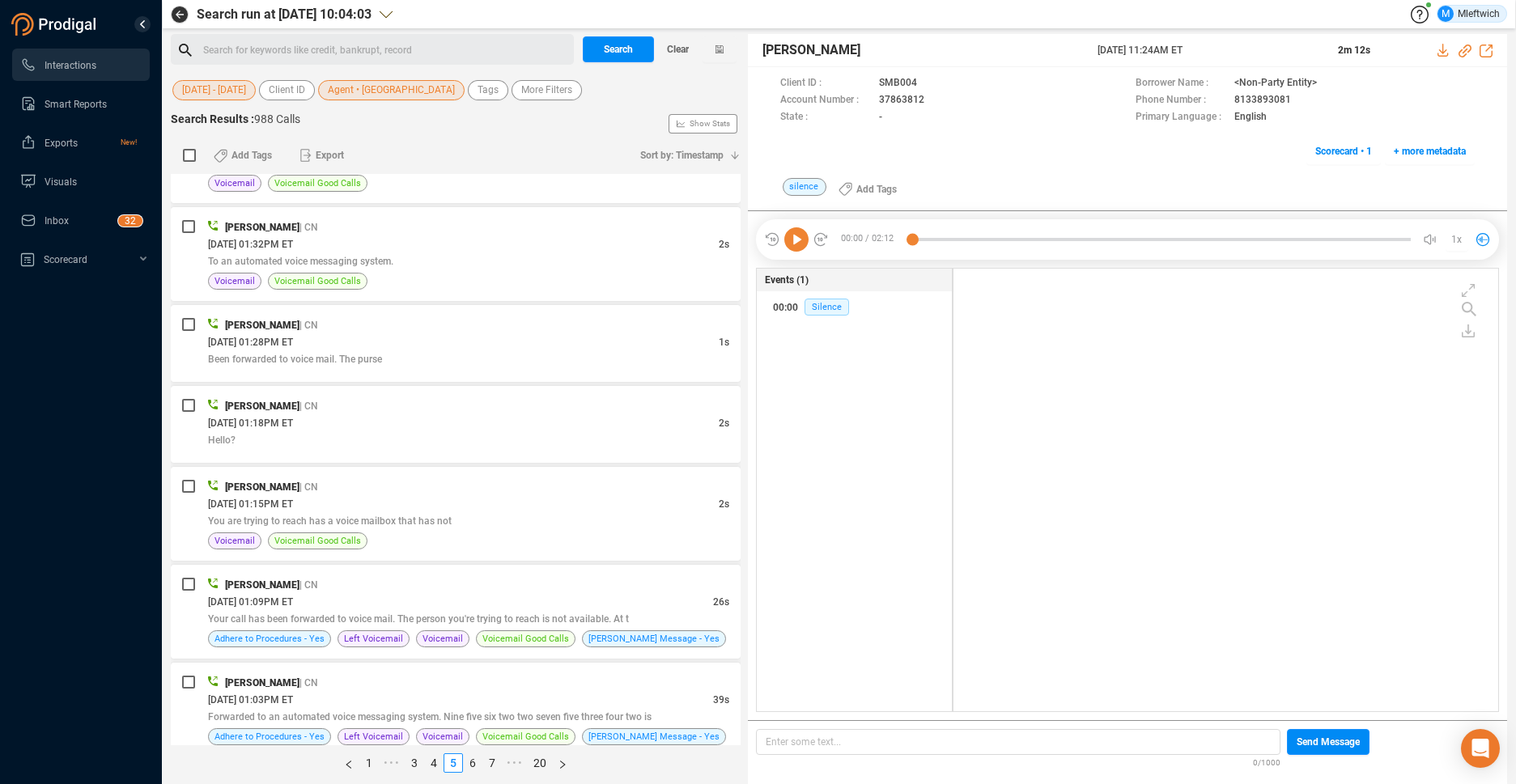
scroll to position [4024, 0]
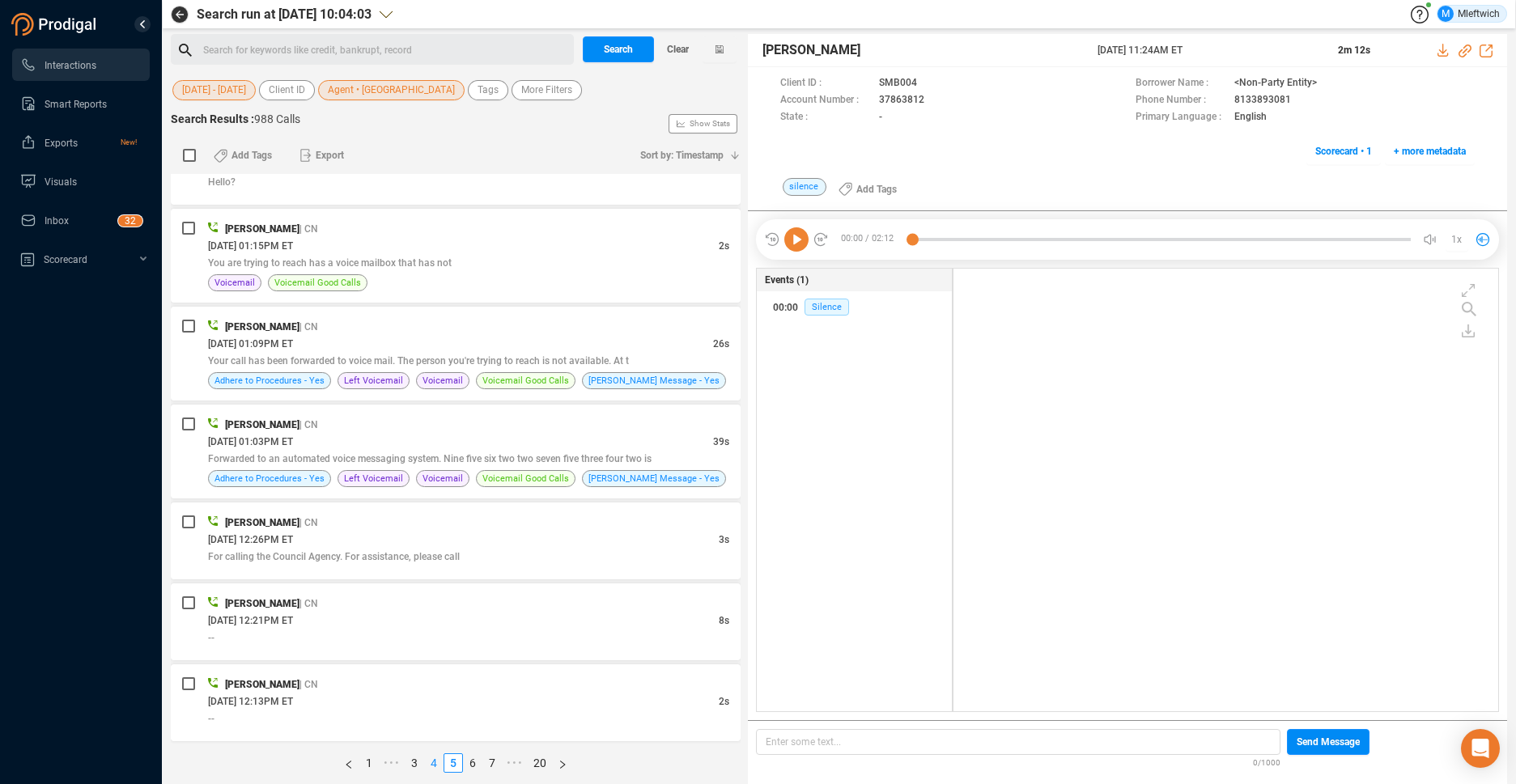
click at [430, 762] on link "4" at bounding box center [433, 763] width 18 height 18
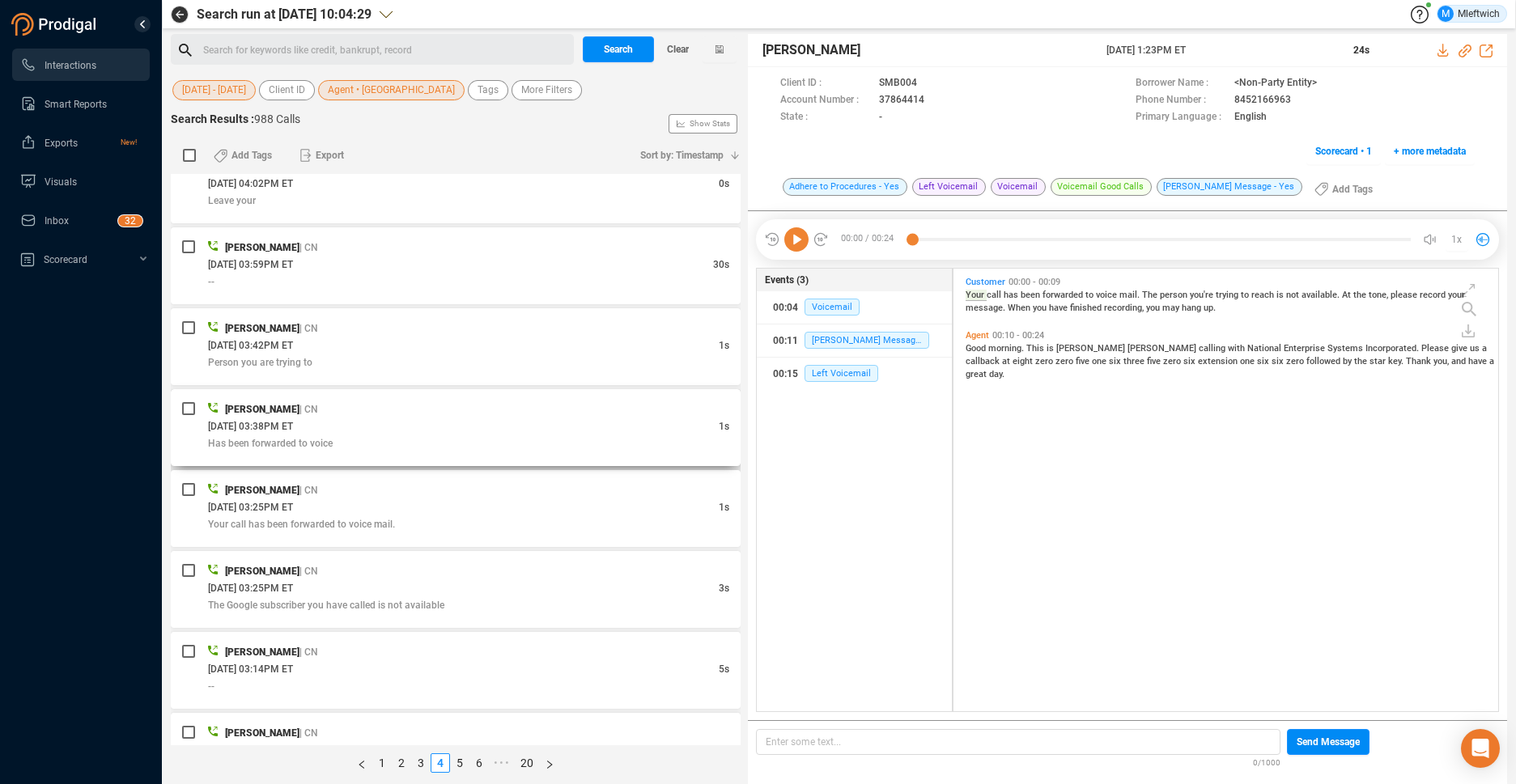
scroll to position [3905, 0]
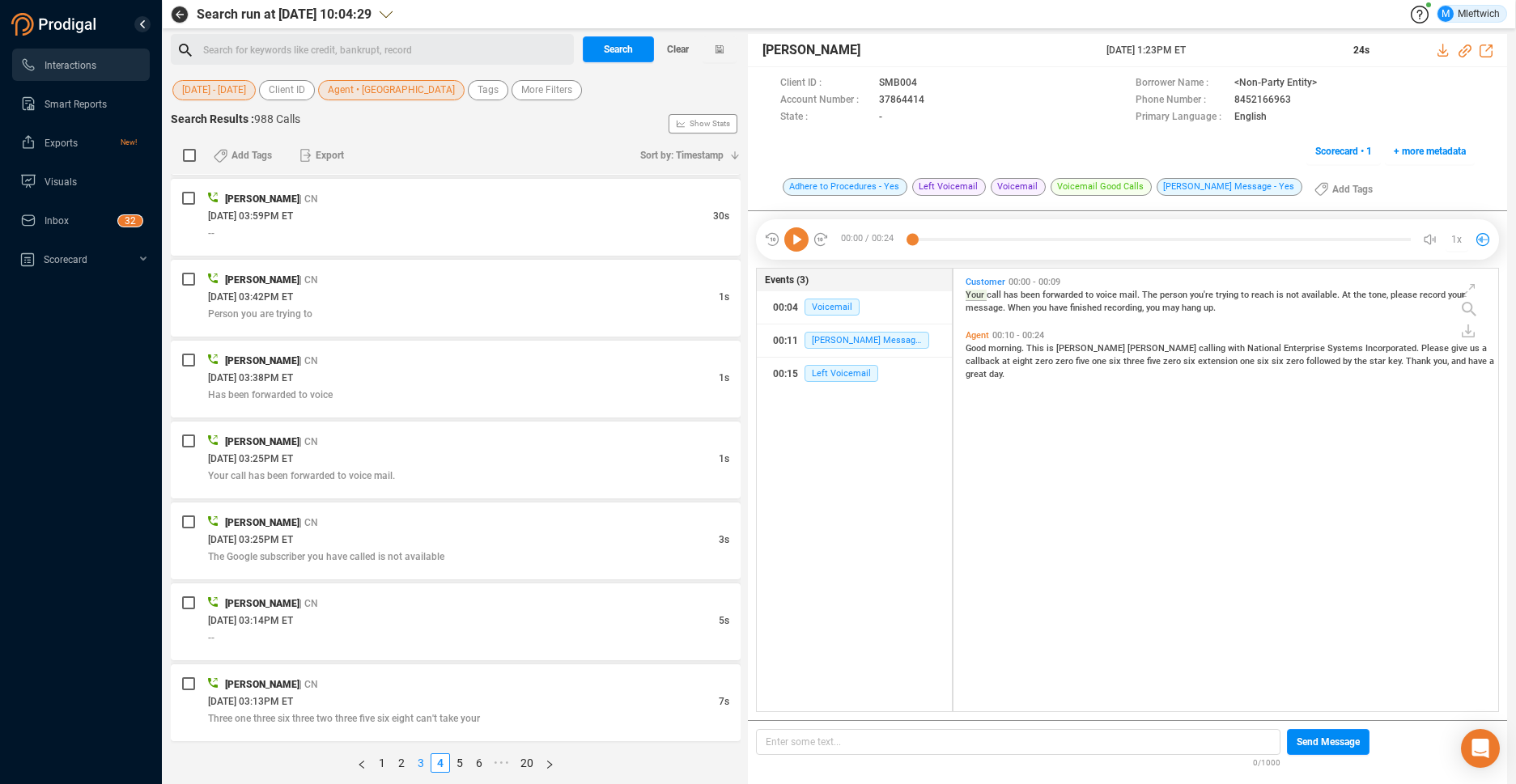
click at [419, 763] on link "3" at bounding box center [420, 763] width 18 height 18
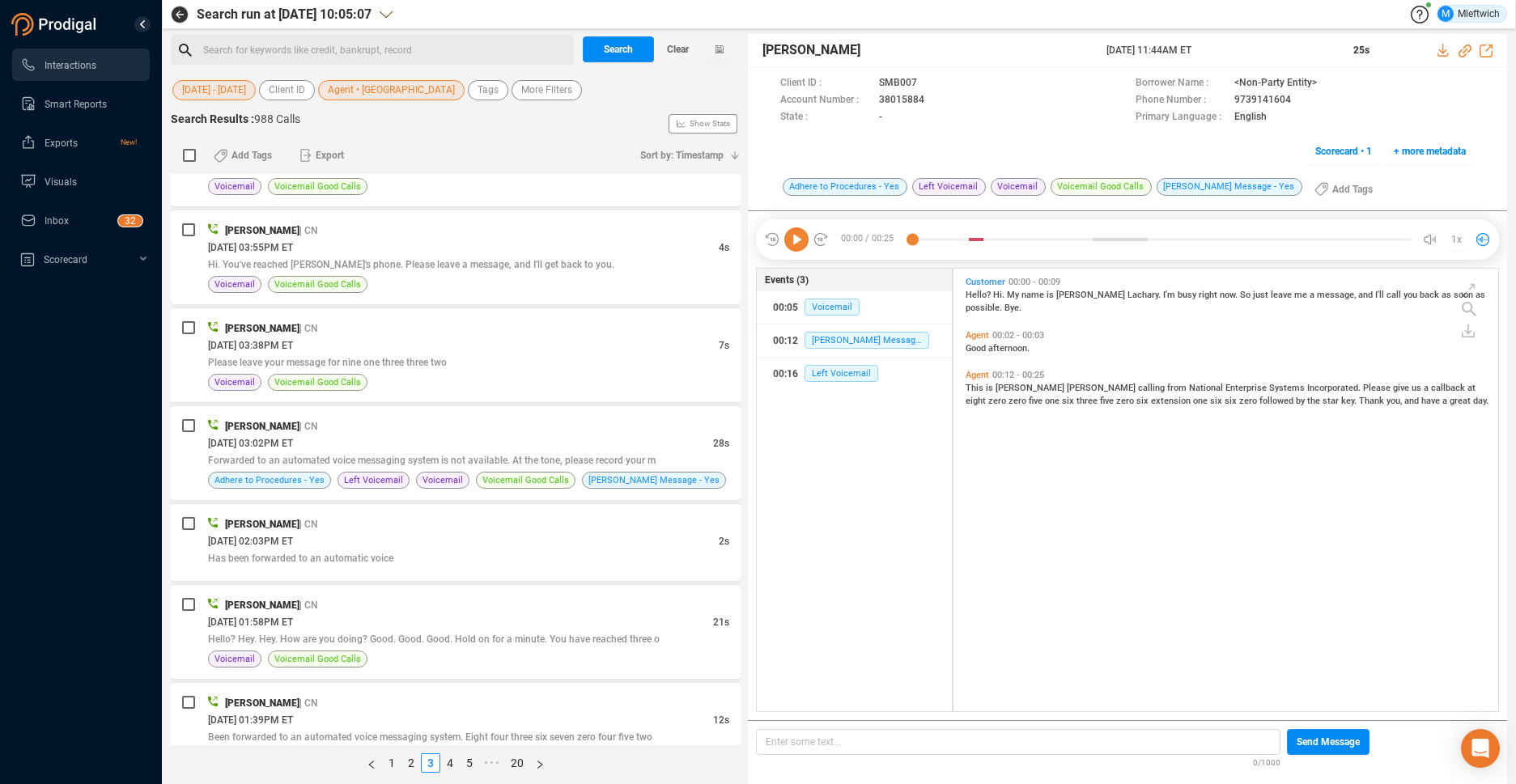
scroll to position [3990, 0]
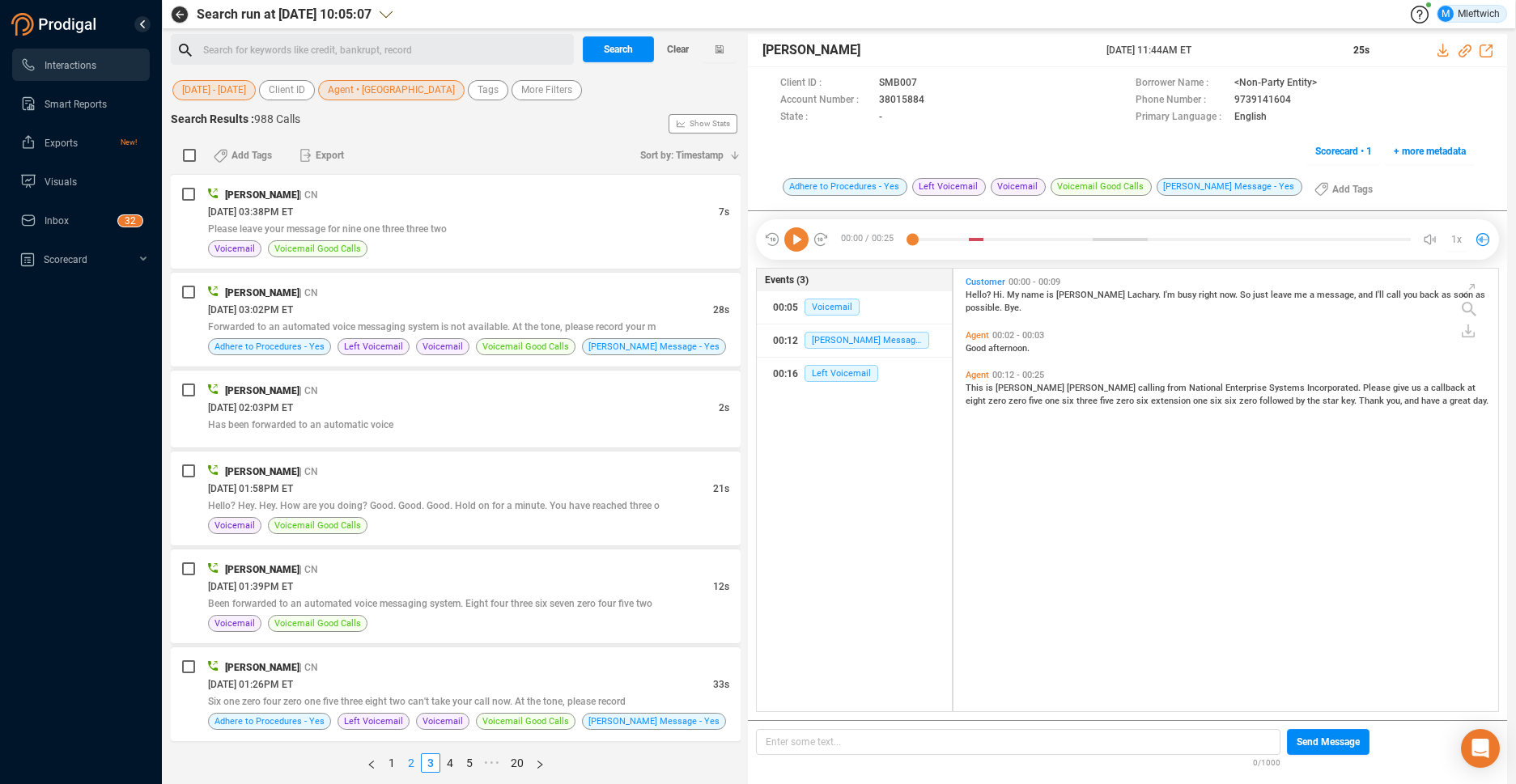
click at [409, 760] on link "2" at bounding box center [412, 763] width 18 height 18
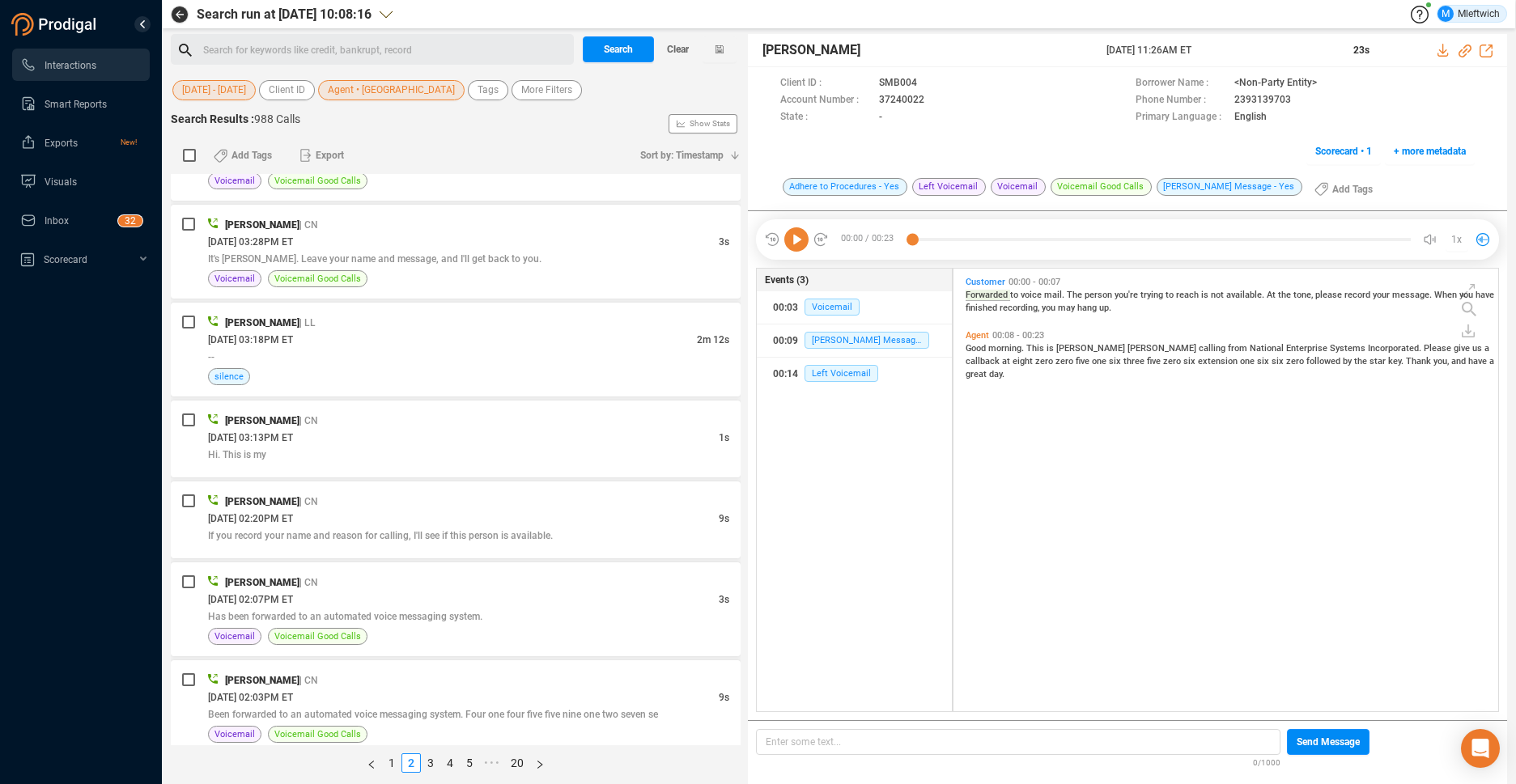
scroll to position [3427, 0]
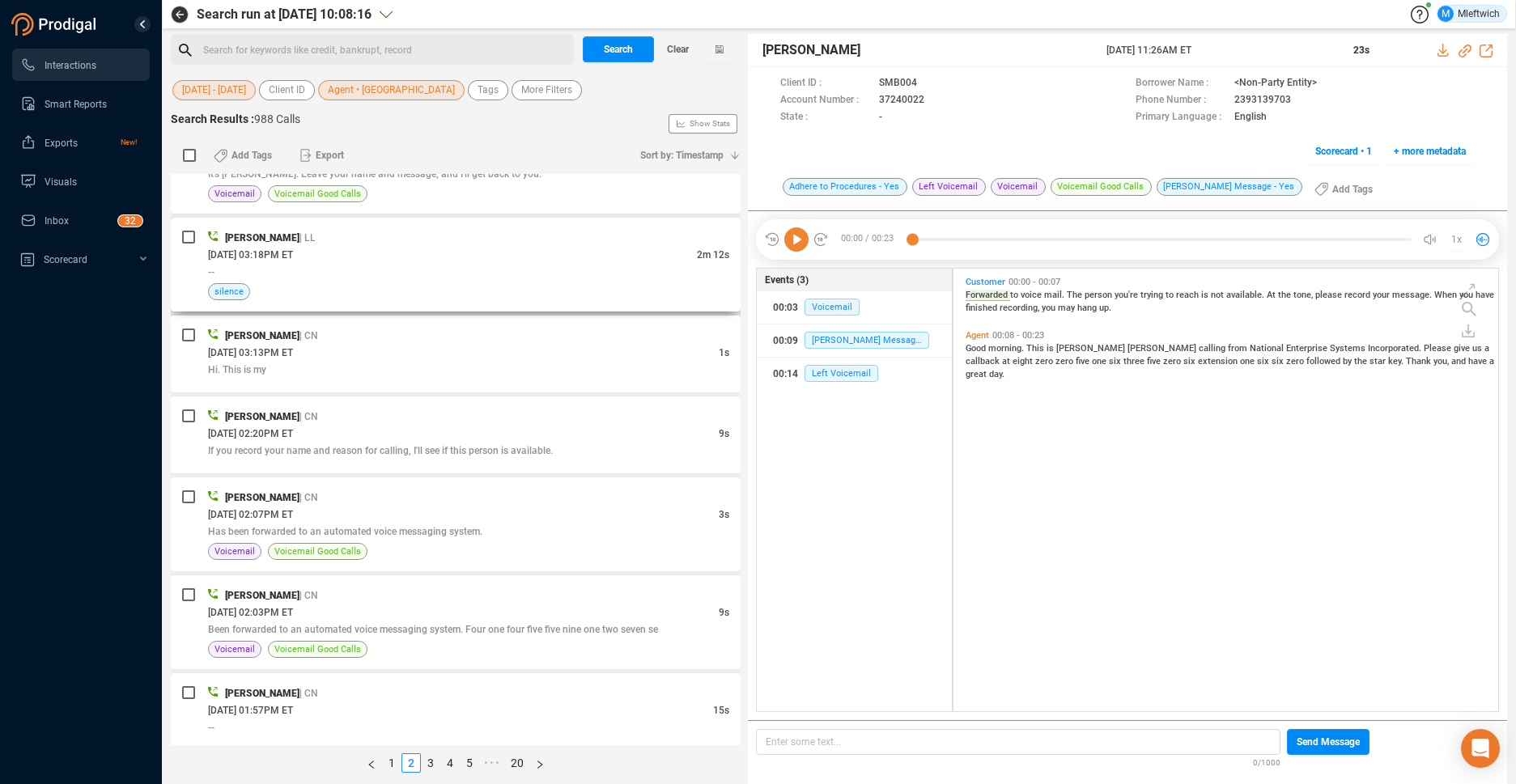
click at [639, 272] on div "--" at bounding box center [468, 271] width 521 height 17
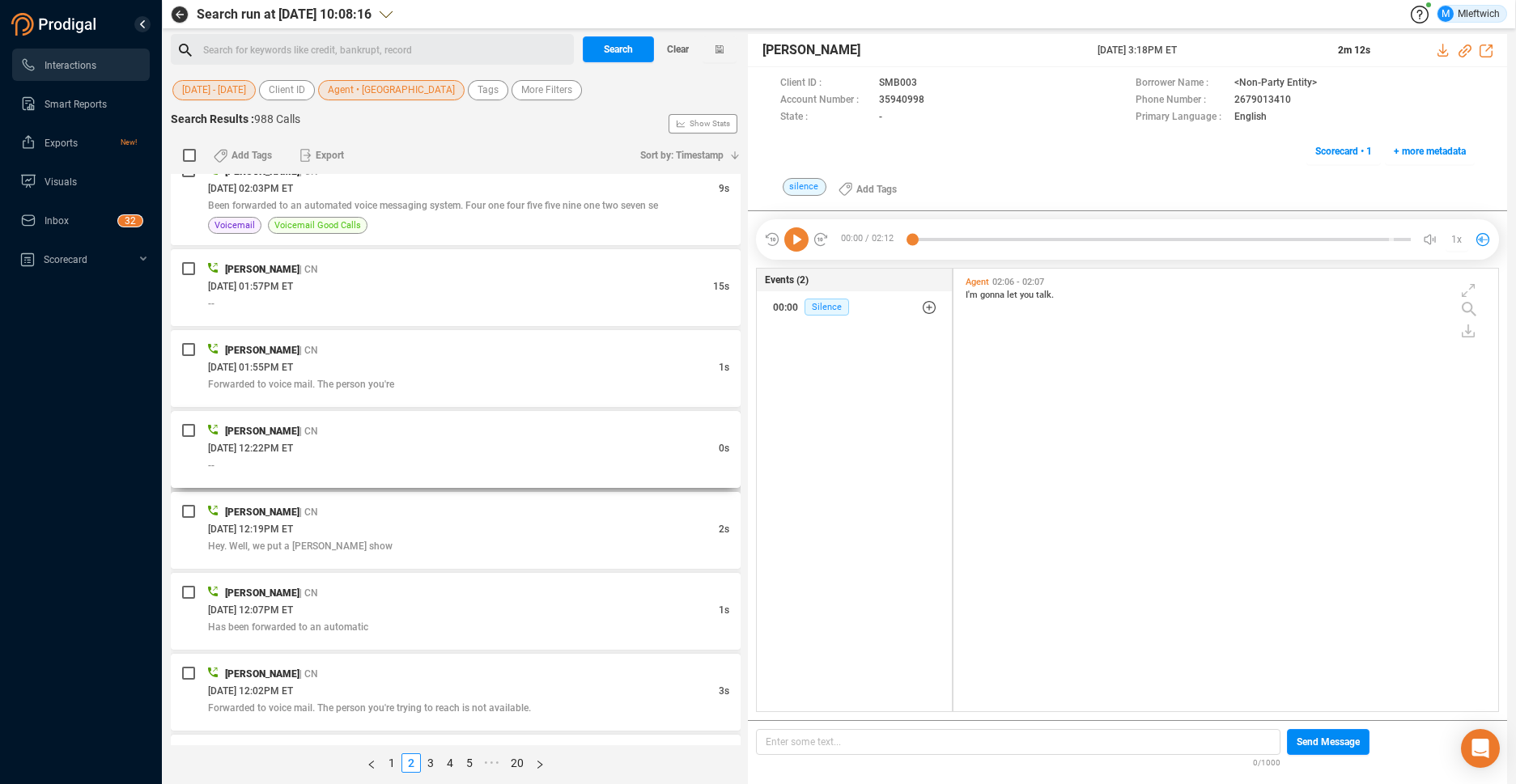
scroll to position [3922, 0]
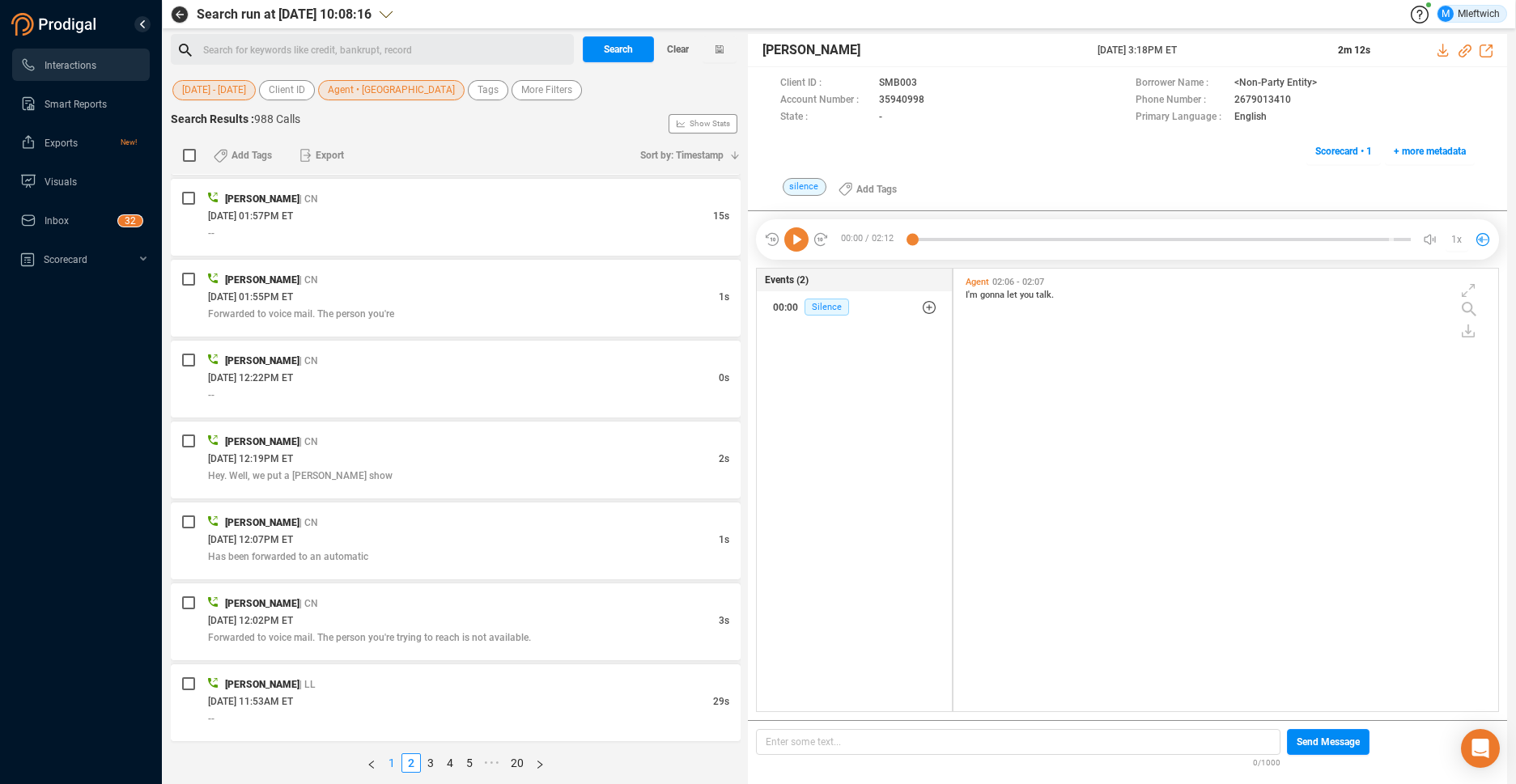
click at [391, 760] on link "1" at bounding box center [392, 763] width 18 height 18
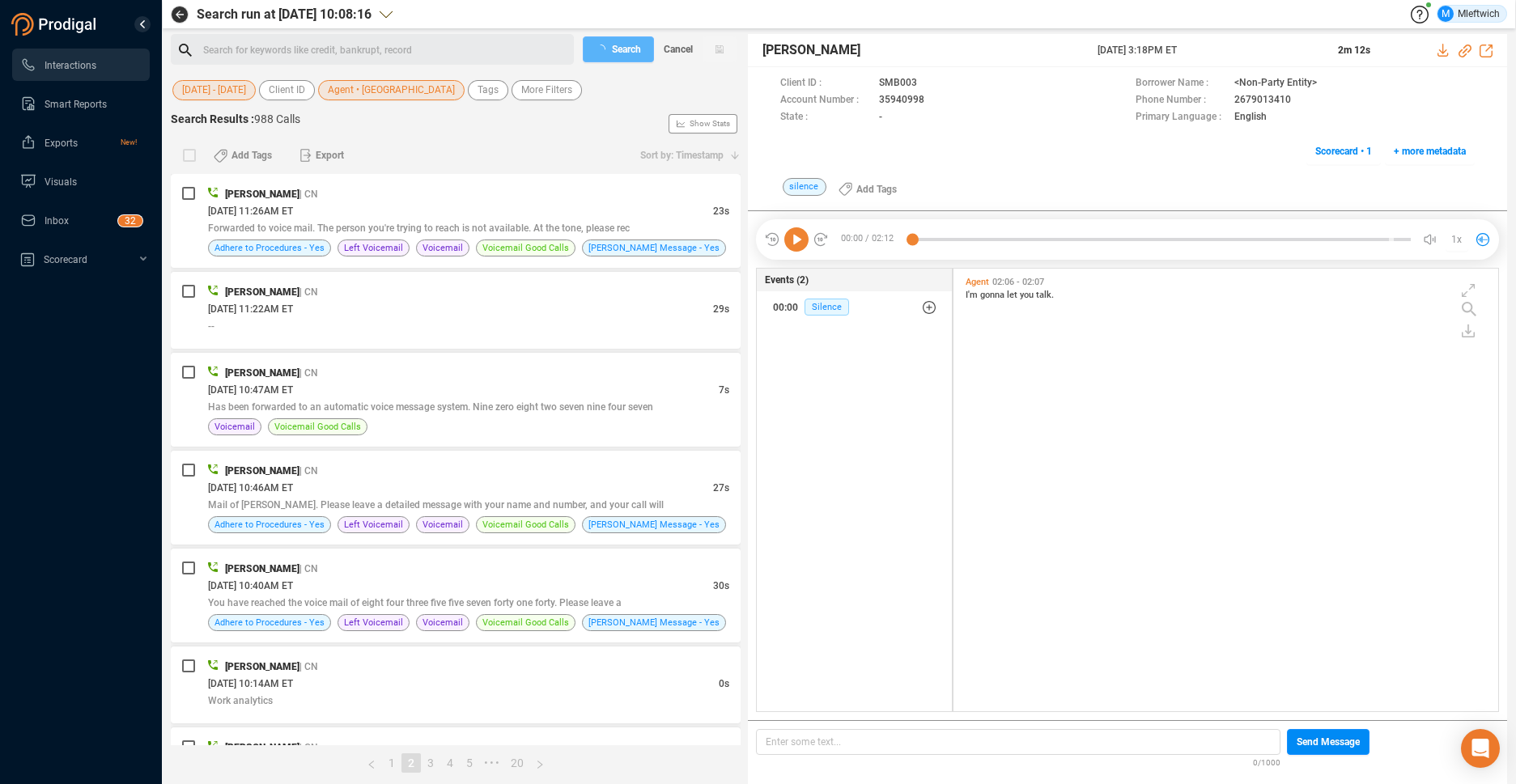
click at [390, 760] on link "1" at bounding box center [392, 763] width 18 height 18
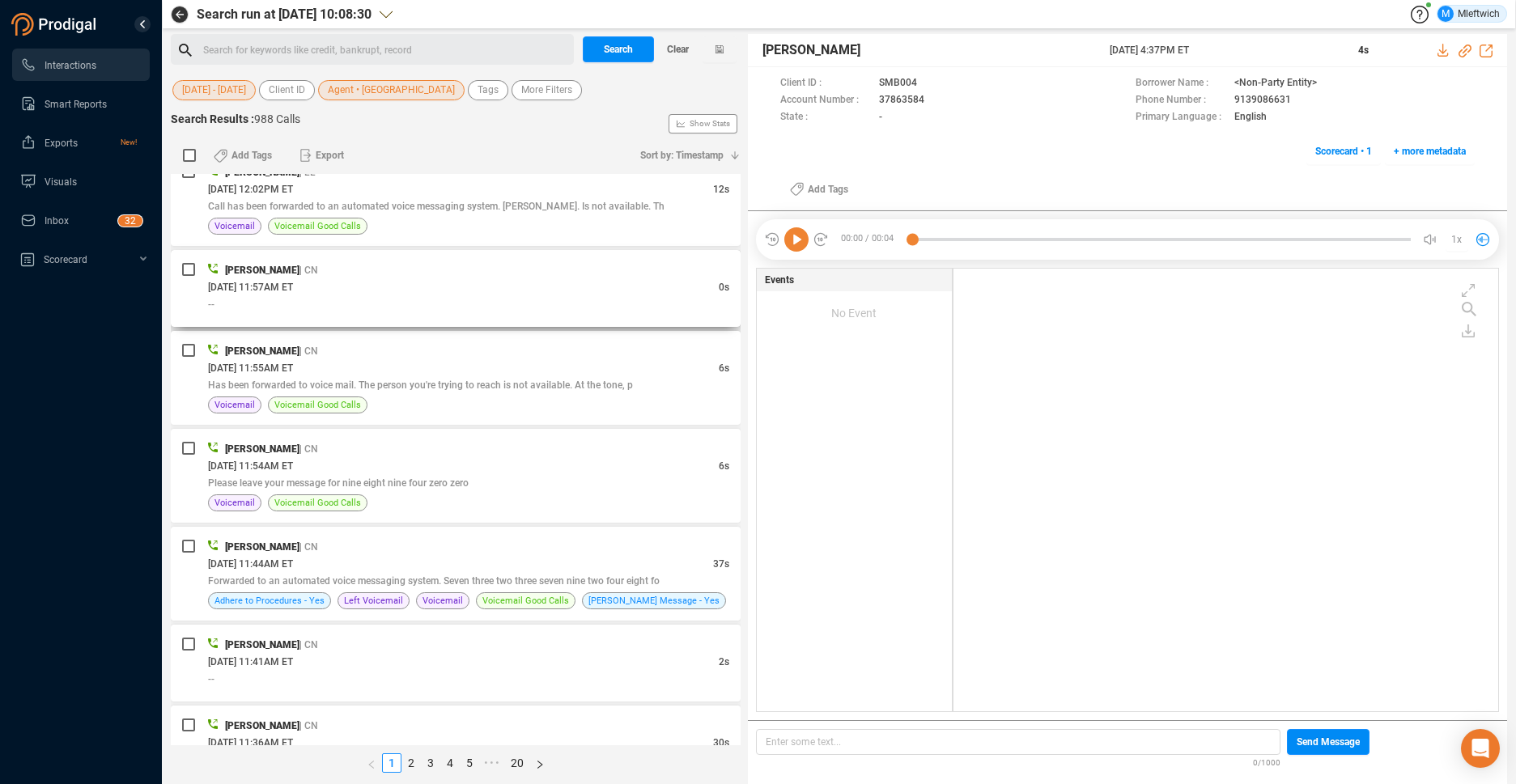
scroll to position [3939, 0]
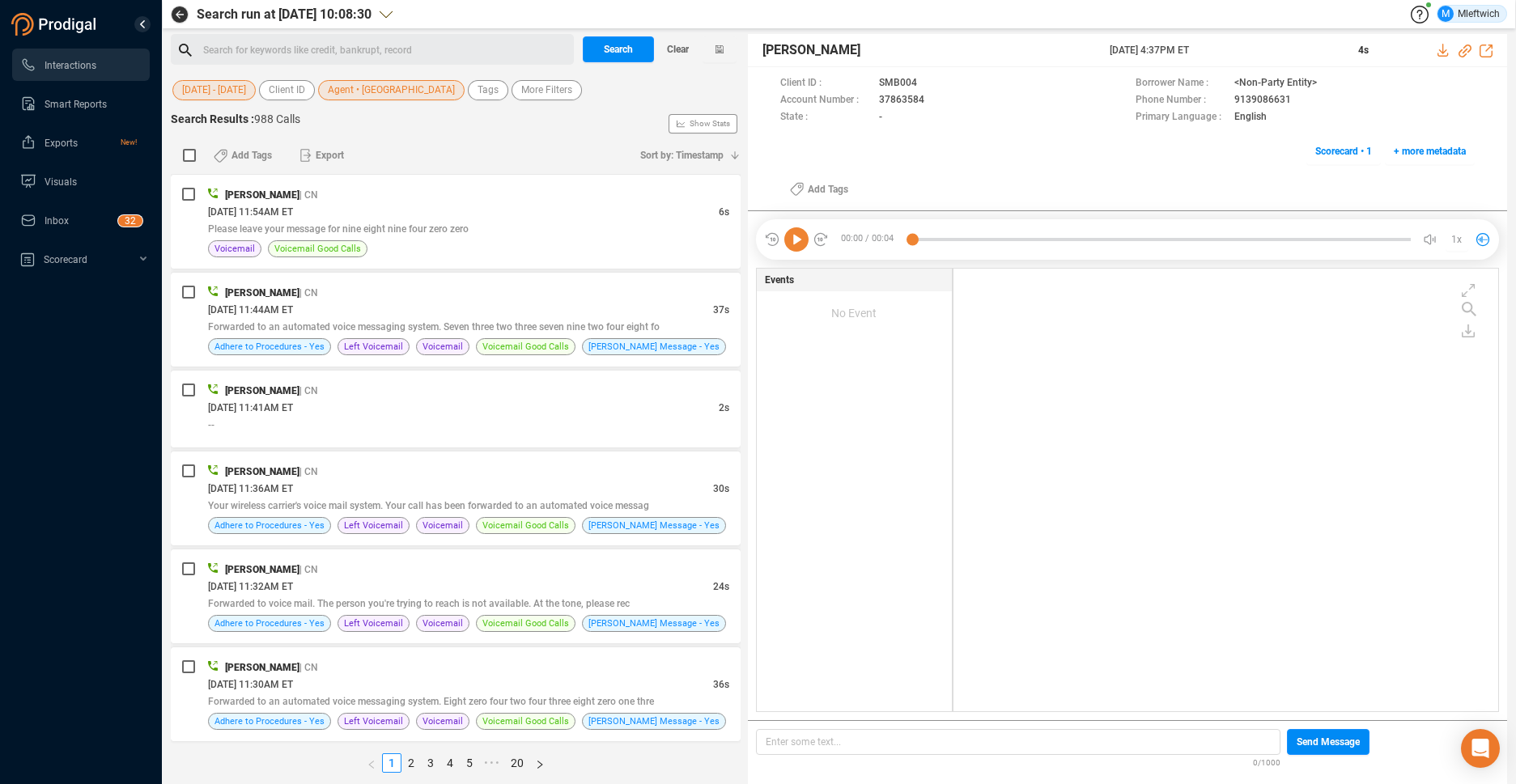
click at [383, 90] on span "Agent • [GEOGRAPHIC_DATA]" at bounding box center [391, 90] width 127 height 20
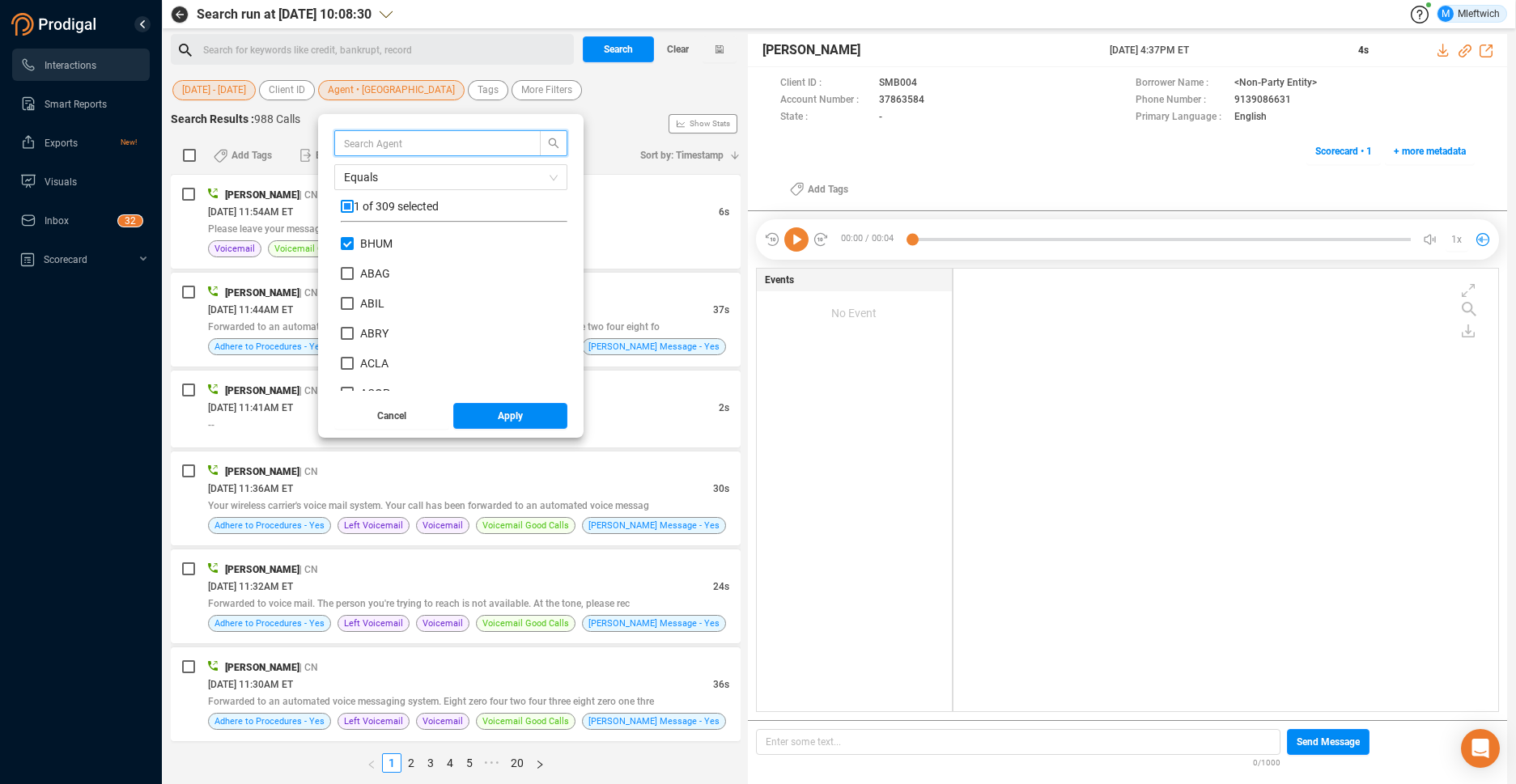
scroll to position [151, 219]
click at [349, 245] on input "BHUM" at bounding box center [347, 244] width 13 height 13
checkbox input "false"
click at [433, 143] on input "text" at bounding box center [429, 143] width 172 height 18
type input "mibr"
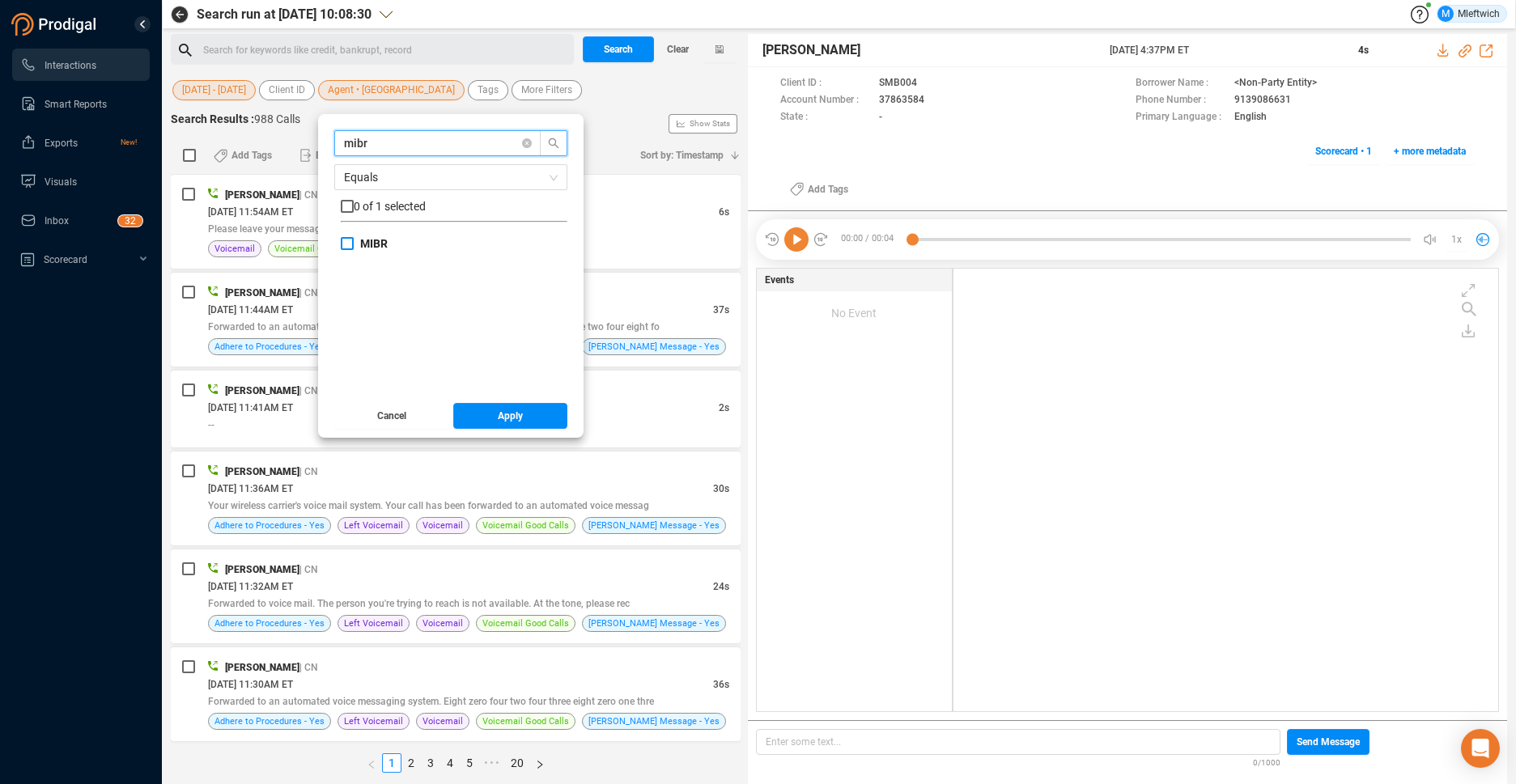
click at [347, 242] on input "MIBR" at bounding box center [347, 244] width 13 height 13
checkbox input "true"
click at [508, 416] on span "Apply" at bounding box center [510, 416] width 25 height 26
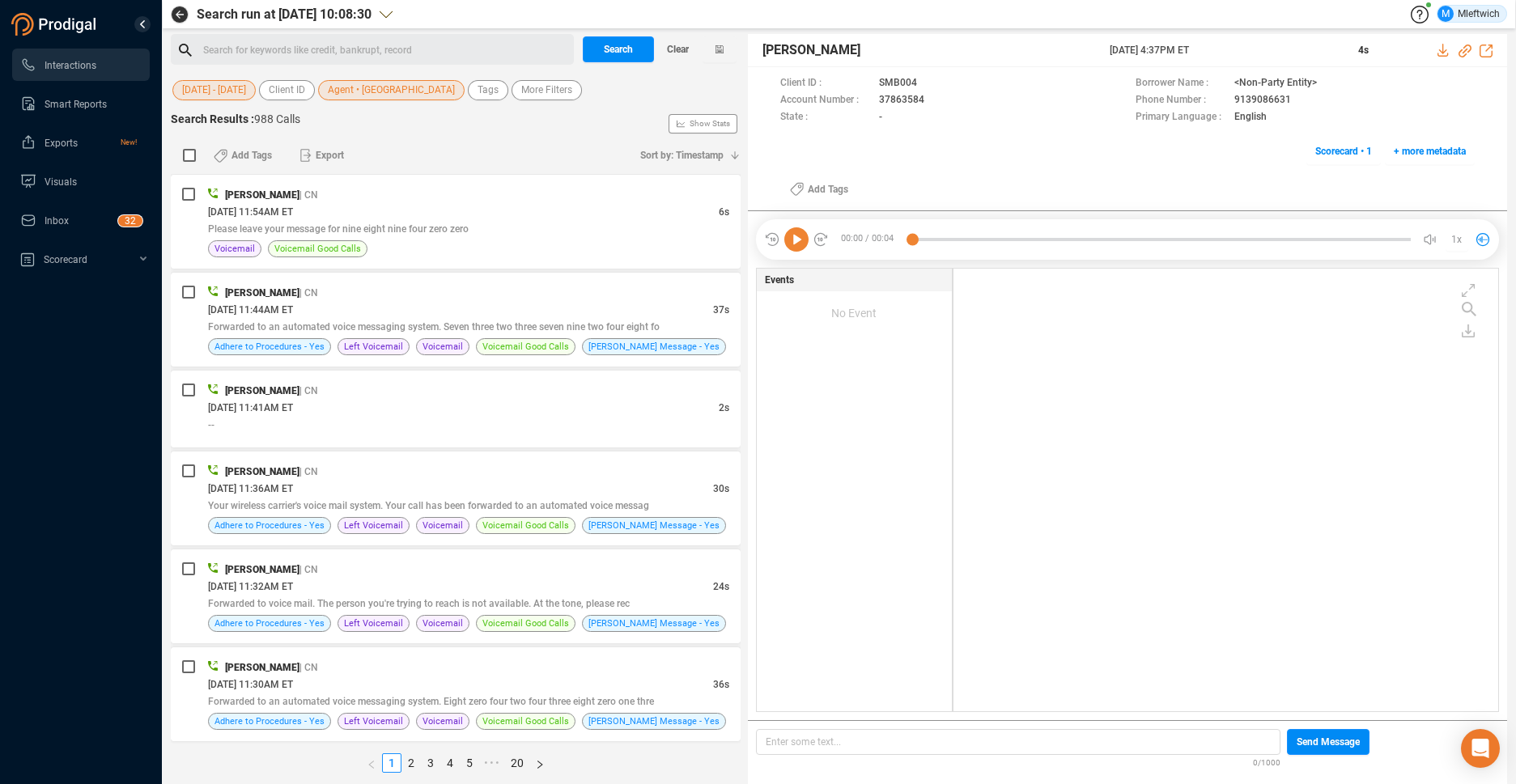
click at [371, 91] on span "Agent • [GEOGRAPHIC_DATA]" at bounding box center [391, 90] width 127 height 20
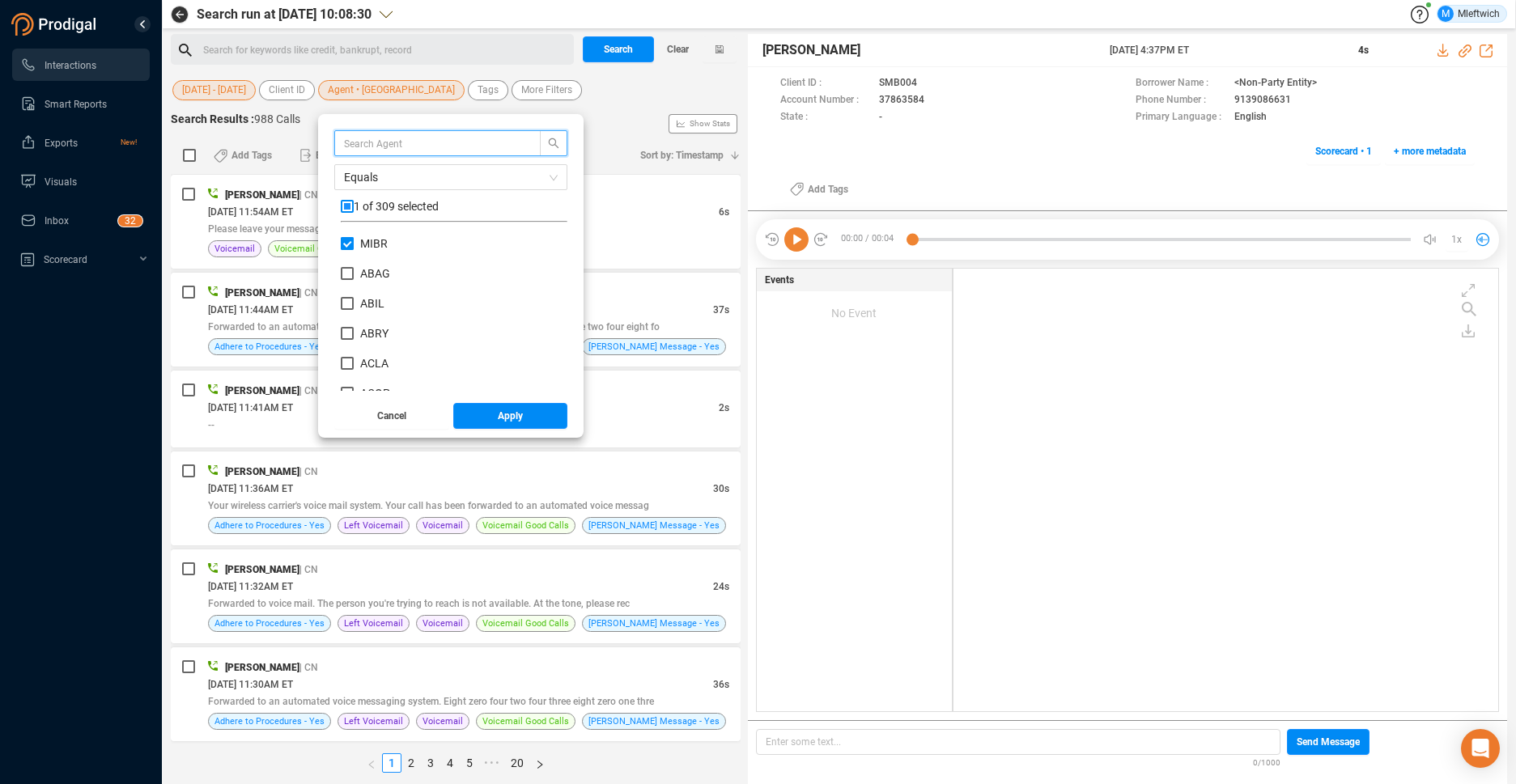
click at [351, 246] on input "MIBR" at bounding box center [347, 244] width 13 height 13
checkbox input "false"
click at [395, 138] on input "text" at bounding box center [429, 143] width 172 height 18
type input "ANOR"
click at [352, 241] on input "ANOR" at bounding box center [347, 244] width 13 height 13
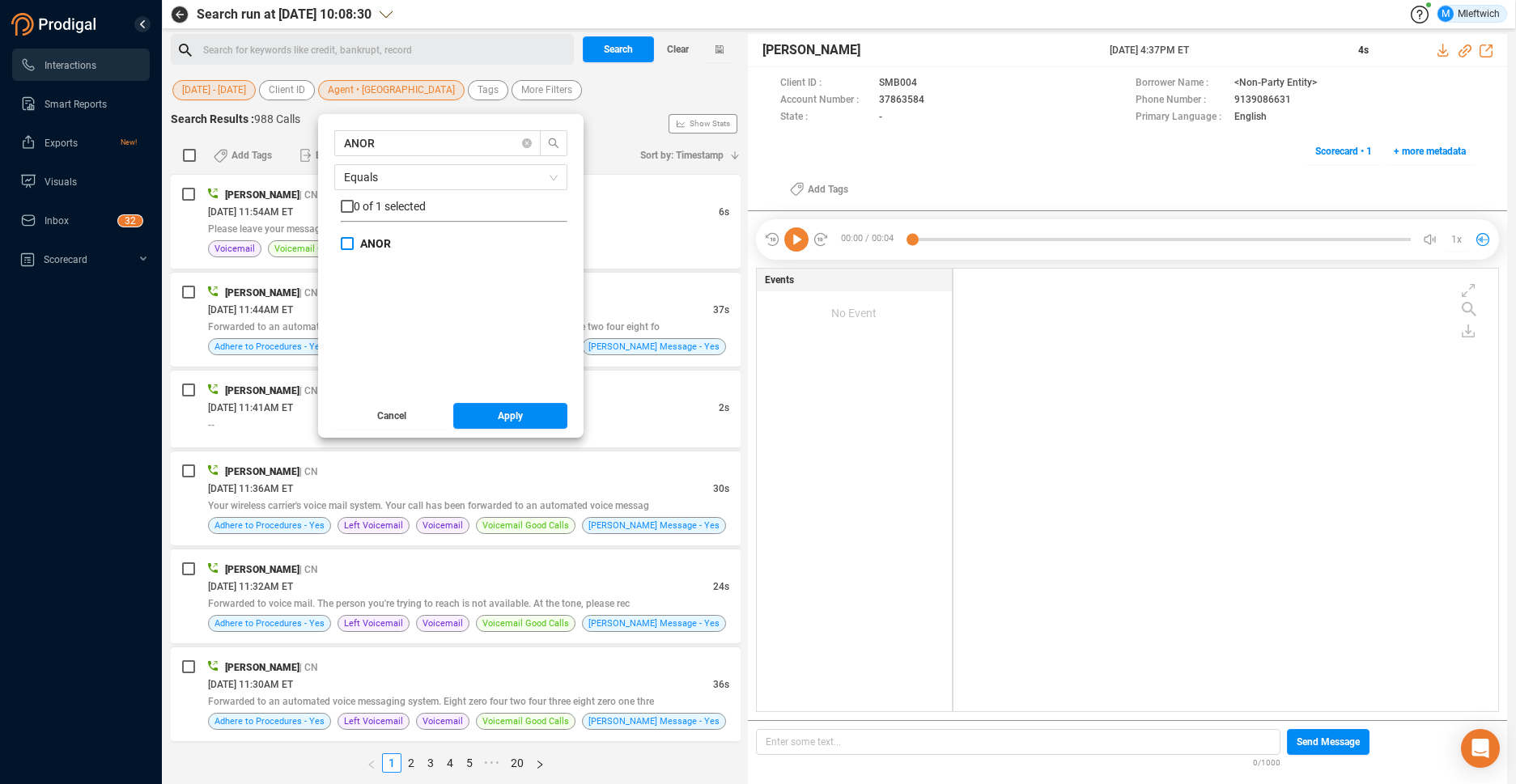
checkbox input "true"
click at [502, 412] on span "Apply" at bounding box center [510, 416] width 25 height 26
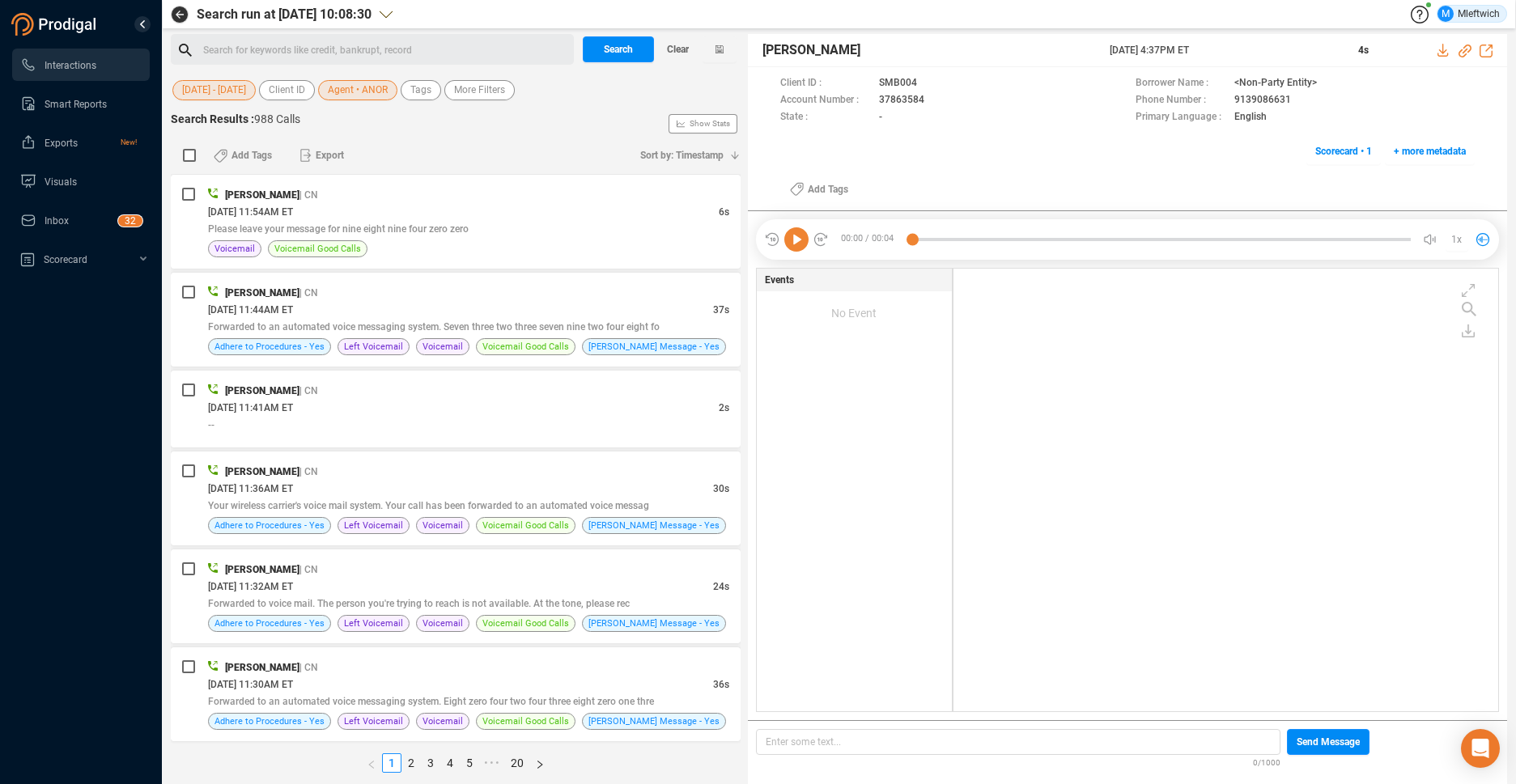
click at [243, 94] on span "[DATE] - [DATE]" at bounding box center [214, 90] width 64 height 20
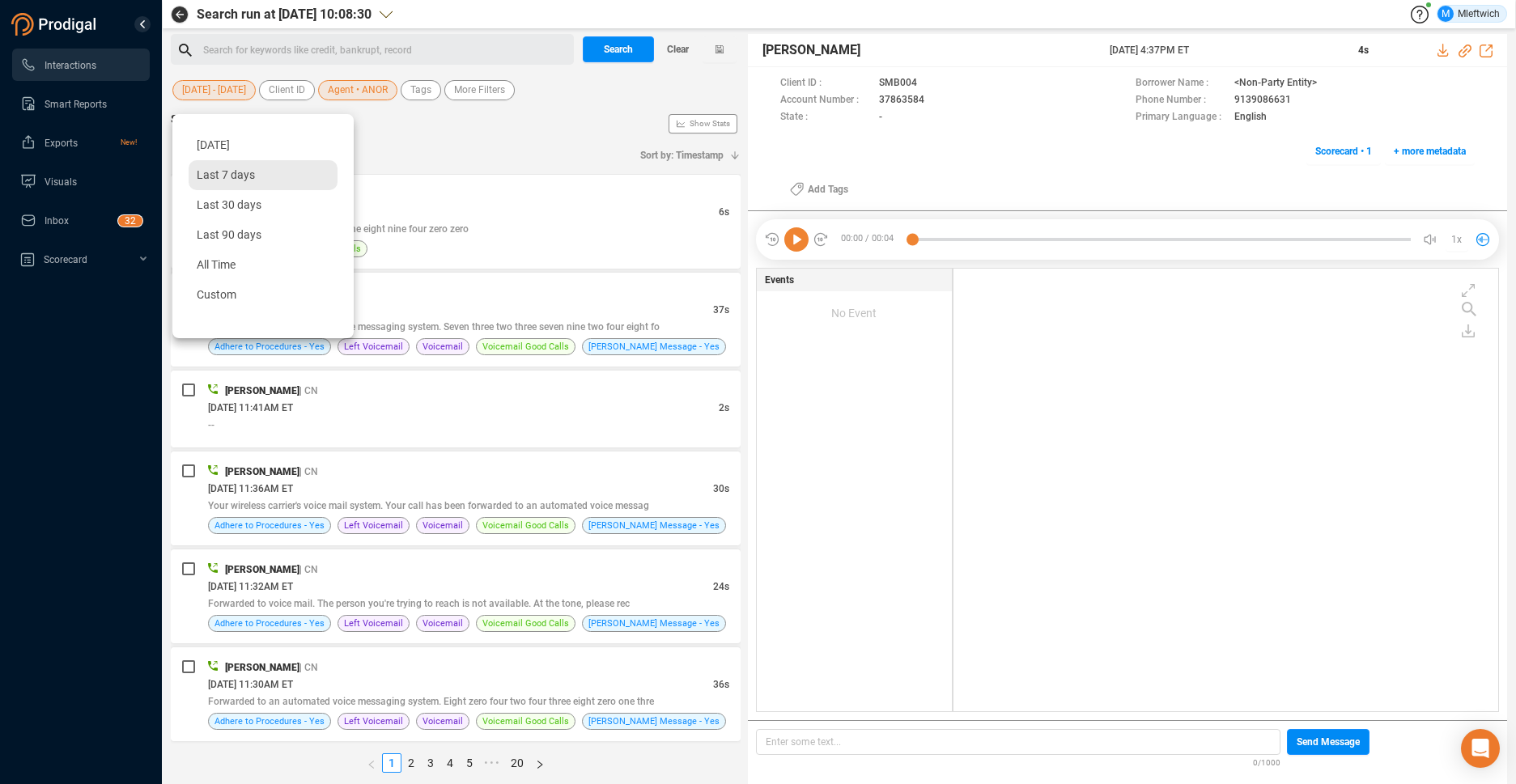
click at [216, 169] on span "Last 7 days" at bounding box center [226, 175] width 59 height 13
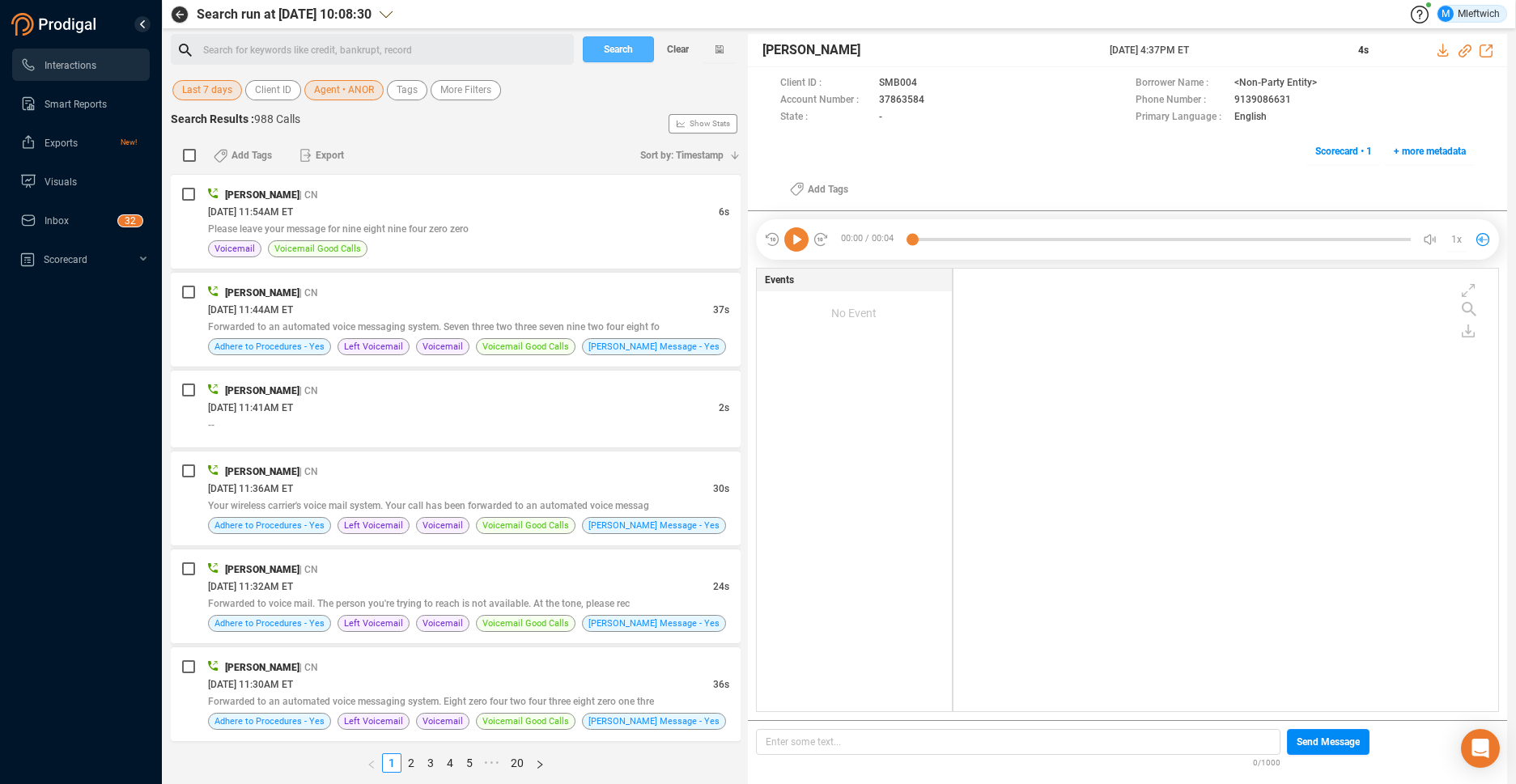
click at [629, 49] on span "Search" at bounding box center [618, 50] width 29 height 26
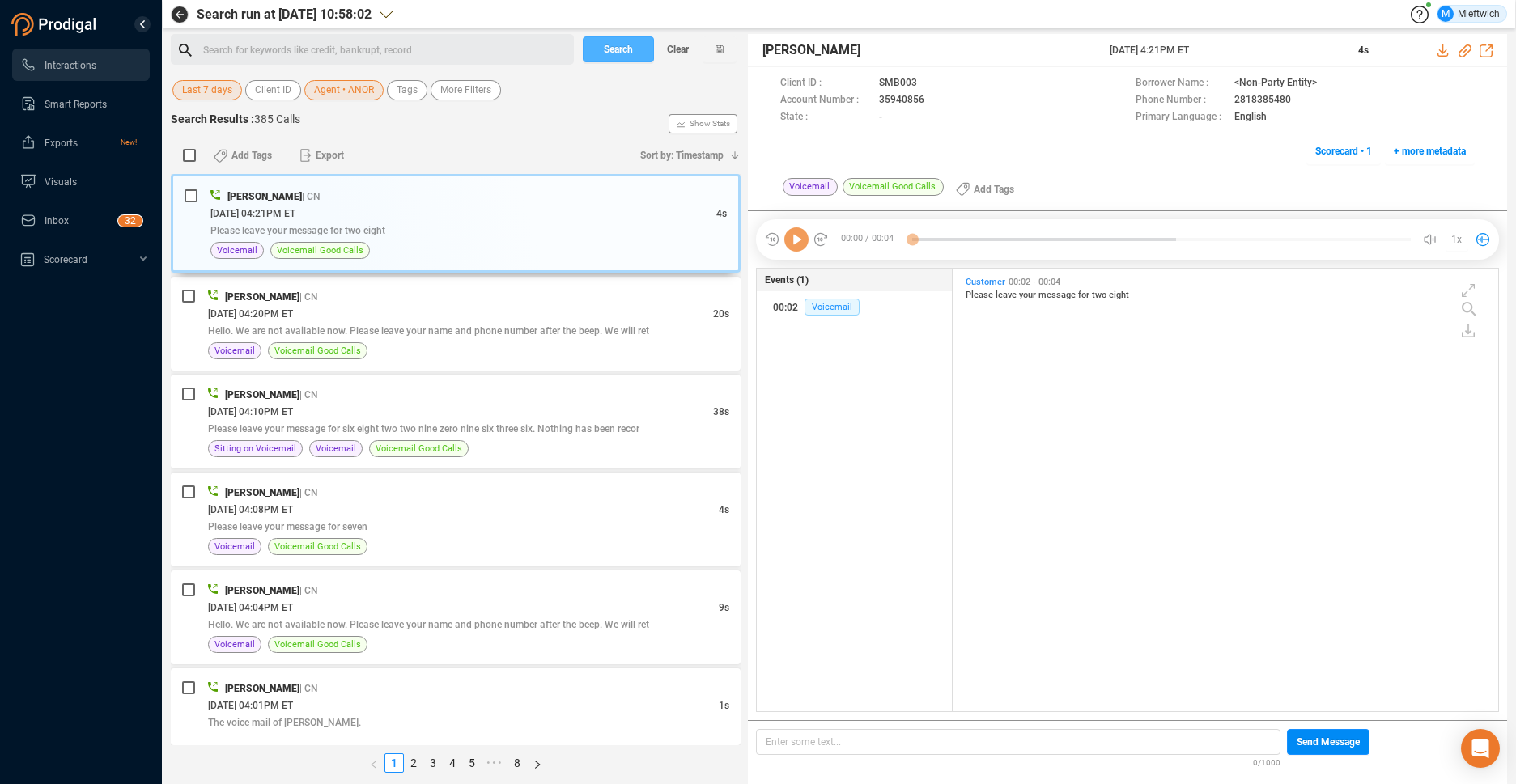
scroll to position [438, 536]
click at [627, 51] on span "Search" at bounding box center [618, 50] width 29 height 26
click at [627, 51] on div "Search Clear" at bounding box center [659, 50] width 162 height 31
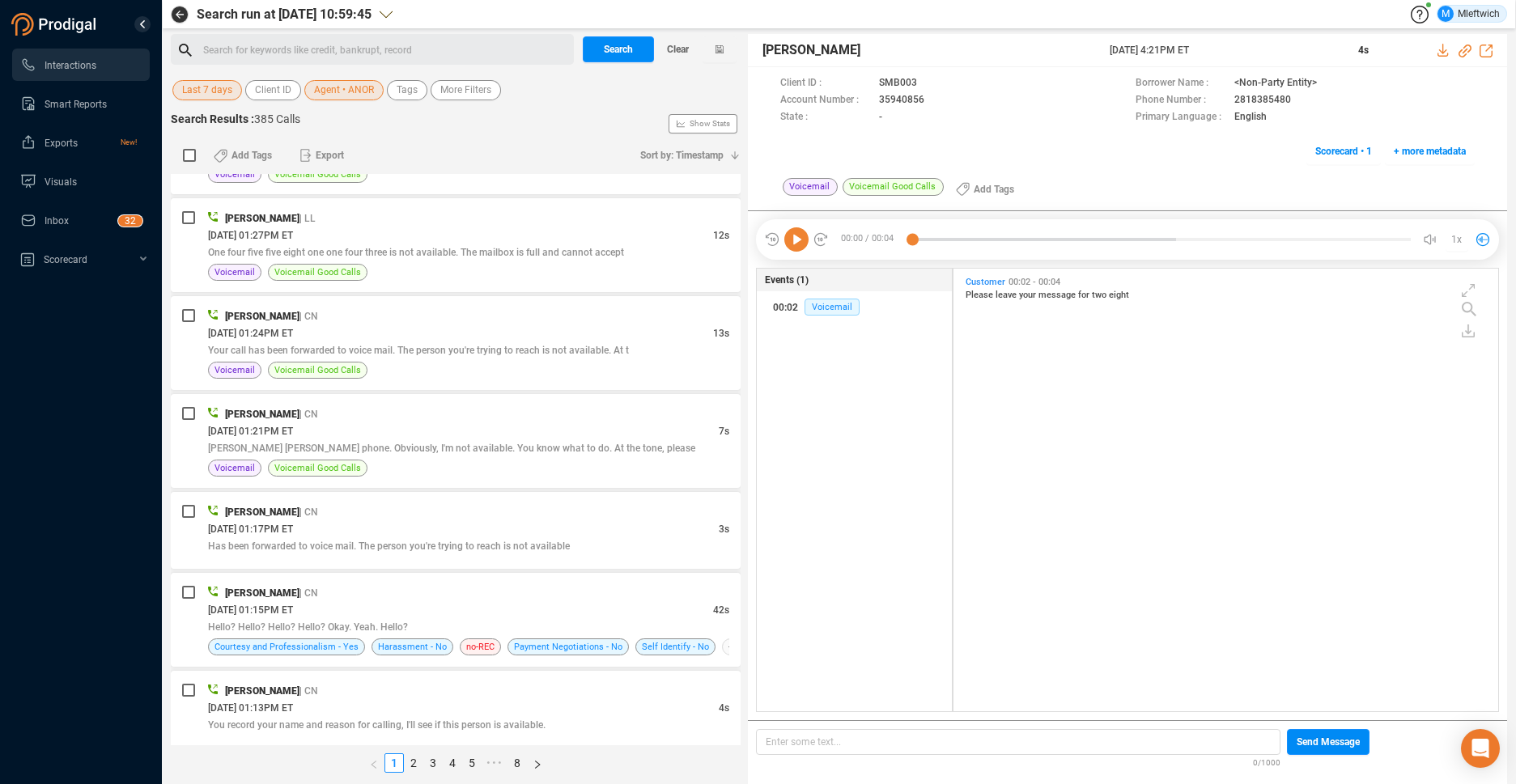
scroll to position [3973, 0]
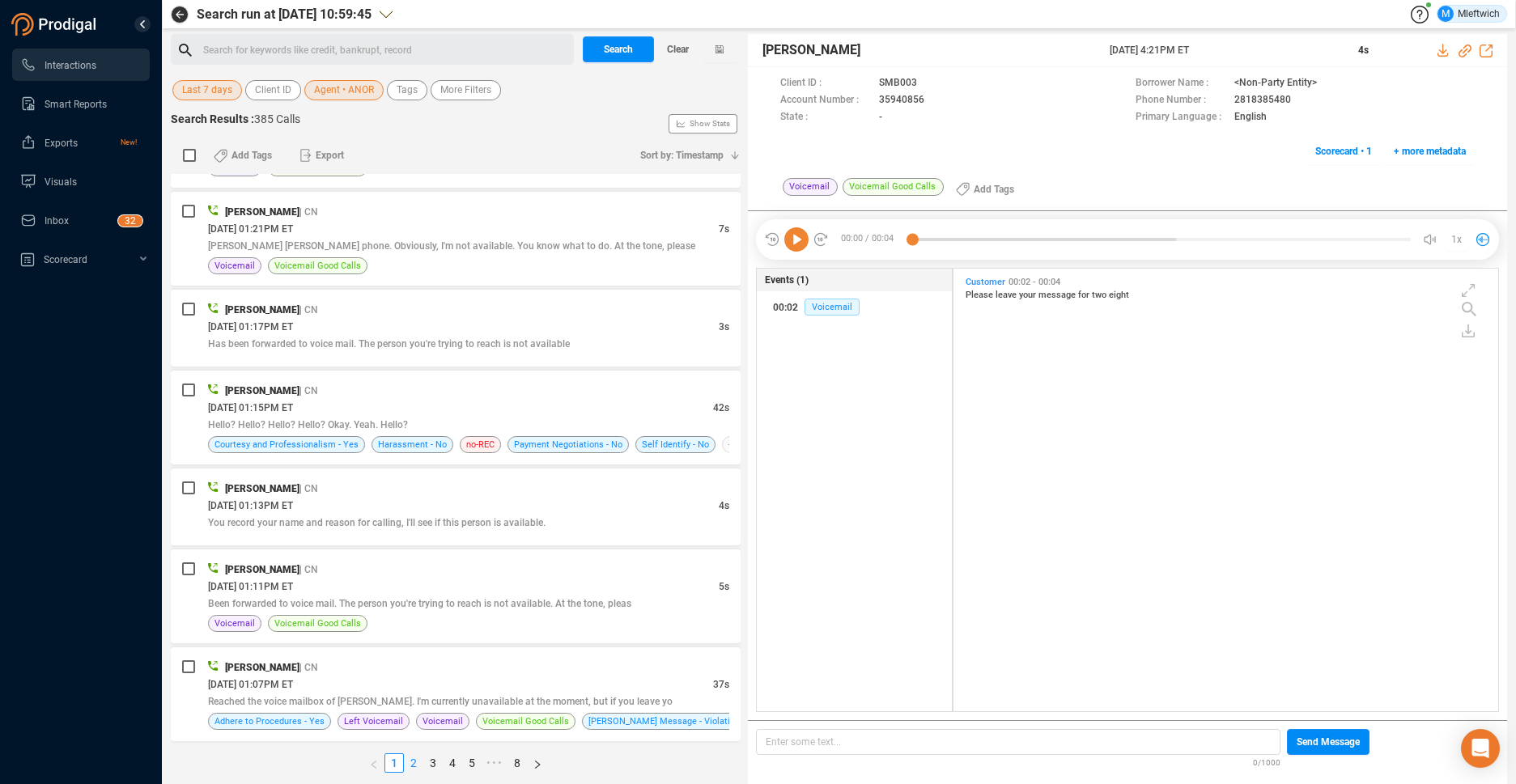
click at [412, 762] on link "2" at bounding box center [414, 763] width 18 height 18
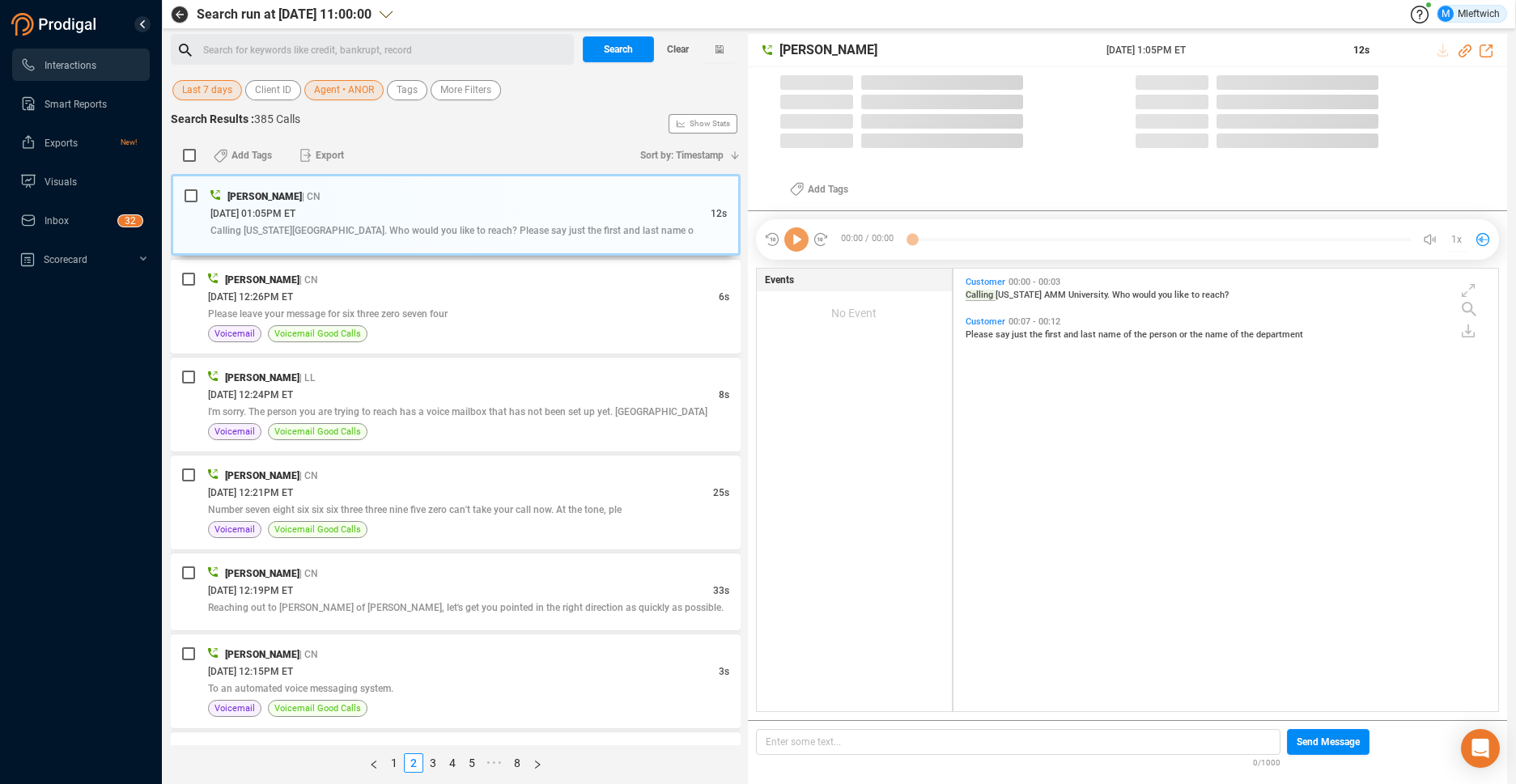
scroll to position [438, 536]
